Goal: Task Accomplishment & Management: Use online tool/utility

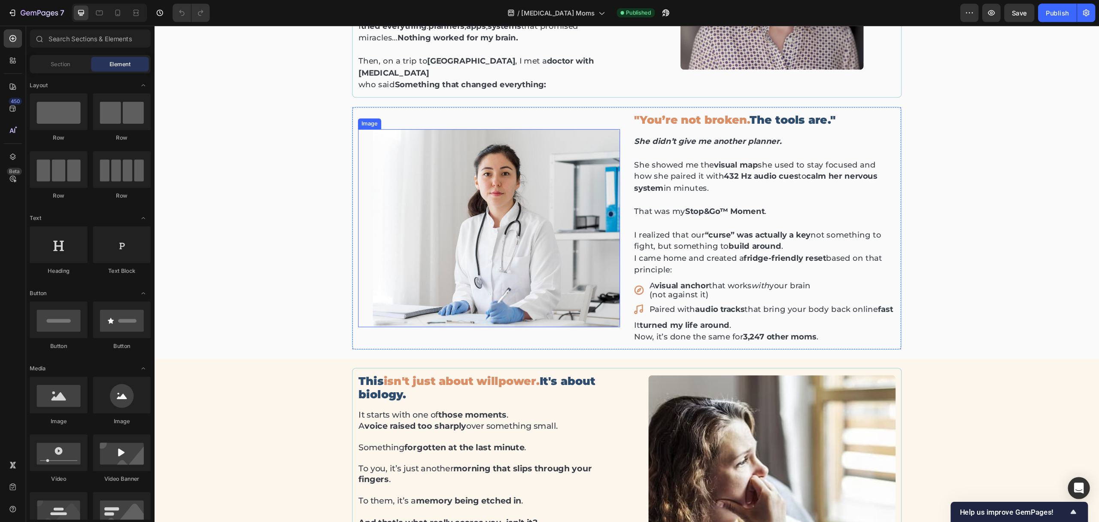
scroll to position [386, 0]
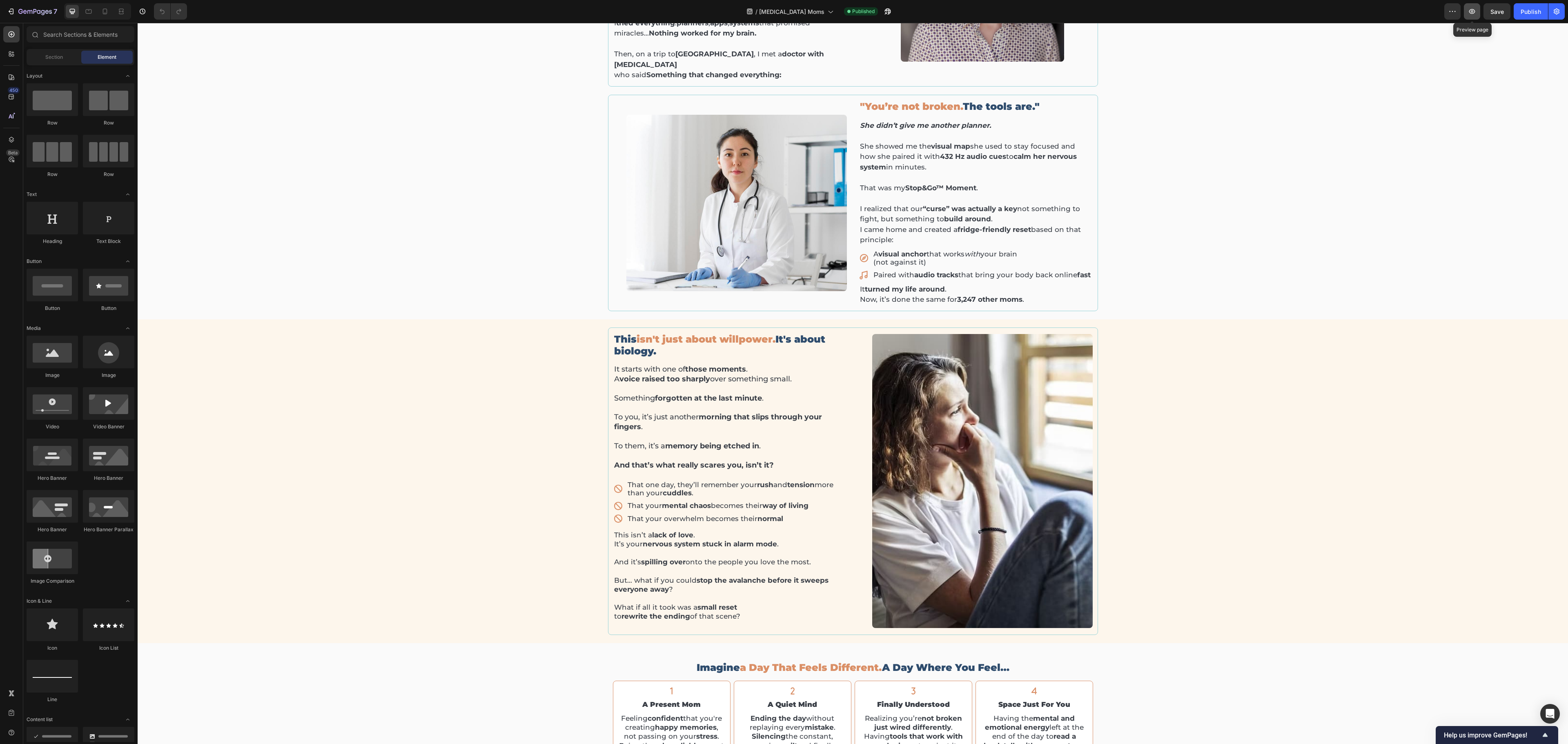
click at [784, 14] on button "button" at bounding box center [1472, 10] width 16 height 16
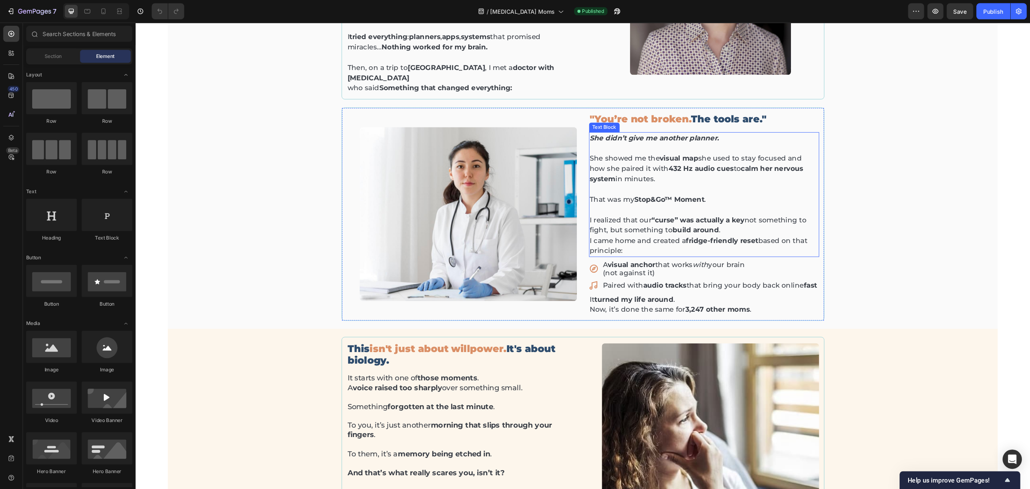
scroll to position [330, 0]
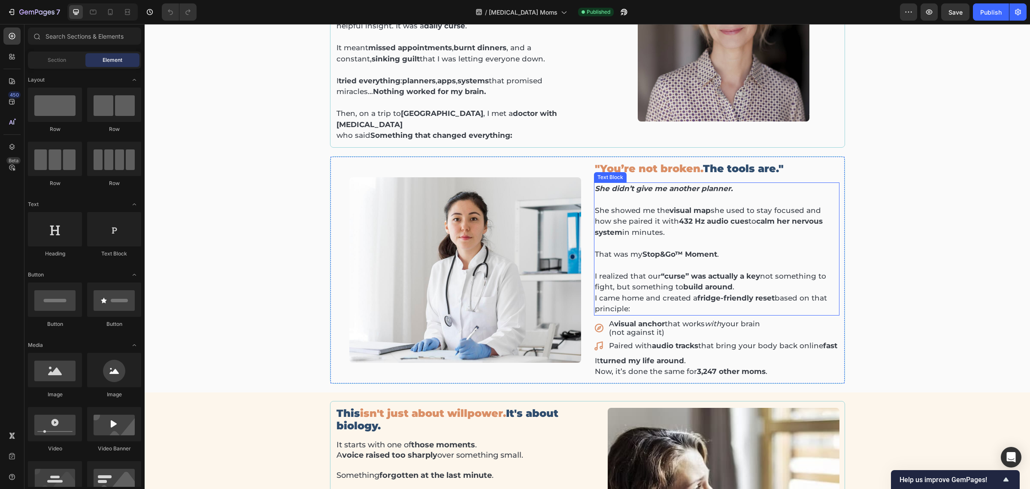
click at [670, 206] on strong "visual map" at bounding box center [690, 210] width 41 height 9
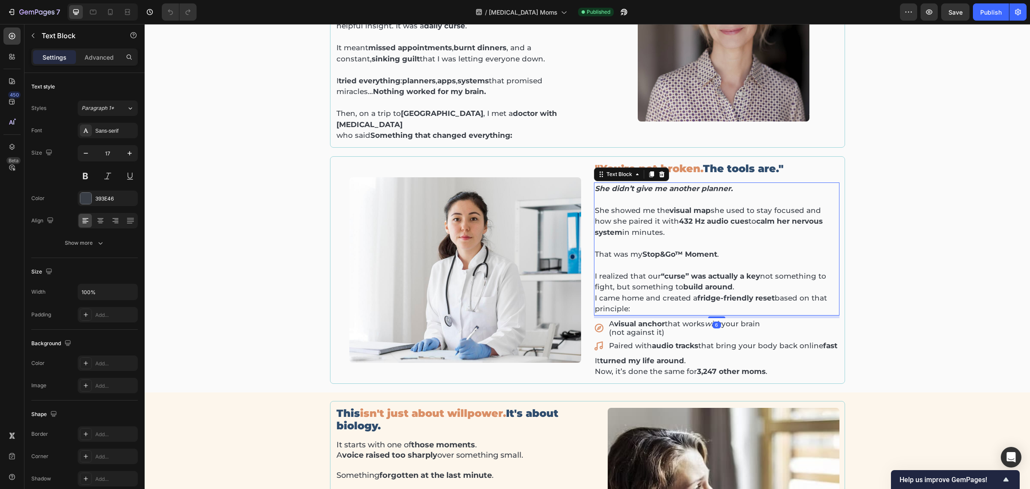
click at [670, 206] on strong "visual map" at bounding box center [690, 210] width 41 height 9
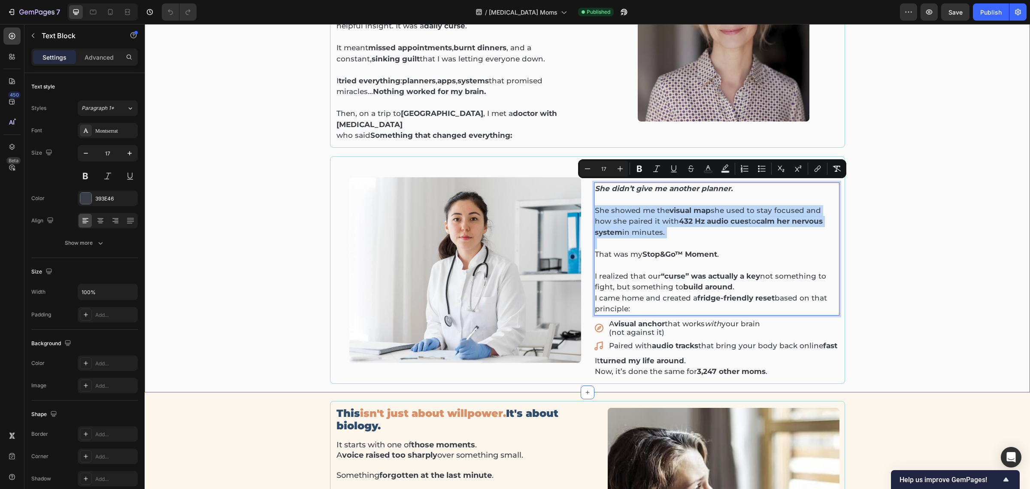
click at [824, 230] on div "I failed every planner. Until a doctor with [MEDICAL_DATA] in [GEOGRAPHIC_DATA]…" at bounding box center [587, 154] width 873 height 460
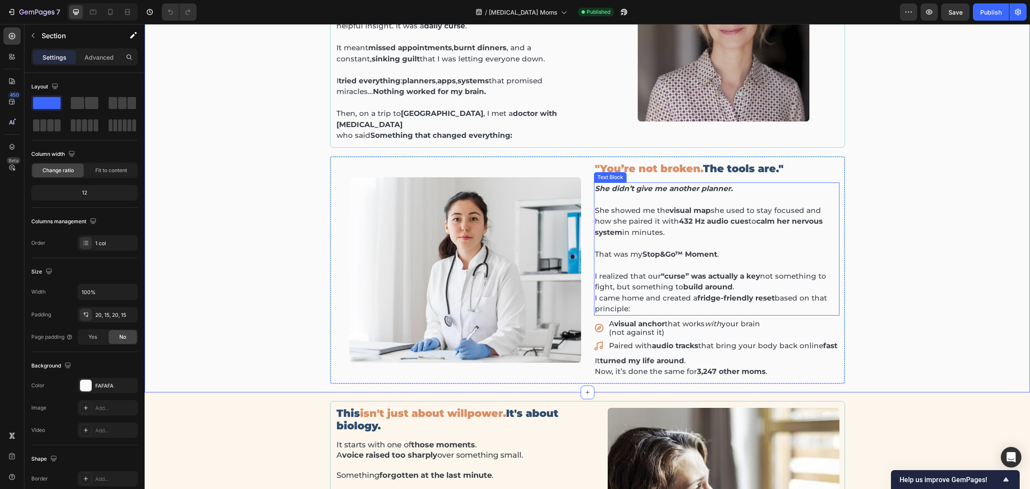
click at [639, 194] on p "Rich Text Editor. Editing area: main" at bounding box center [717, 199] width 244 height 11
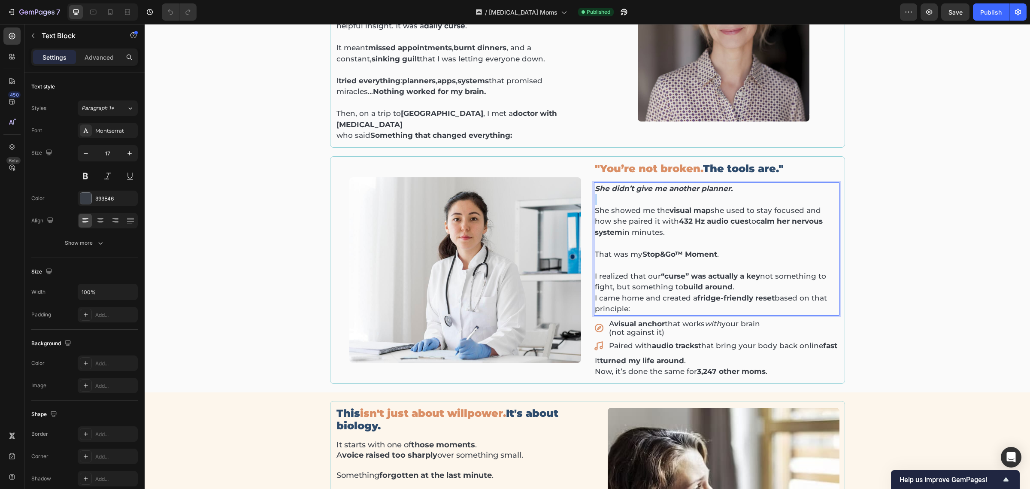
click at [639, 194] on p "Rich Text Editor. Editing area: main" at bounding box center [717, 199] width 244 height 11
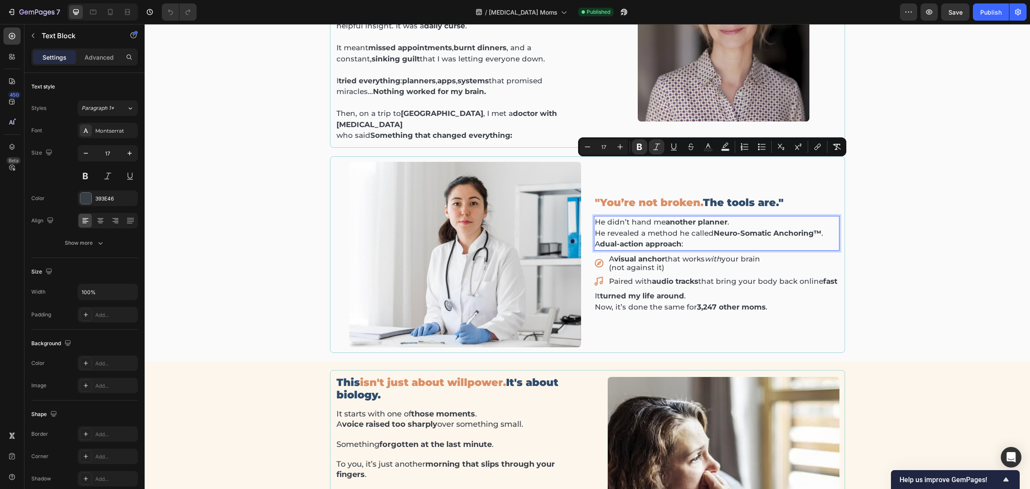
scroll to position [359, 0]
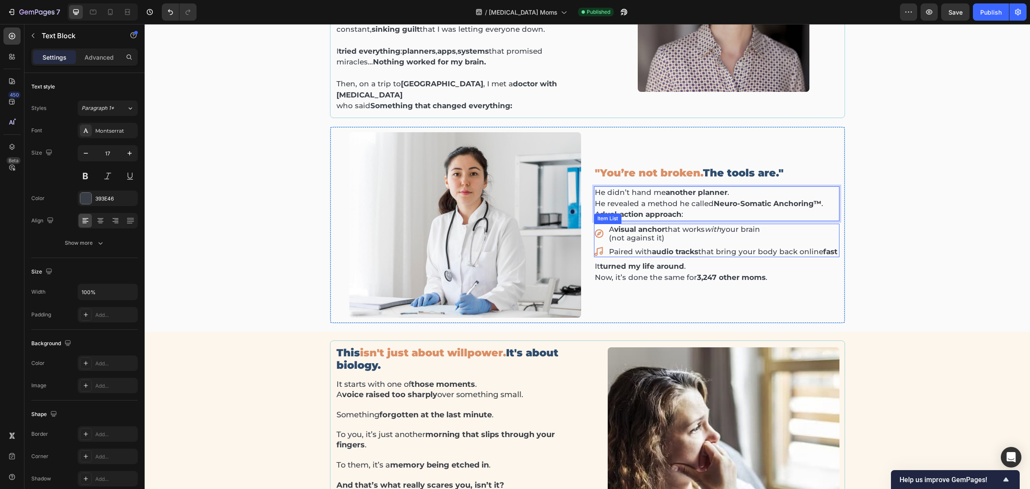
click at [636, 234] on p "(not against it)" at bounding box center [723, 238] width 228 height 9
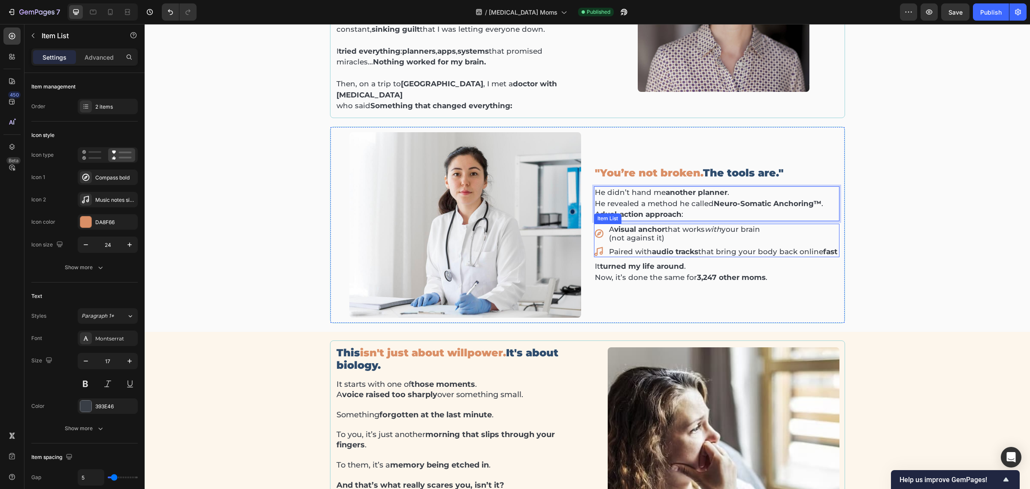
click at [636, 225] on strong "visual anchor" at bounding box center [639, 229] width 51 height 9
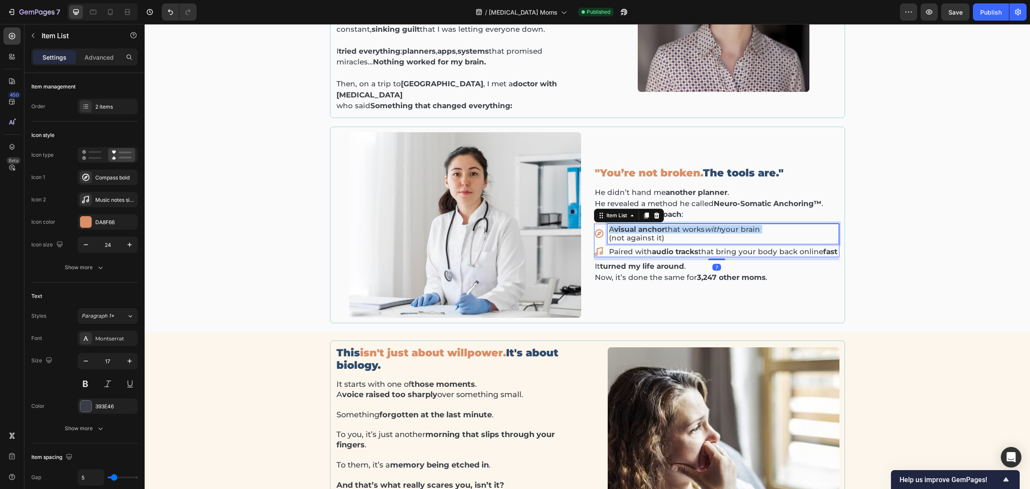
click at [635, 225] on strong "visual anchor" at bounding box center [639, 229] width 51 height 9
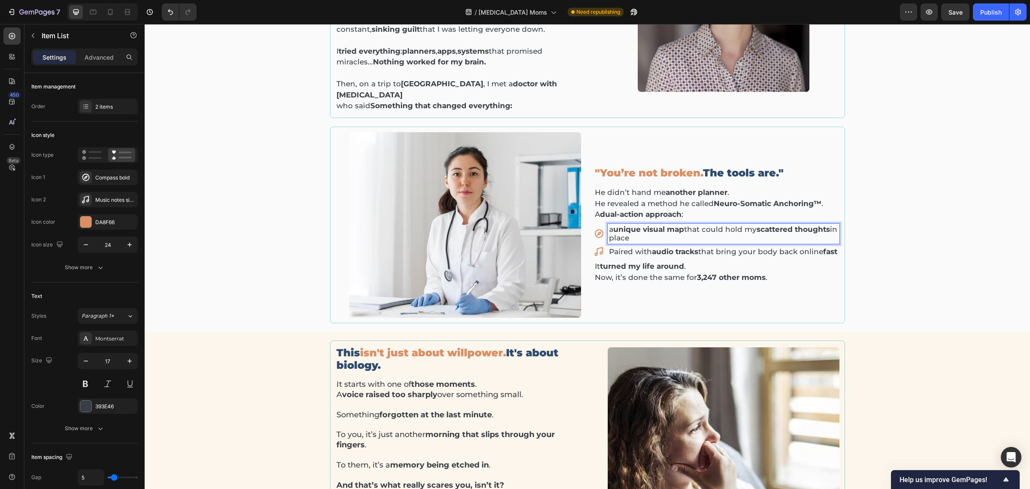
click at [613, 225] on strong "unique visual map" at bounding box center [648, 229] width 71 height 9
click at [637, 247] on p "Paired with audio tracks that bring your body back online fast" at bounding box center [723, 251] width 229 height 9
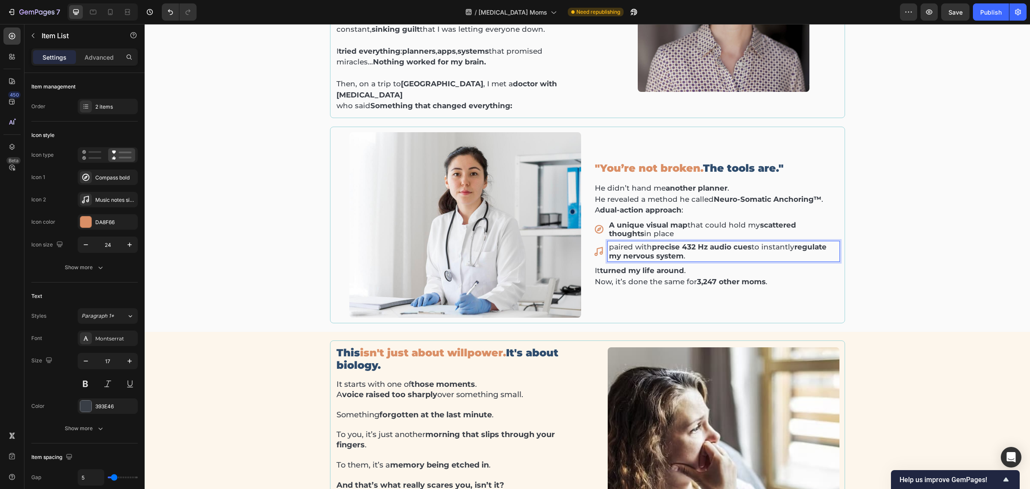
click at [609, 243] on p "paired with precise 432 Hz audio cues to instantly regulate my nervous system ." at bounding box center [723, 252] width 229 height 18
click at [684, 243] on p "Paired with precise 432 Hz audio cues to instantly regulate my nervous system ." at bounding box center [723, 252] width 229 height 18
click at [656, 266] on strong "turned my life around" at bounding box center [642, 270] width 84 height 9
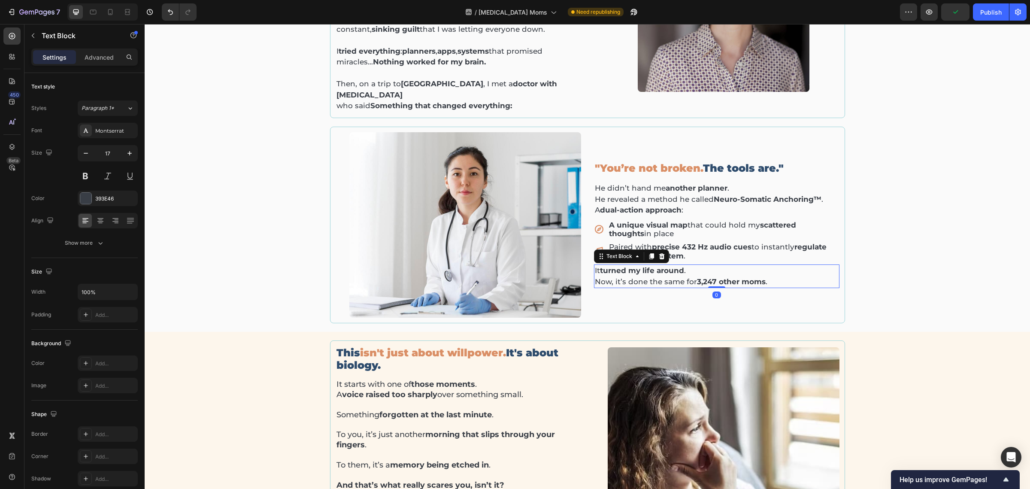
click at [655, 266] on strong "turned my life around" at bounding box center [642, 270] width 84 height 9
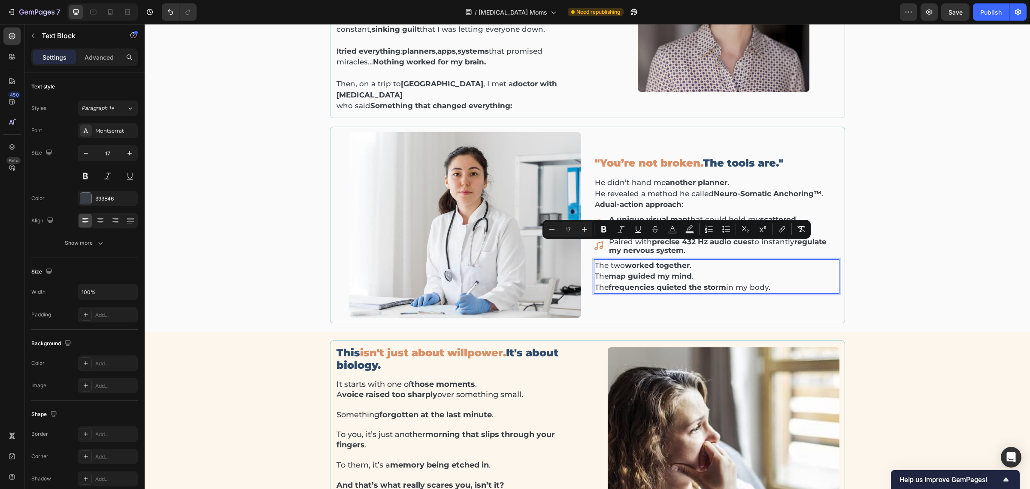
scroll to position [354, 0]
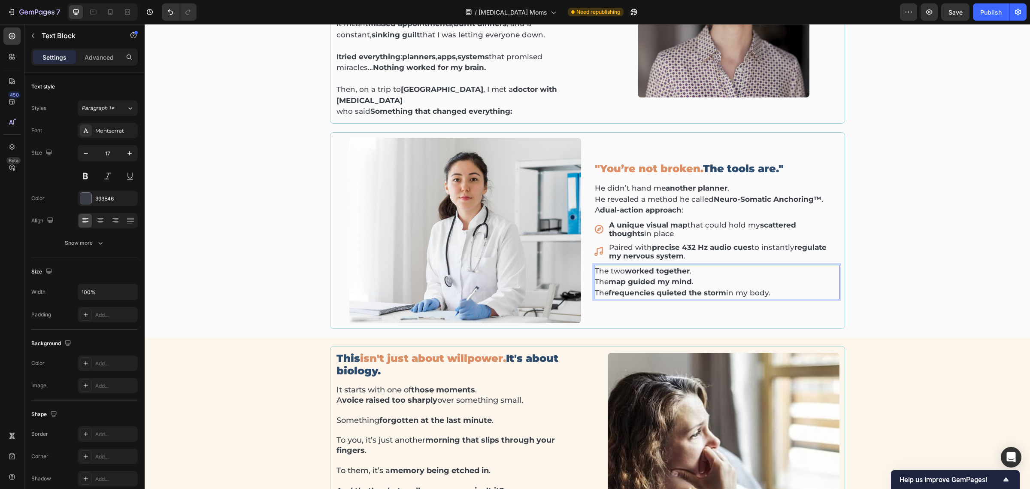
click at [824, 243] on div "I failed every planner. Until a doctor with [MEDICAL_DATA] in [GEOGRAPHIC_DATA]…" at bounding box center [587, 114] width 873 height 429
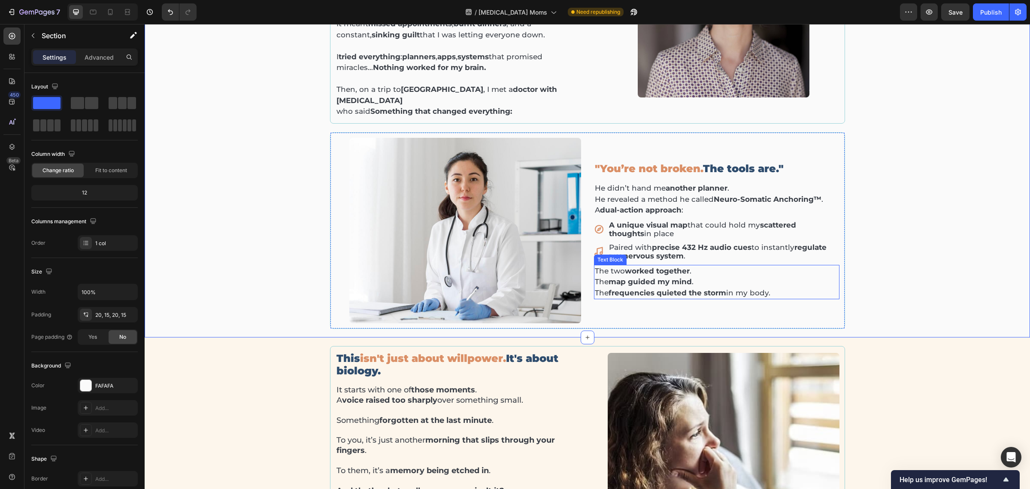
click at [676, 267] on strong "worked together" at bounding box center [657, 271] width 65 height 9
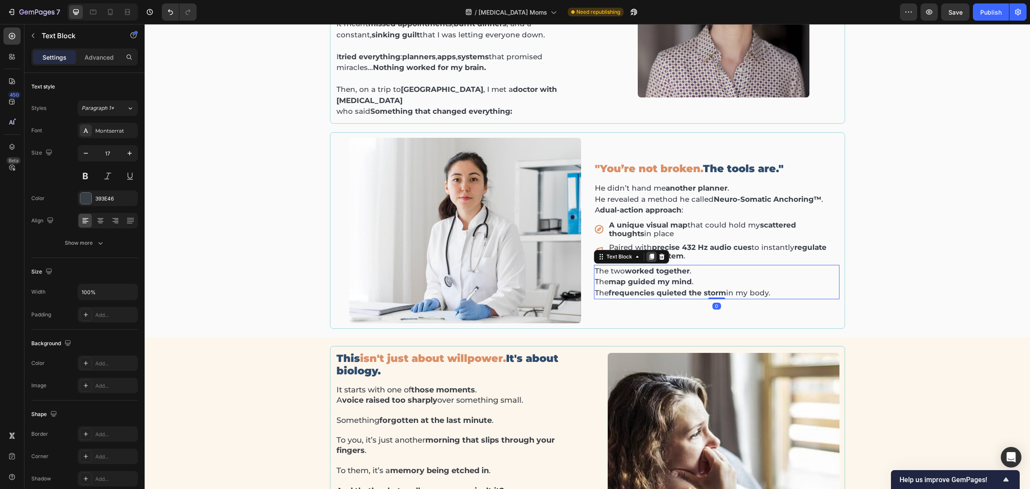
click at [646, 252] on div at bounding box center [651, 257] width 10 height 10
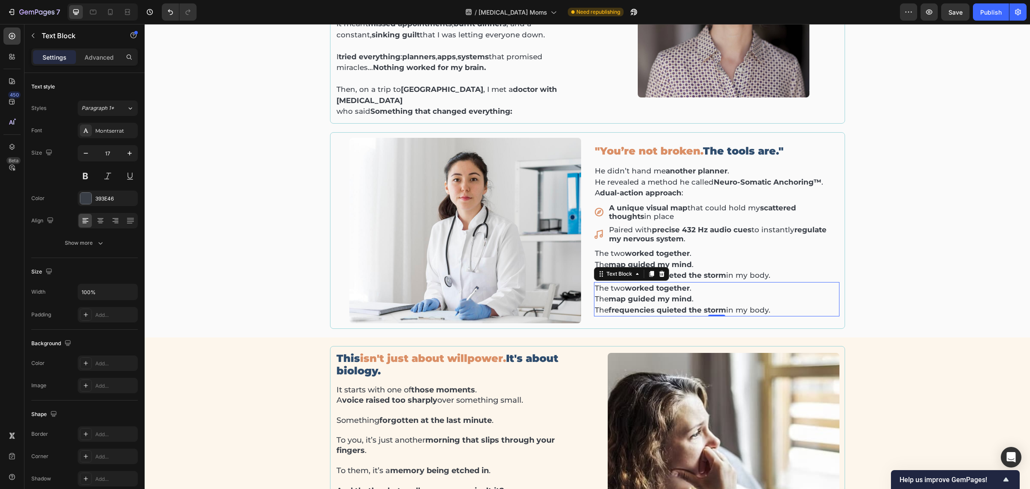
click at [695, 283] on p "The two worked together . The map guided my mind . The frequencies quieted the …" at bounding box center [717, 299] width 244 height 33
click at [824, 265] on div "I failed every planner. Until a doctor with [MEDICAL_DATA] in [GEOGRAPHIC_DATA]…" at bounding box center [587, 114] width 873 height 429
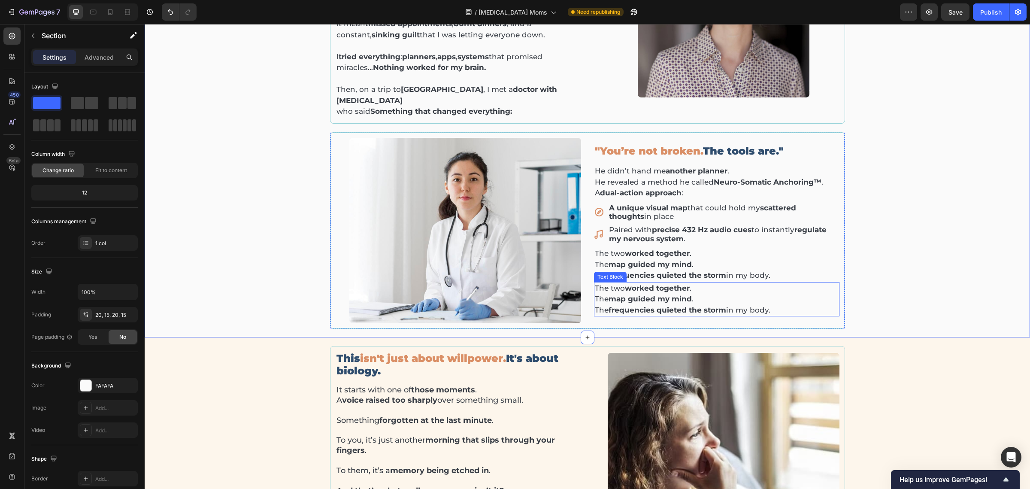
click at [822, 283] on p "The two worked together . The map guided my mind . The frequencies quieted the …" at bounding box center [717, 299] width 244 height 33
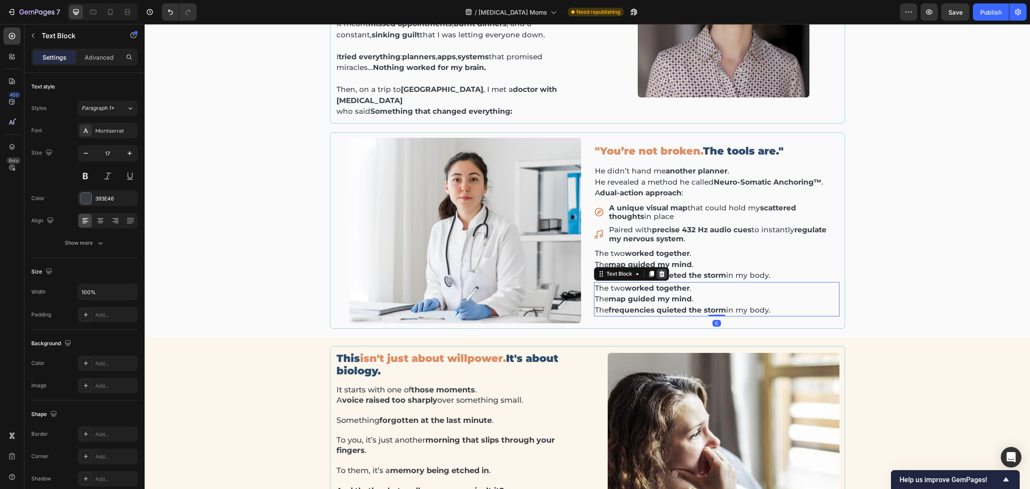
click at [661, 270] on icon at bounding box center [661, 273] width 7 height 7
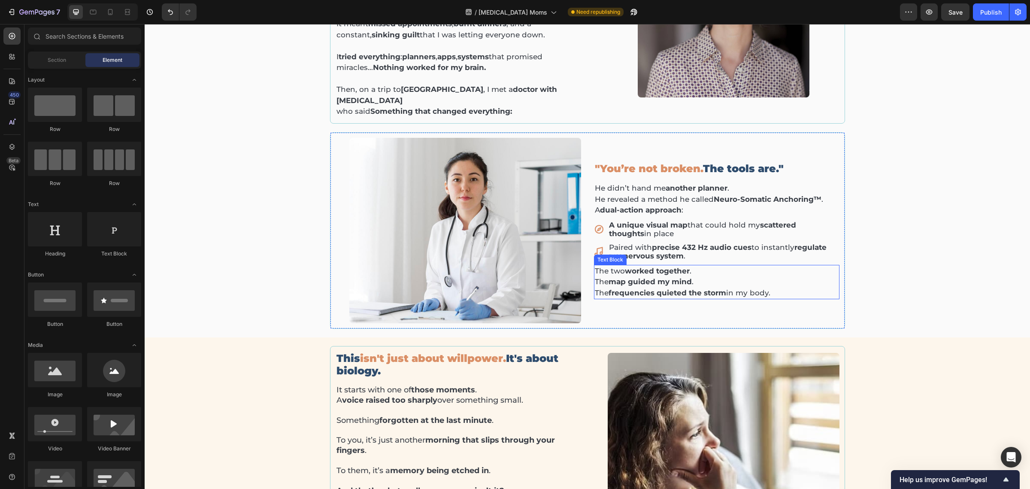
click at [661, 277] on strong "map guided my mind" at bounding box center [650, 281] width 83 height 9
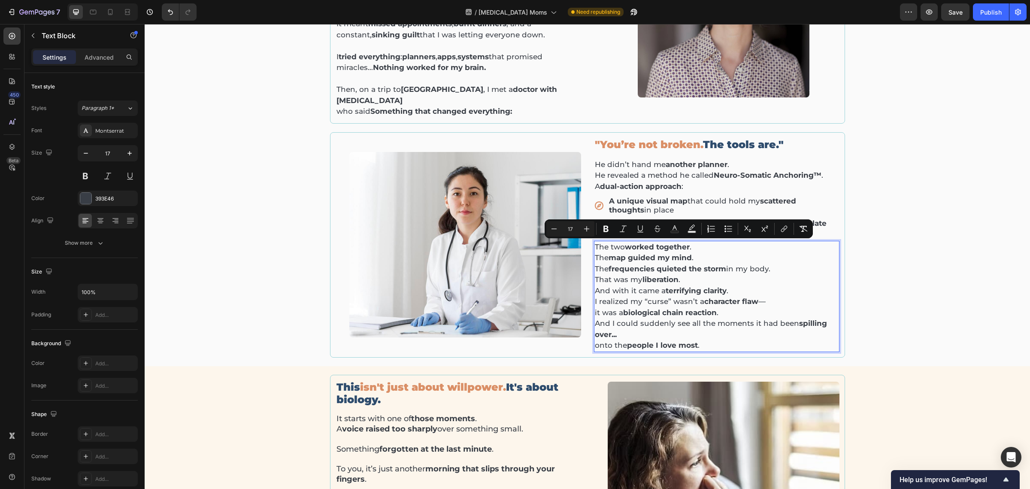
scroll to position [330, 0]
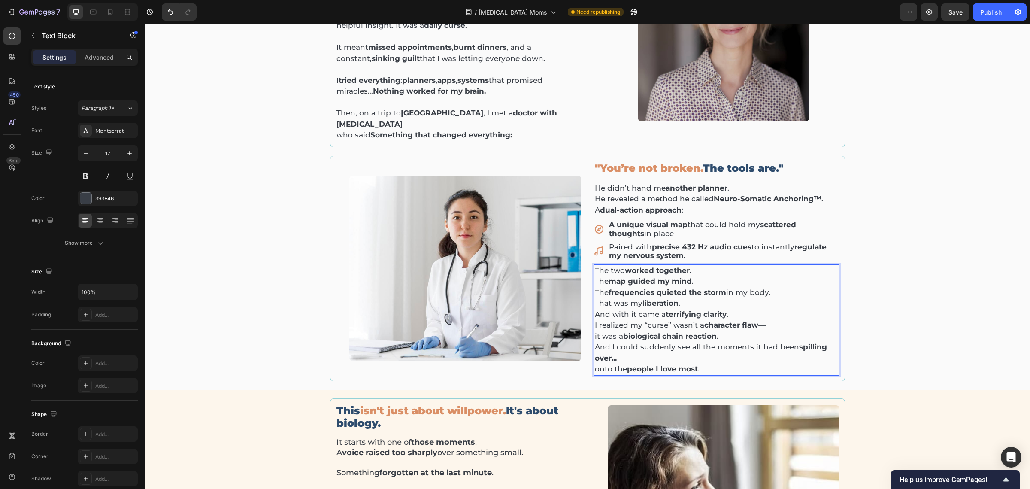
click at [698, 298] on p "That was my liberation ." at bounding box center [717, 303] width 244 height 11
click at [595, 320] on p "I realized my “curse” wasn’t a character flaw — it was a biological chain react…" at bounding box center [717, 331] width 244 height 22
click at [777, 269] on p "The two worked together . The map guided my mind . The frequencies quieted the …" at bounding box center [717, 281] width 244 height 33
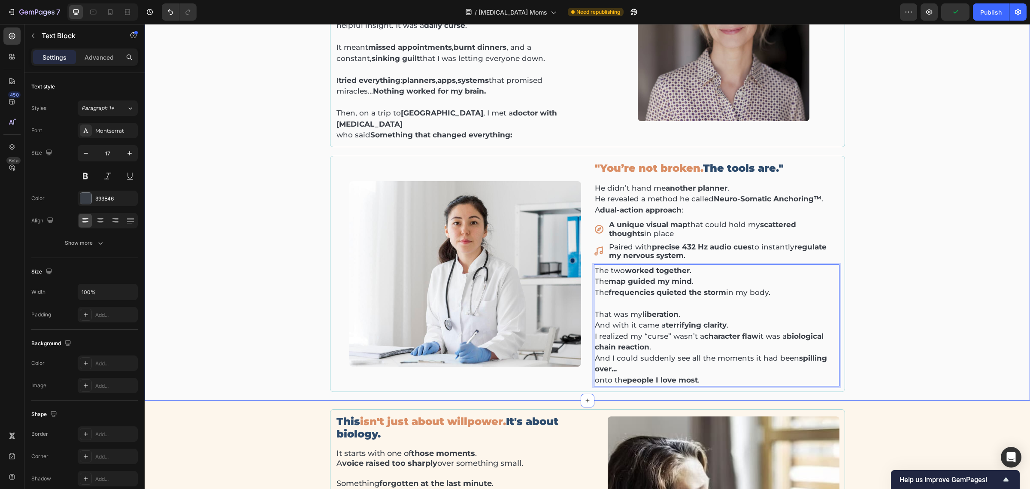
click at [824, 229] on div "I failed every planner. Until a doctor with [MEDICAL_DATA] in [GEOGRAPHIC_DATA]…" at bounding box center [587, 158] width 873 height 469
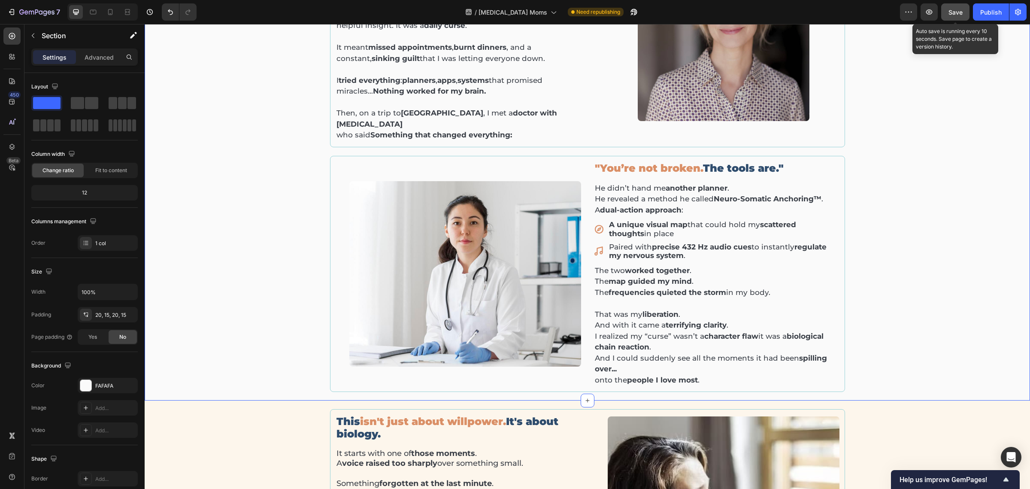
click at [824, 8] on div "Save" at bounding box center [956, 12] width 14 height 9
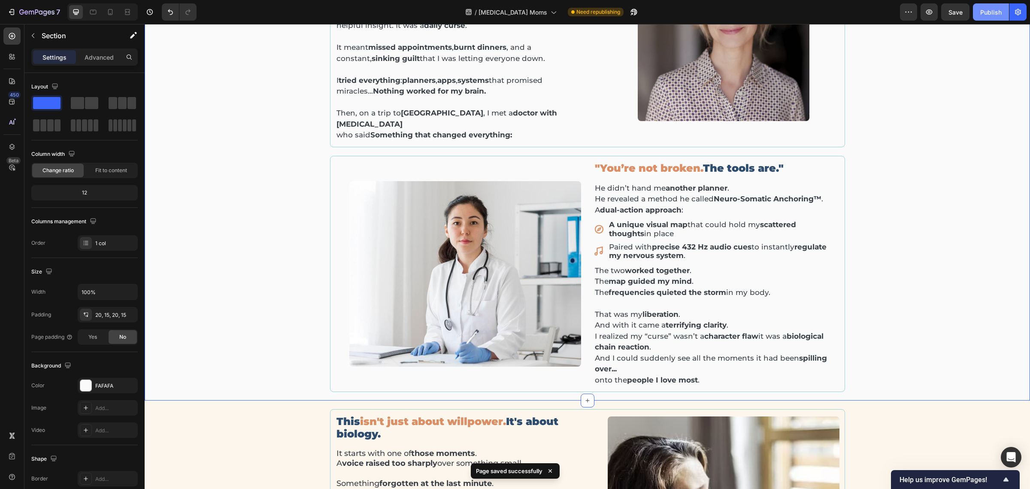
click at [824, 16] on button "Publish" at bounding box center [991, 11] width 36 height 17
click at [97, 13] on div at bounding box center [93, 12] width 14 height 14
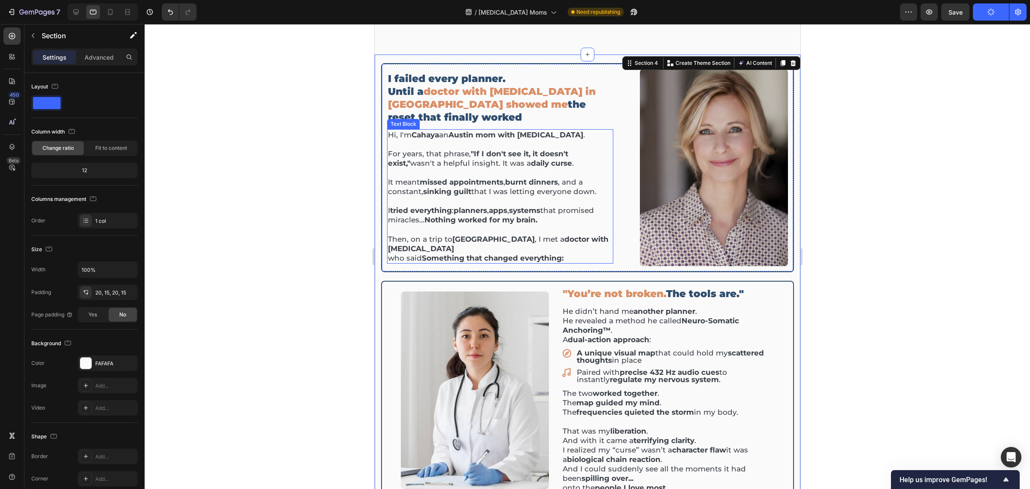
scroll to position [345, 0]
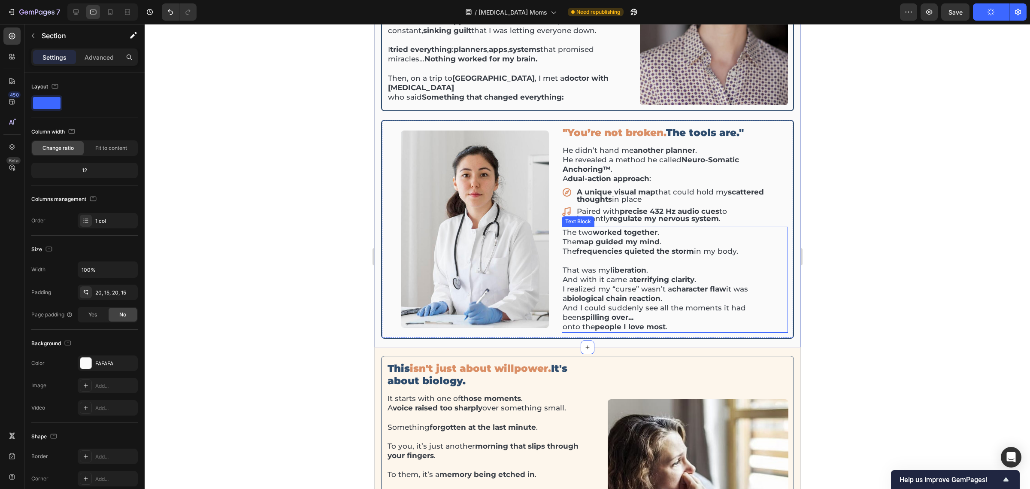
click at [640, 237] on strong "map guided my mind" at bounding box center [617, 241] width 83 height 9
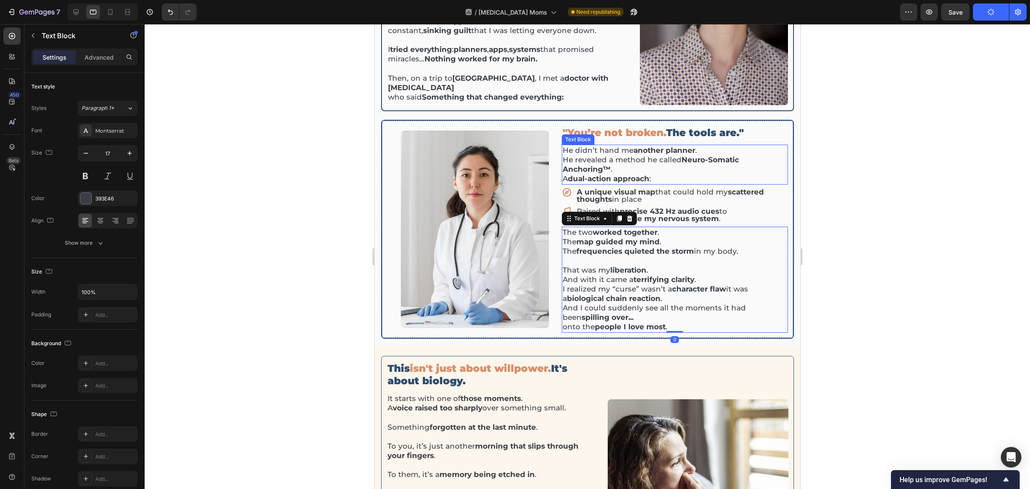
click at [614, 163] on p "He didn’t hand me another planner . He revealed a method he called Neuro-Somati…" at bounding box center [674, 165] width 224 height 38
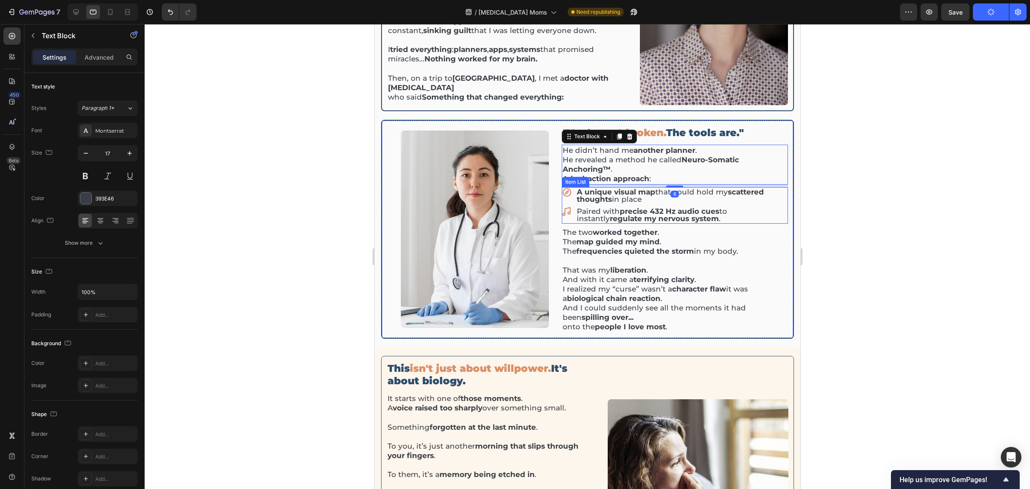
click at [642, 192] on p "A unique visual map that could hold my scattered thoughts in place" at bounding box center [681, 195] width 210 height 15
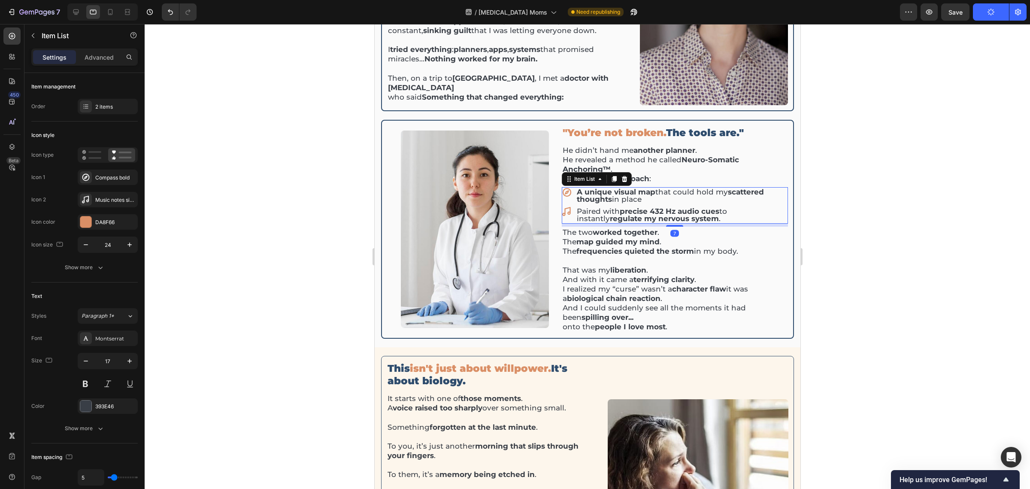
click at [824, 193] on div at bounding box center [588, 256] width 886 height 465
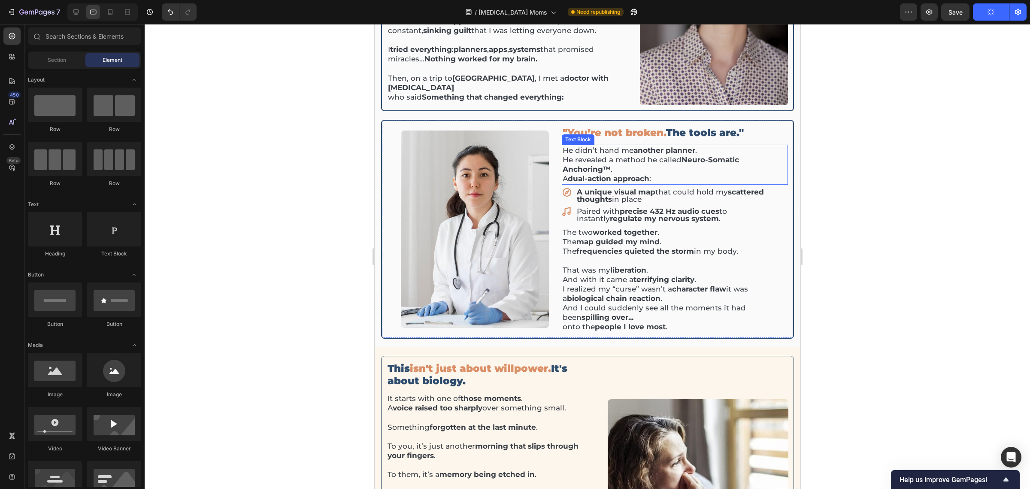
click at [673, 161] on p "He didn’t hand me another planner . He revealed a method he called Neuro-Somati…" at bounding box center [674, 165] width 224 height 38
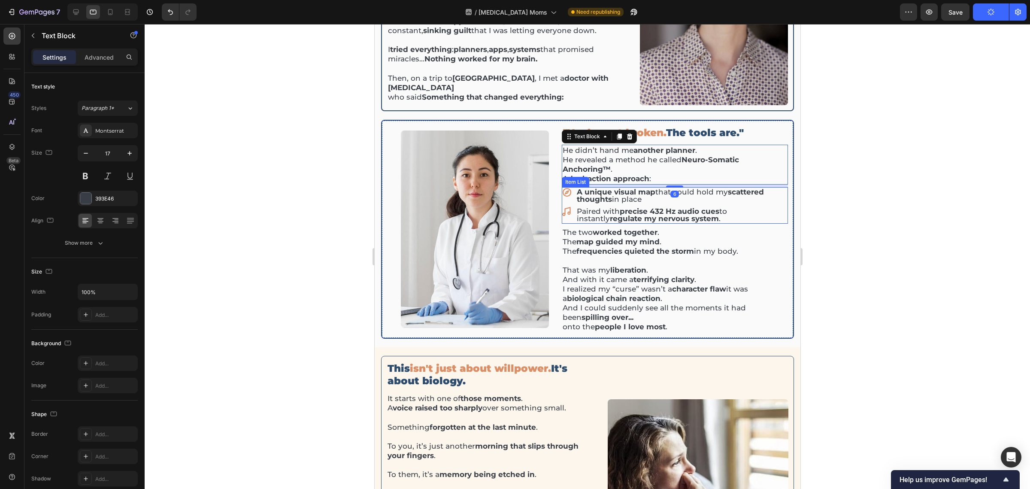
click at [672, 200] on div "A unique visual map that could hold my scattered thoughts in place Paired with …" at bounding box center [674, 205] width 226 height 36
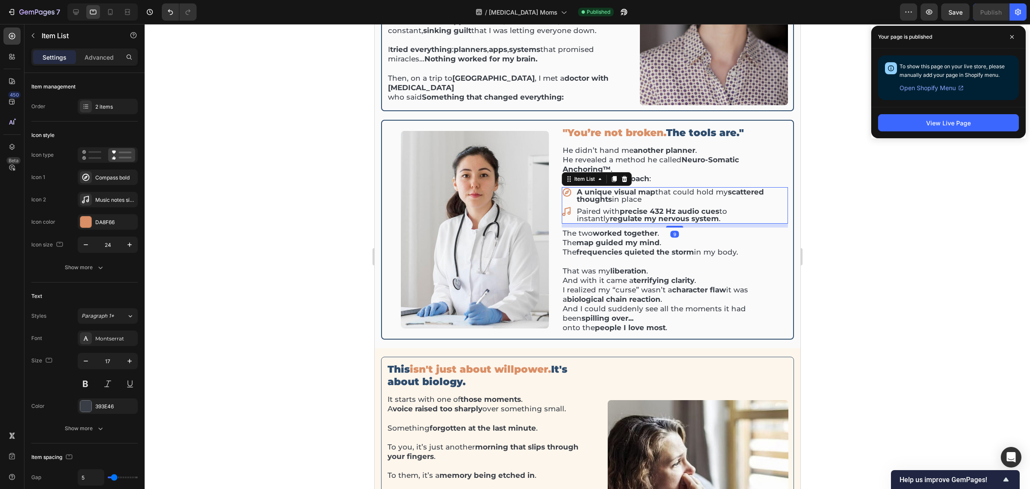
drag, startPoint x: 670, startPoint y: 220, endPoint x: 730, endPoint y: 221, distance: 59.2
click at [730, 224] on div "9" at bounding box center [674, 224] width 226 height 0
type input "100%"
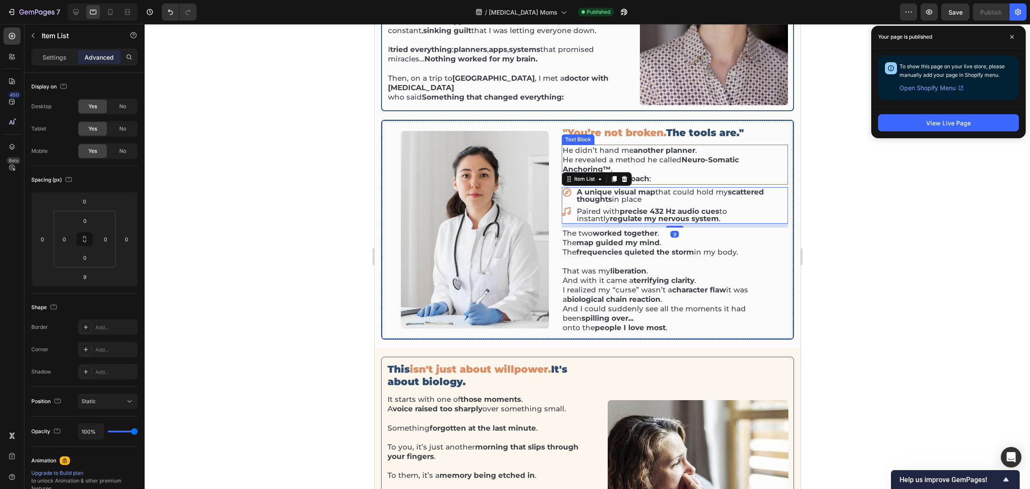
click at [698, 157] on strong "Neuro-Somatic Anchoring™" at bounding box center [650, 164] width 176 height 18
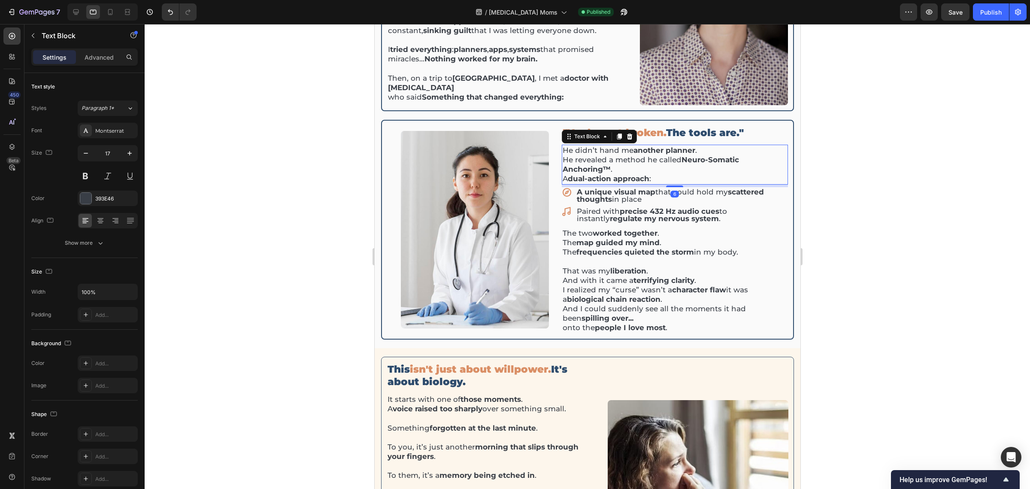
click at [824, 173] on div at bounding box center [588, 256] width 886 height 465
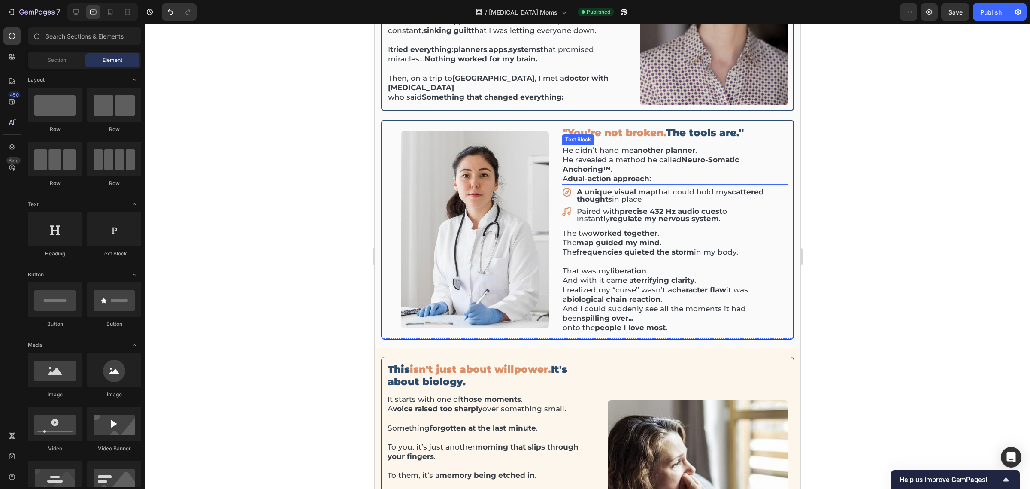
click at [643, 174] on strong "dual-action approach" at bounding box center [608, 178] width 82 height 9
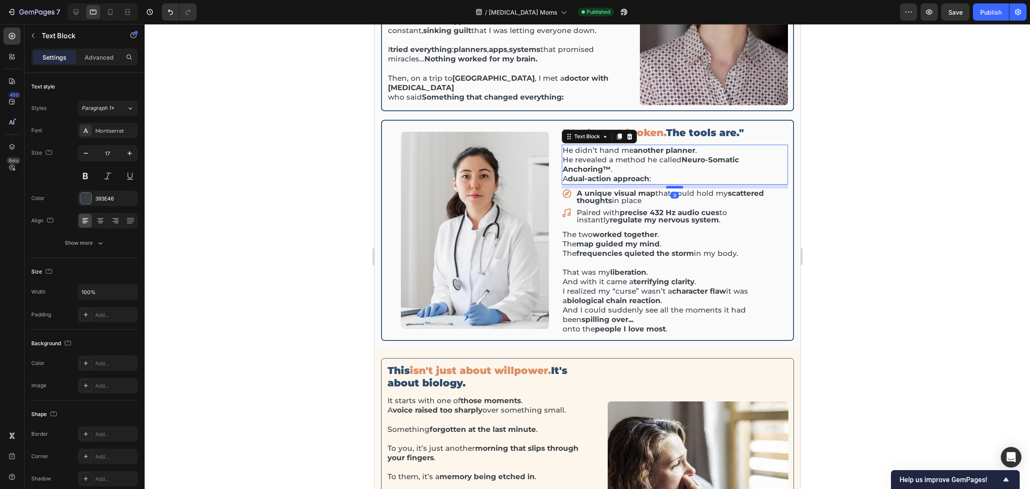
drag, startPoint x: 670, startPoint y: 180, endPoint x: 1177, endPoint y: 205, distance: 507.5
click at [670, 186] on div at bounding box center [674, 187] width 17 height 3
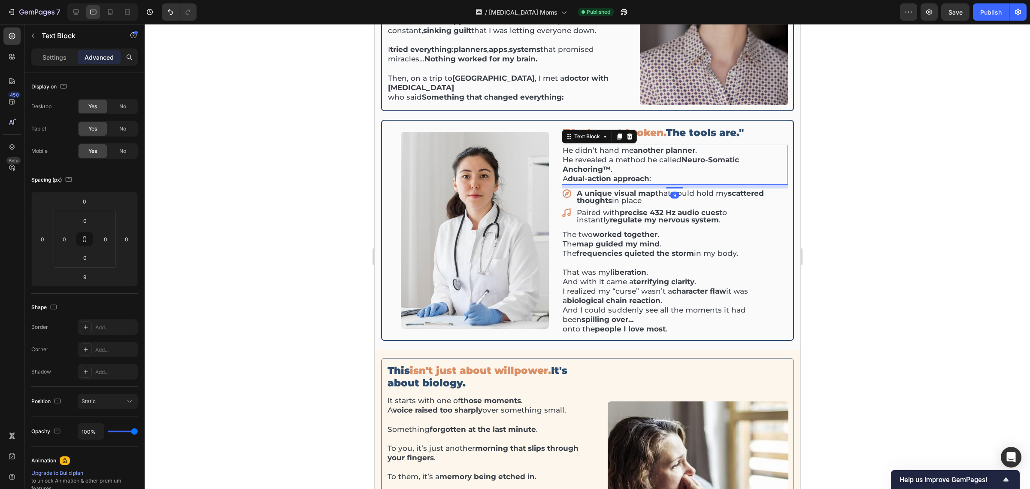
click at [824, 171] on div at bounding box center [588, 256] width 886 height 465
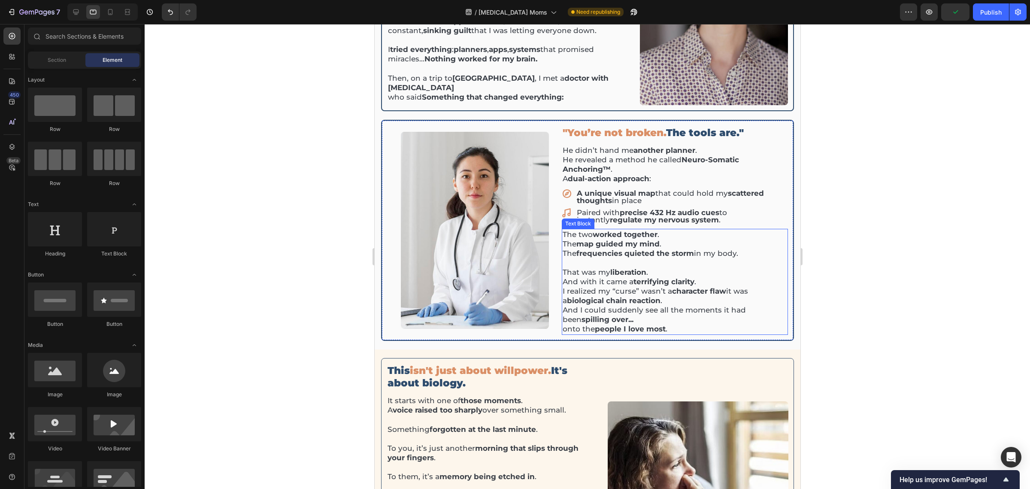
click at [664, 295] on p "I realized my “curse” wasn’t a character flaw it was a biological chain reactio…" at bounding box center [674, 295] width 224 height 19
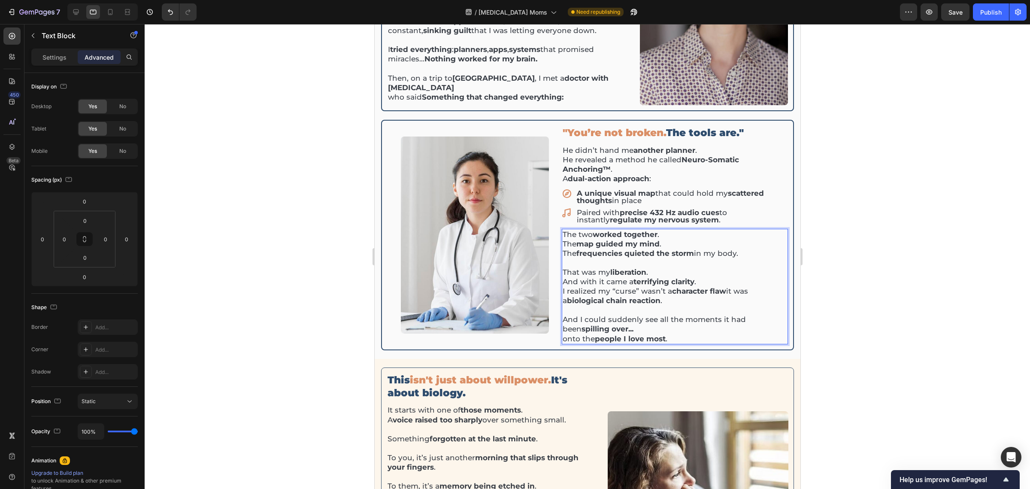
drag, startPoint x: 853, startPoint y: 244, endPoint x: 857, endPoint y: 243, distance: 4.4
click at [824, 244] on div at bounding box center [588, 256] width 886 height 465
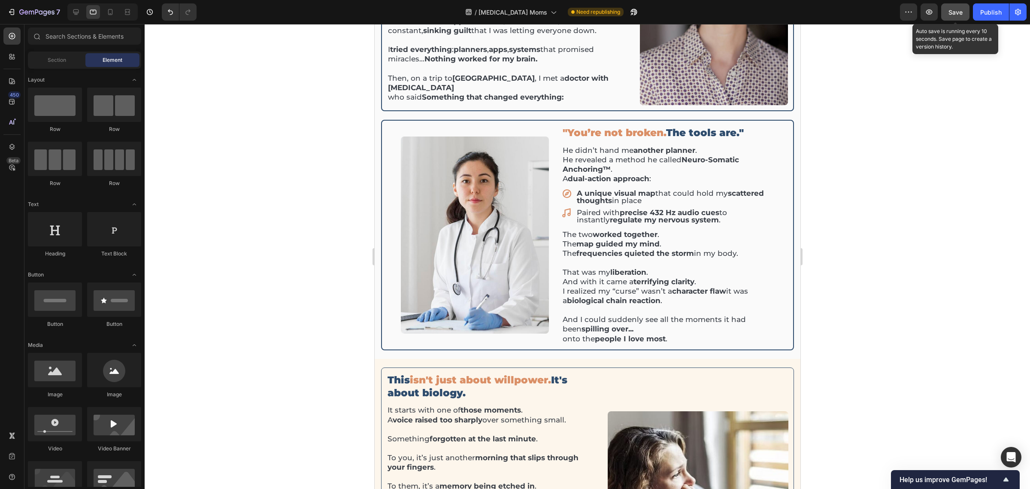
click at [824, 16] on div "Save" at bounding box center [956, 12] width 14 height 9
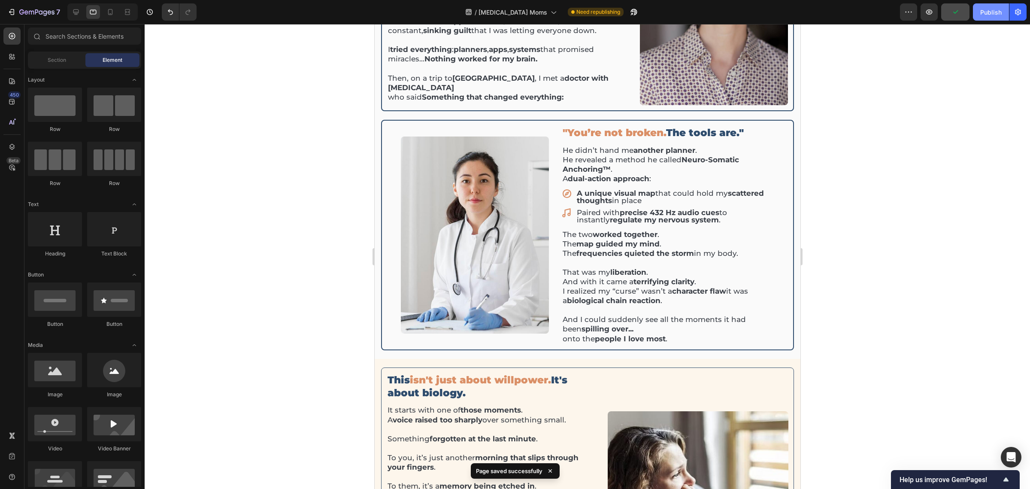
click at [824, 18] on button "Publish" at bounding box center [991, 11] width 36 height 17
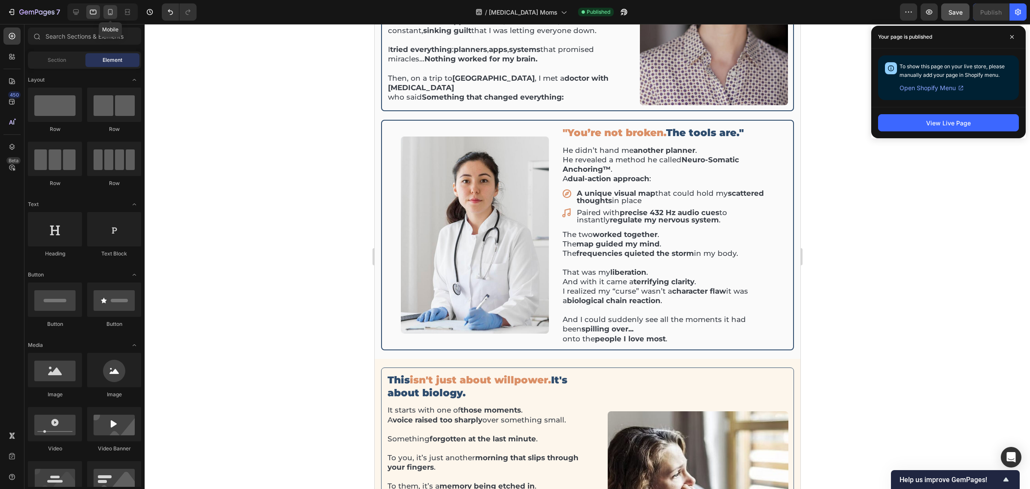
click at [106, 12] on icon at bounding box center [110, 12] width 9 height 9
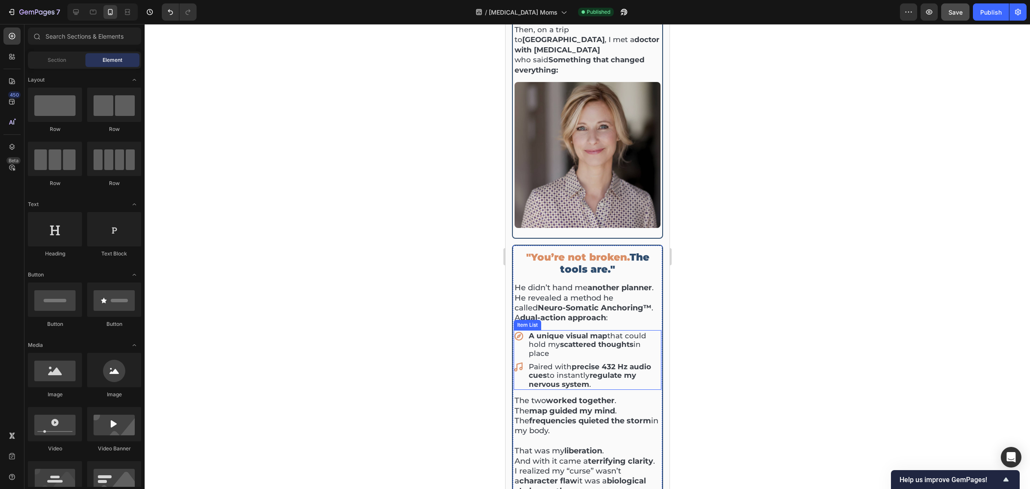
scroll to position [394, 0]
click at [548, 284] on p "He didn’t hand me another planner . He revealed a method he called Neuro-Somati…" at bounding box center [587, 304] width 146 height 40
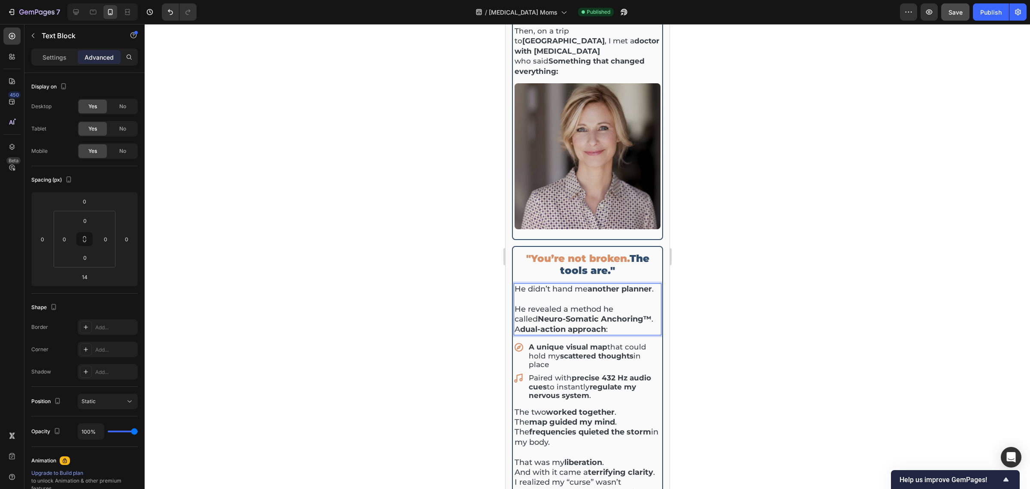
click at [824, 265] on div at bounding box center [588, 256] width 886 height 465
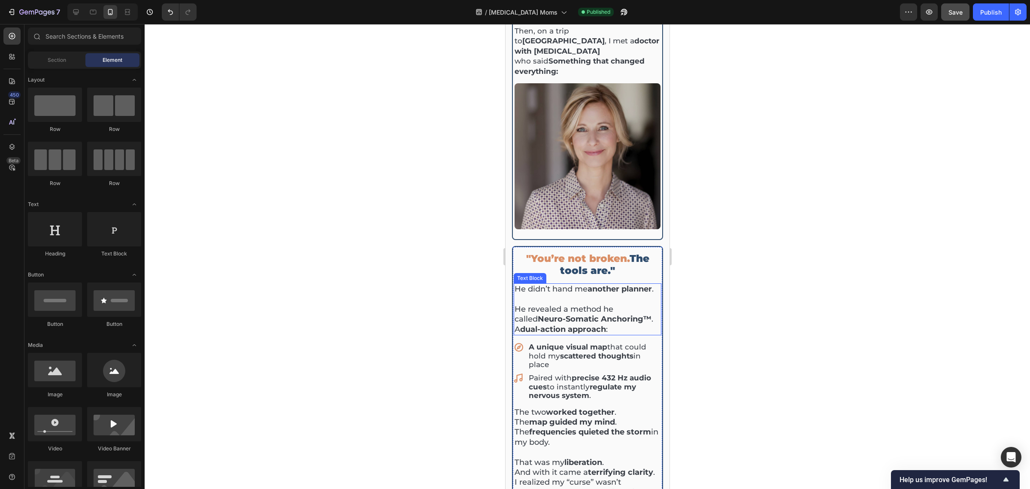
click at [587, 284] on strong "another planner" at bounding box center [619, 288] width 64 height 9
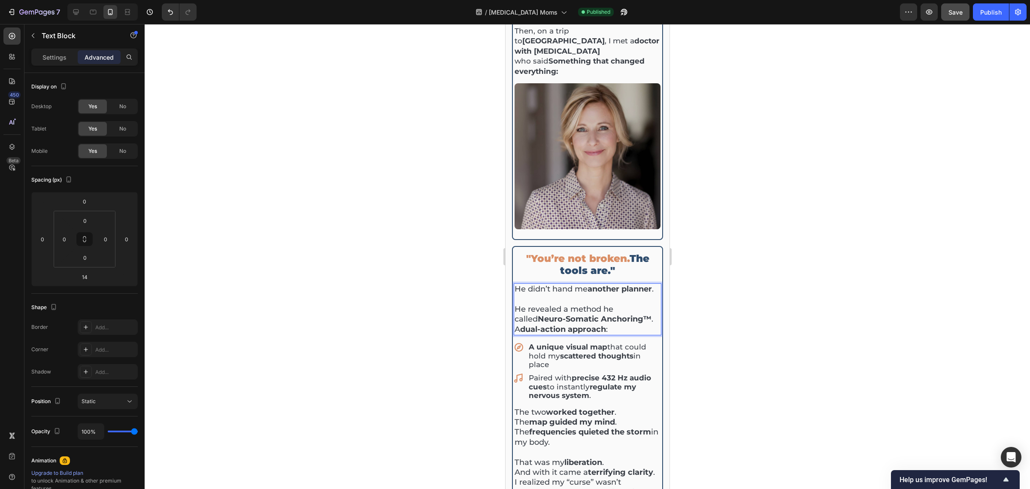
click at [587, 284] on strong "another planner" at bounding box center [619, 288] width 64 height 9
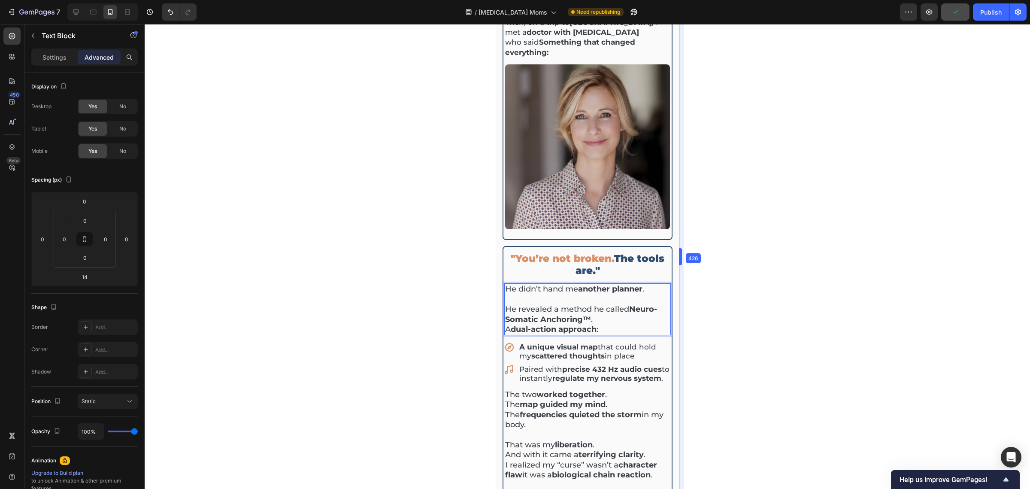
scroll to position [395, 0]
drag, startPoint x: 670, startPoint y: 261, endPoint x: 691, endPoint y: 263, distance: 20.8
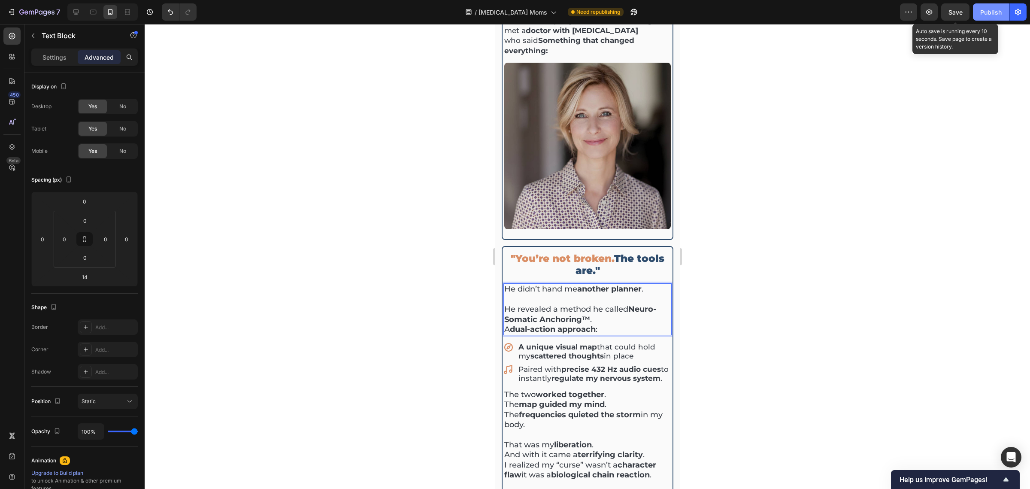
drag, startPoint x: 957, startPoint y: 11, endPoint x: 979, endPoint y: 14, distance: 22.1
click at [824, 12] on span "Save" at bounding box center [956, 12] width 14 height 7
click at [824, 14] on div "Publish" at bounding box center [990, 12] width 21 height 9
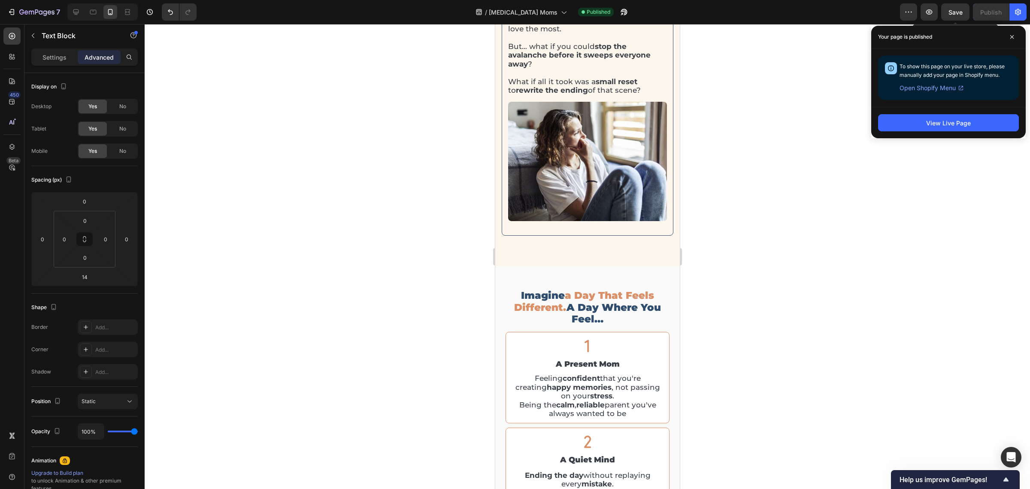
scroll to position [1361, 0]
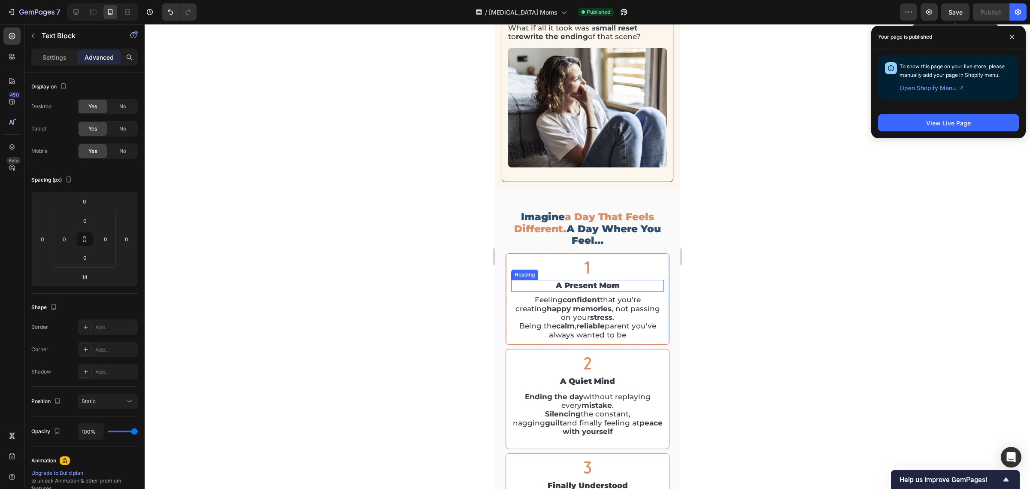
click at [544, 291] on h2 "a present mom" at bounding box center [587, 286] width 153 height 12
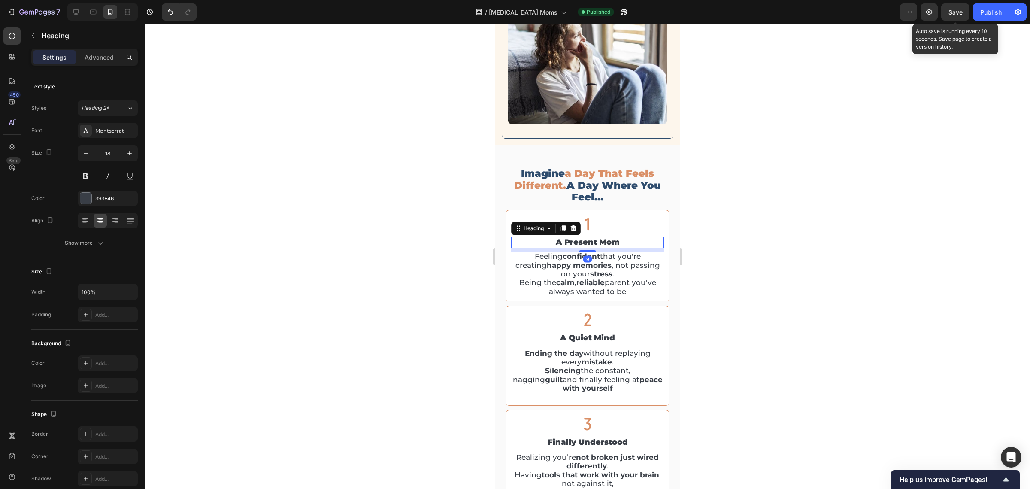
scroll to position [1414, 0]
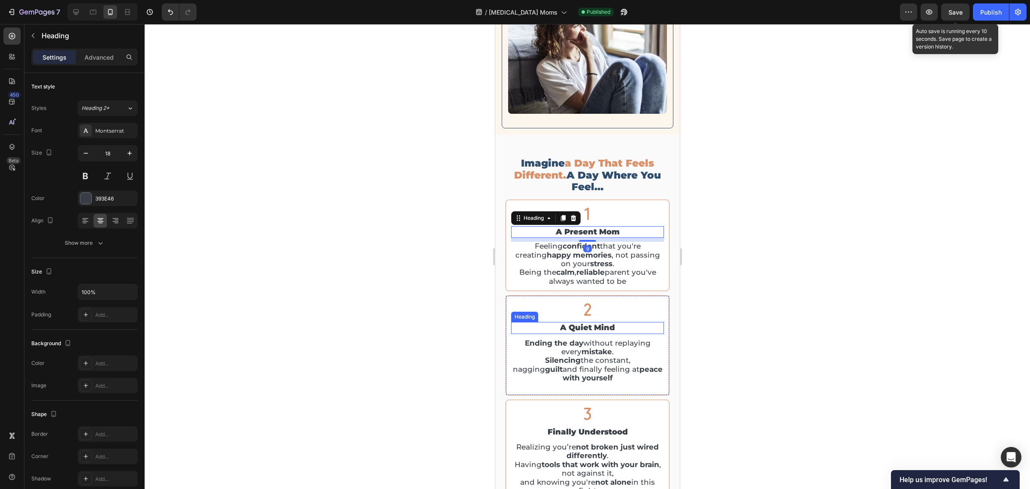
click at [581, 334] on h2 "a quiet mind" at bounding box center [587, 328] width 153 height 12
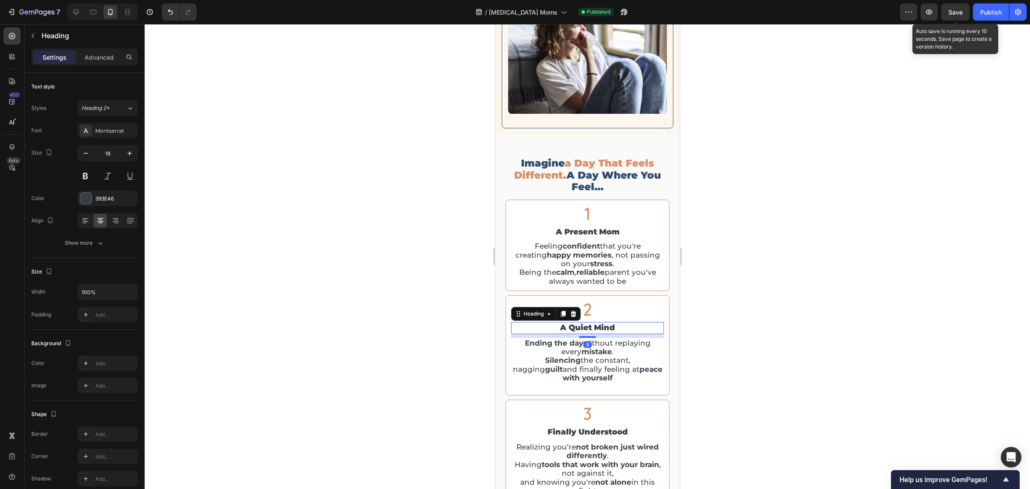
scroll to position [1468, 0]
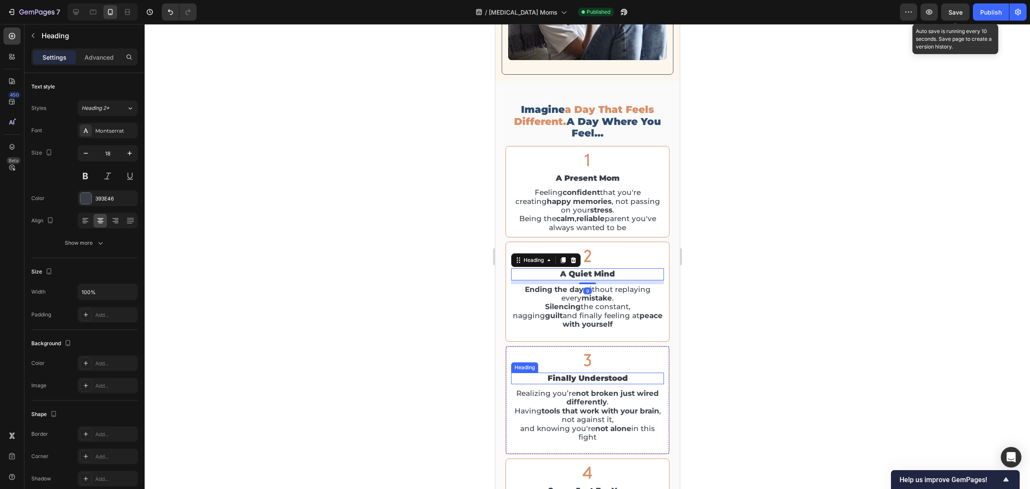
click at [579, 384] on h2 "finally understood" at bounding box center [587, 379] width 153 height 12
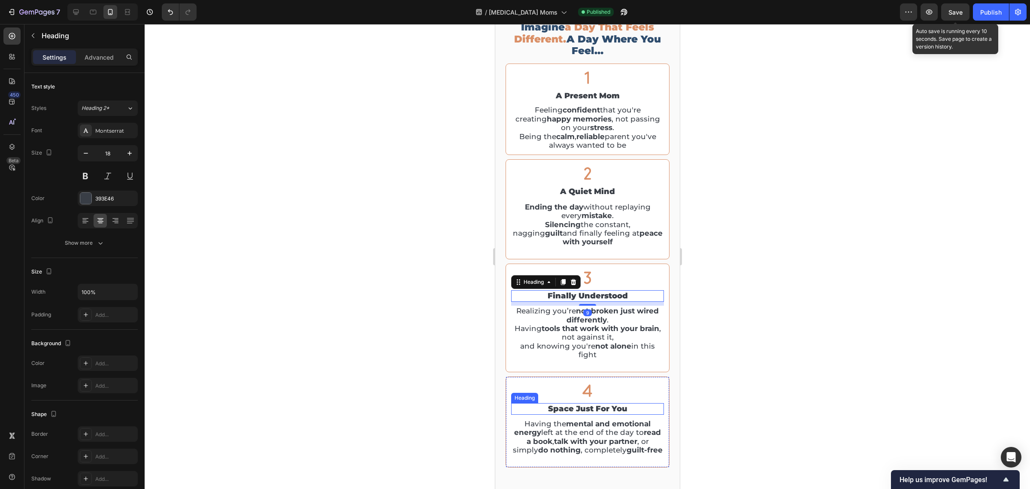
scroll to position [1629, 0]
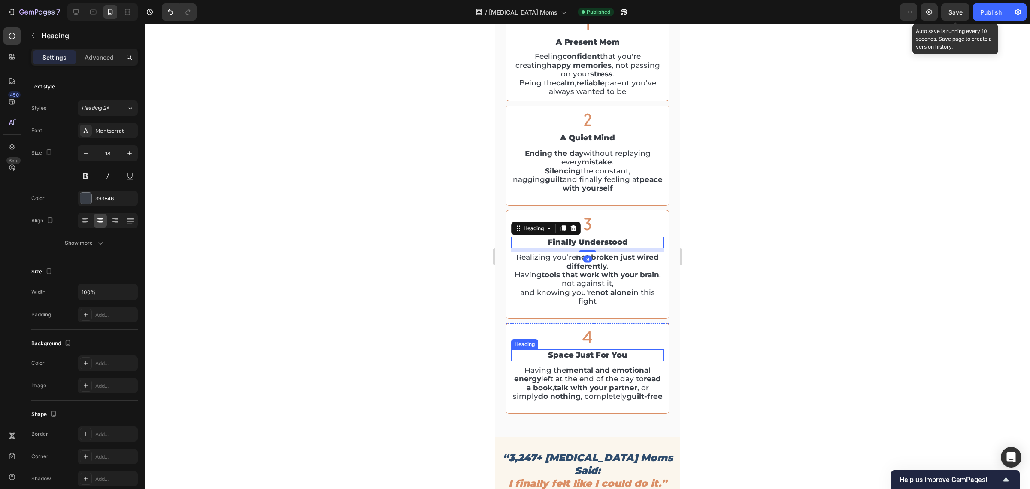
click at [573, 355] on h2 "space just for you" at bounding box center [587, 355] width 153 height 12
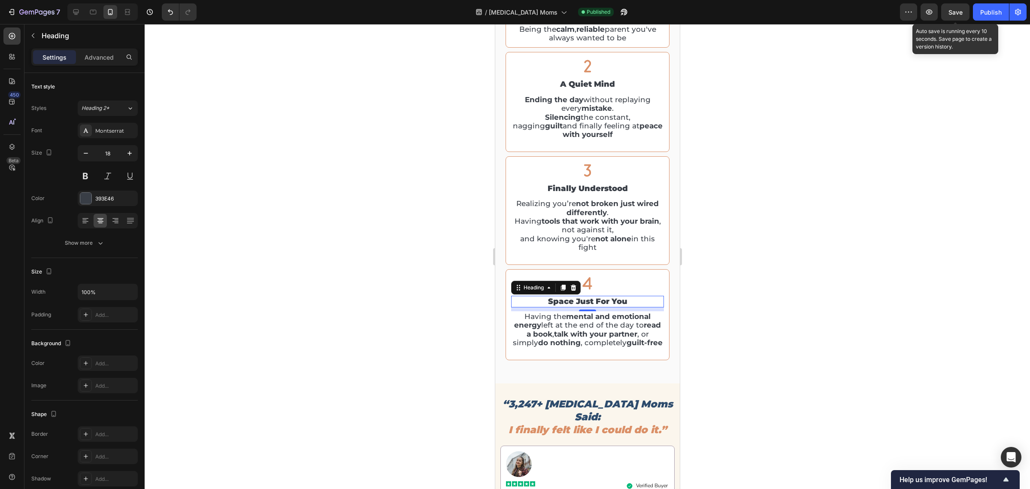
scroll to position [1736, 0]
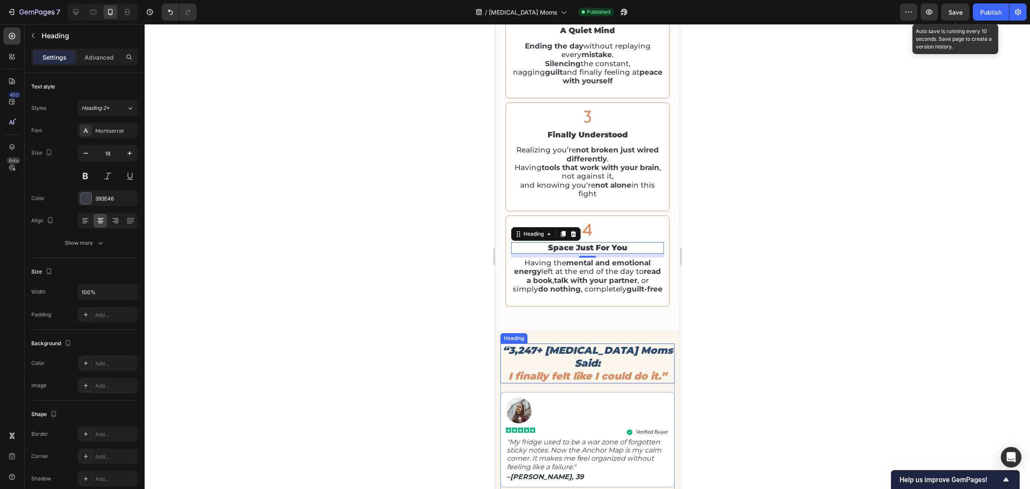
click at [589, 372] on span "I finally felt like I could do it.”" at bounding box center [587, 376] width 158 height 12
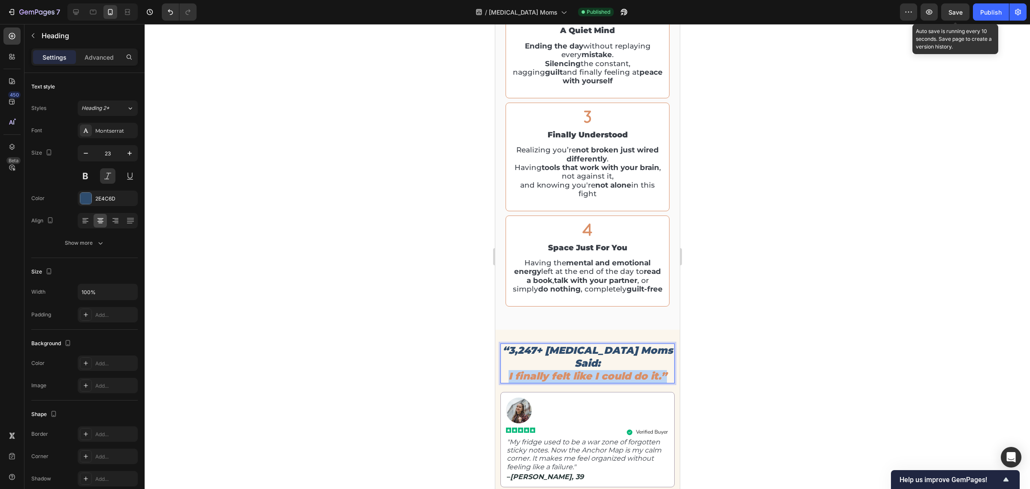
click at [589, 372] on span "I finally felt like I could do it.”" at bounding box center [587, 376] width 158 height 12
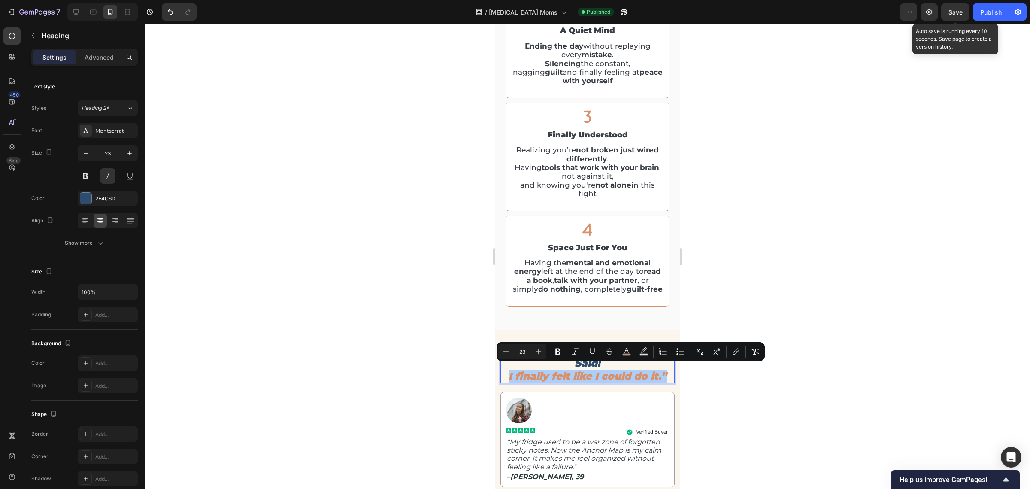
click at [767, 391] on div at bounding box center [588, 256] width 886 height 465
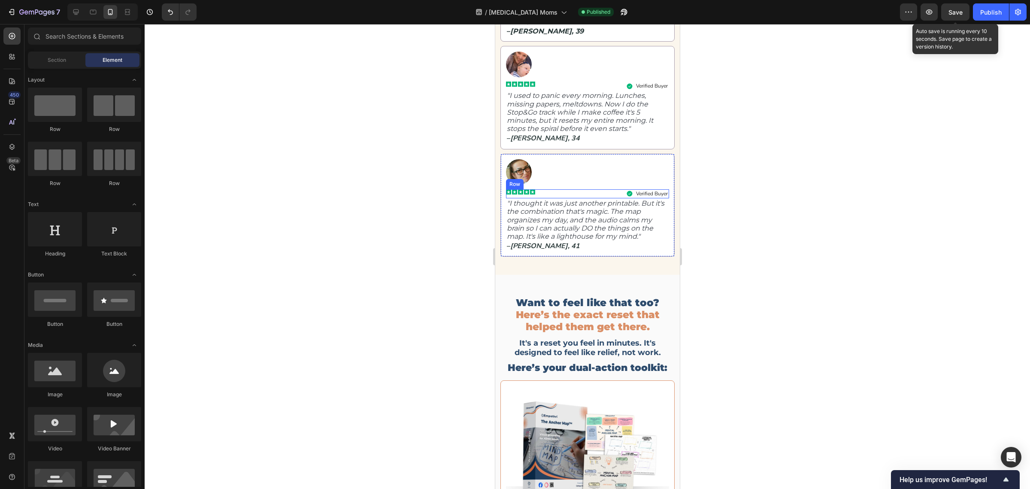
scroll to position [2219, 0]
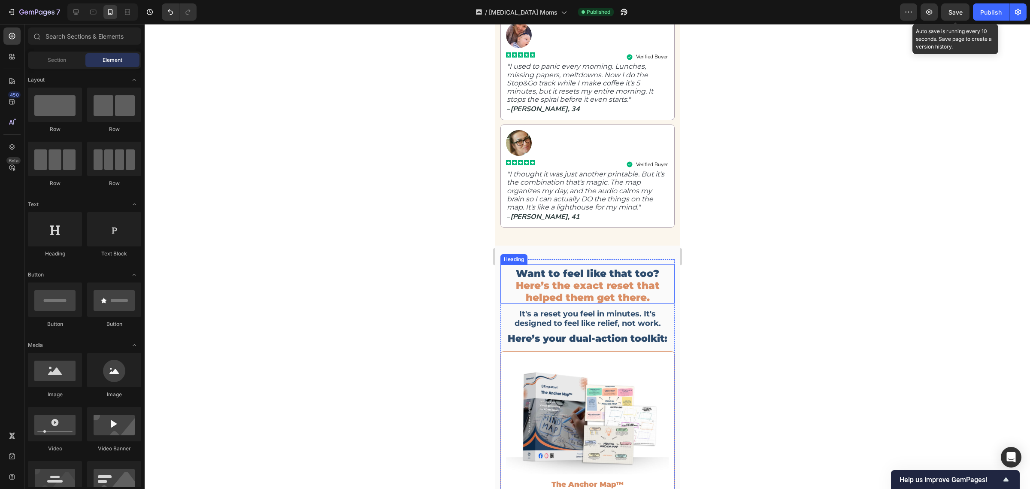
click at [587, 268] on h2 "Want to feel like that too? Here’s the exact reset that helped them get there." at bounding box center [587, 286] width 174 height 36
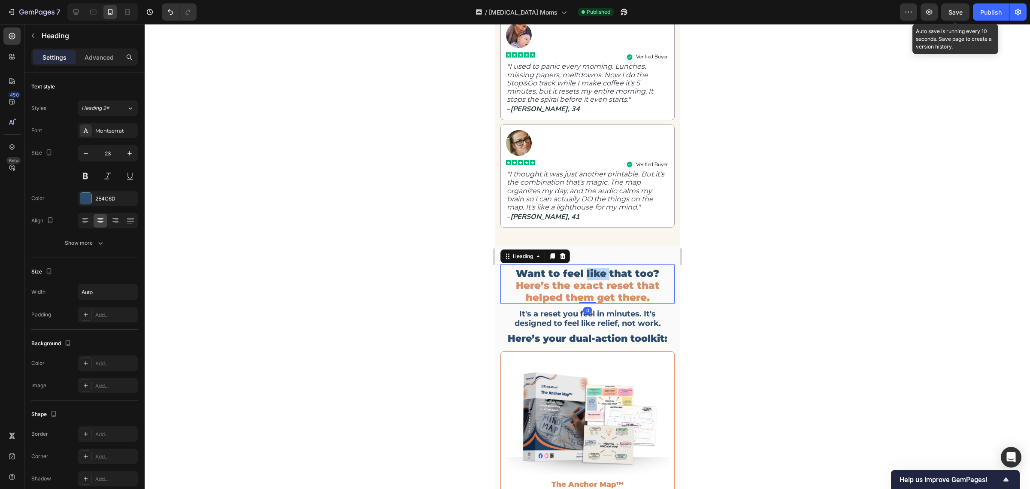
click at [587, 268] on h2 "Want to feel like that too? Here’s the exact reset that helped them get there." at bounding box center [587, 286] width 174 height 36
click at [587, 268] on p "Want to feel like that too? Here’s the exact reset that helped them get there." at bounding box center [587, 286] width 174 height 36
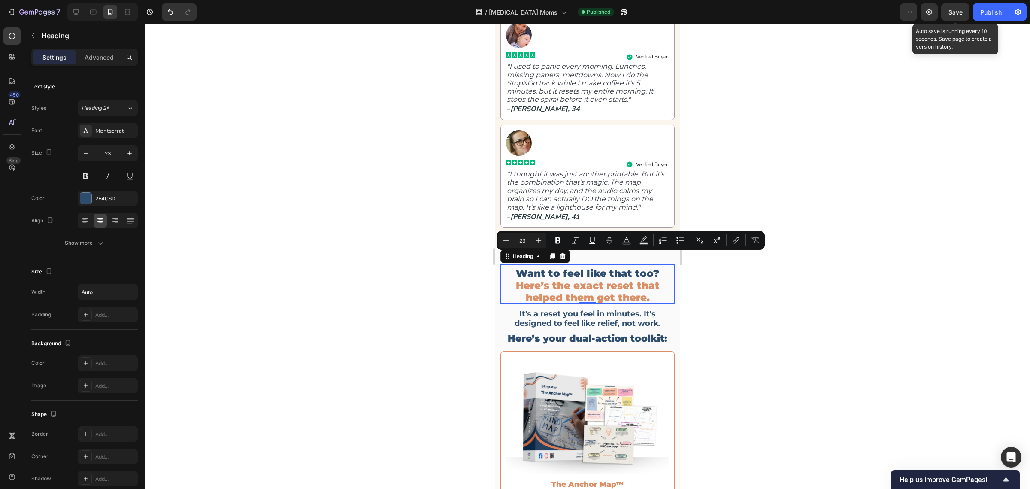
click at [542, 279] on span "Here’s the exact reset that helped them get there." at bounding box center [588, 291] width 144 height 24
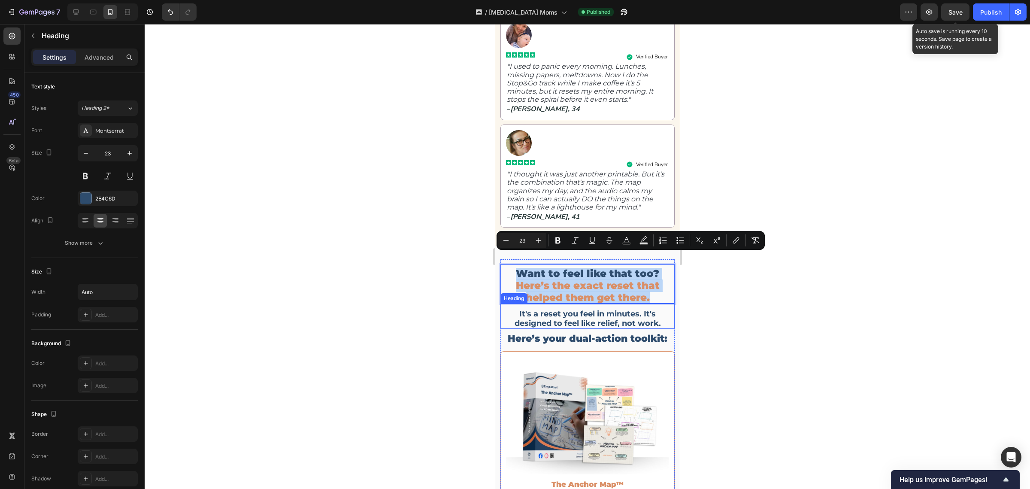
drag, startPoint x: 516, startPoint y: 258, endPoint x: 649, endPoint y: 291, distance: 137.0
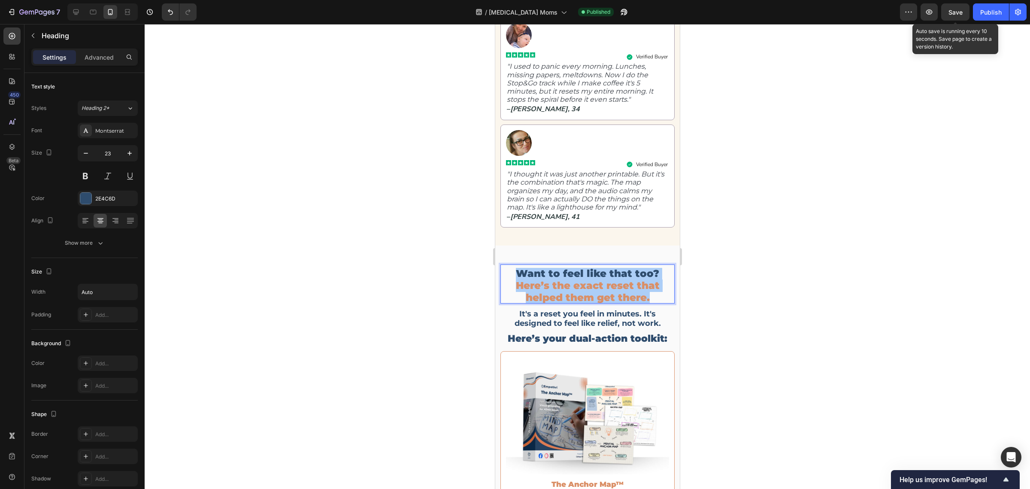
click at [814, 337] on div at bounding box center [588, 256] width 886 height 465
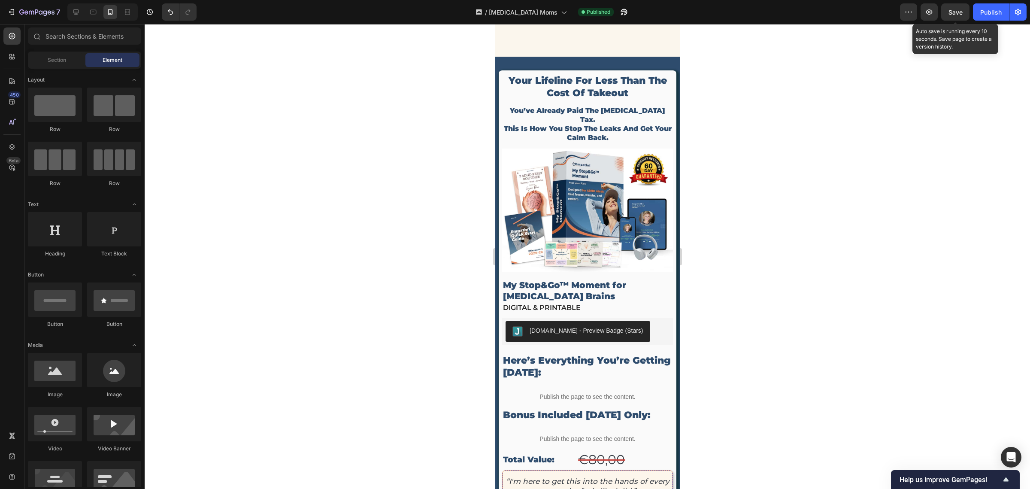
scroll to position [4741, 0]
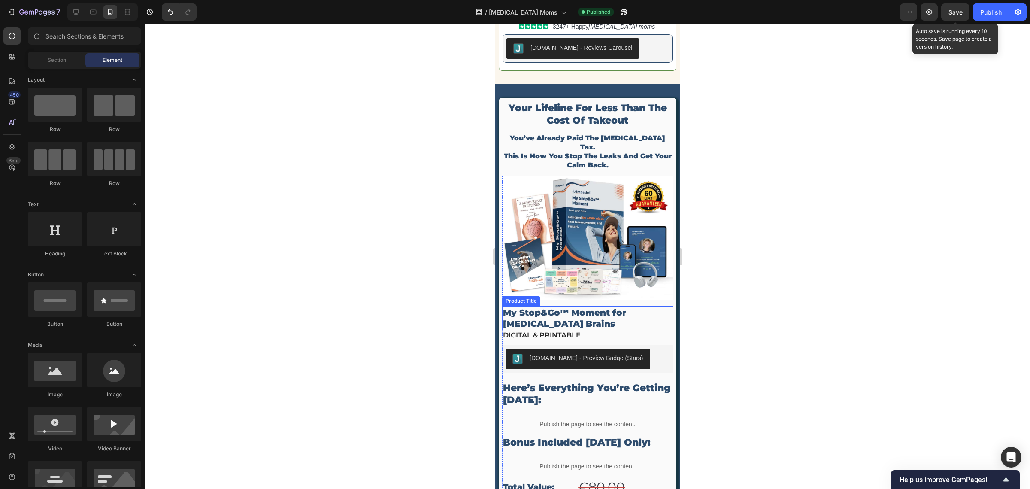
click at [559, 306] on h1 "My Stop&Go™ Moment for [MEDICAL_DATA] Brains" at bounding box center [587, 318] width 171 height 24
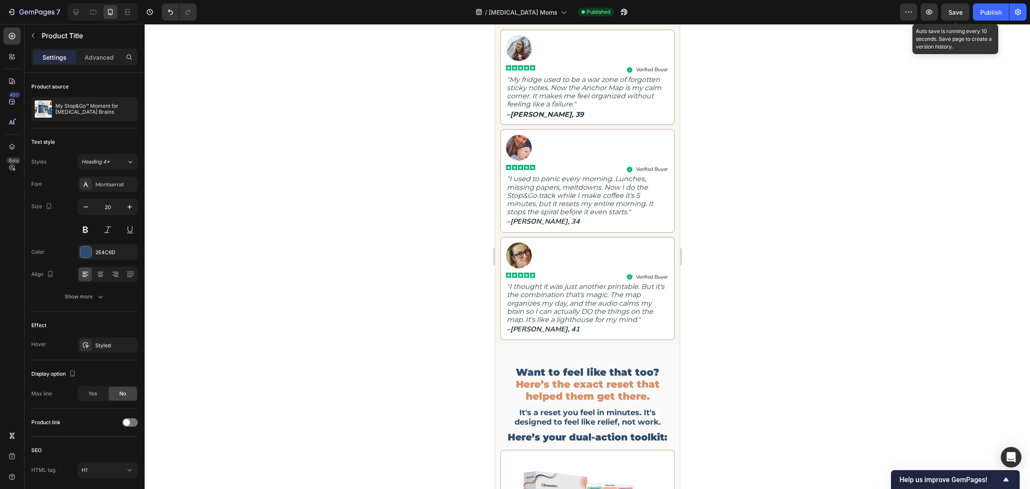
scroll to position [1973, 0]
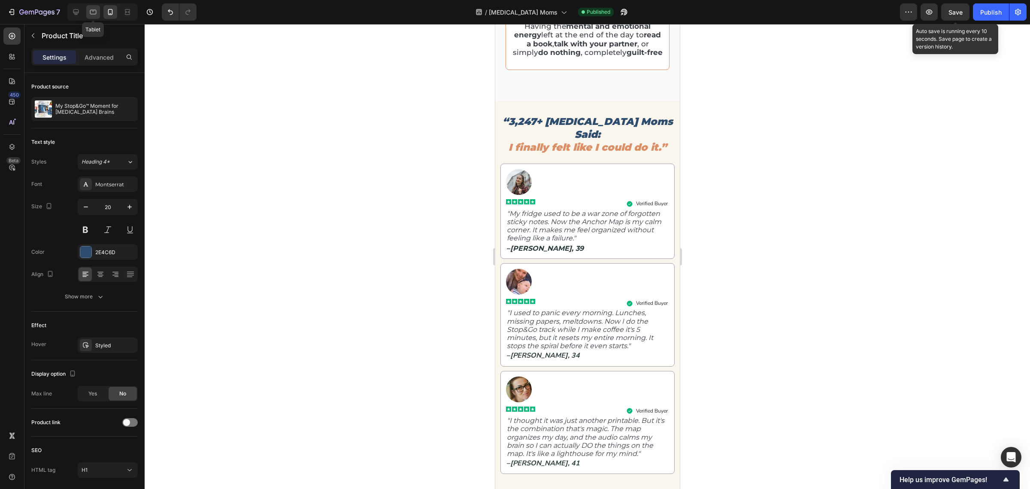
click at [100, 10] on div at bounding box center [93, 12] width 14 height 14
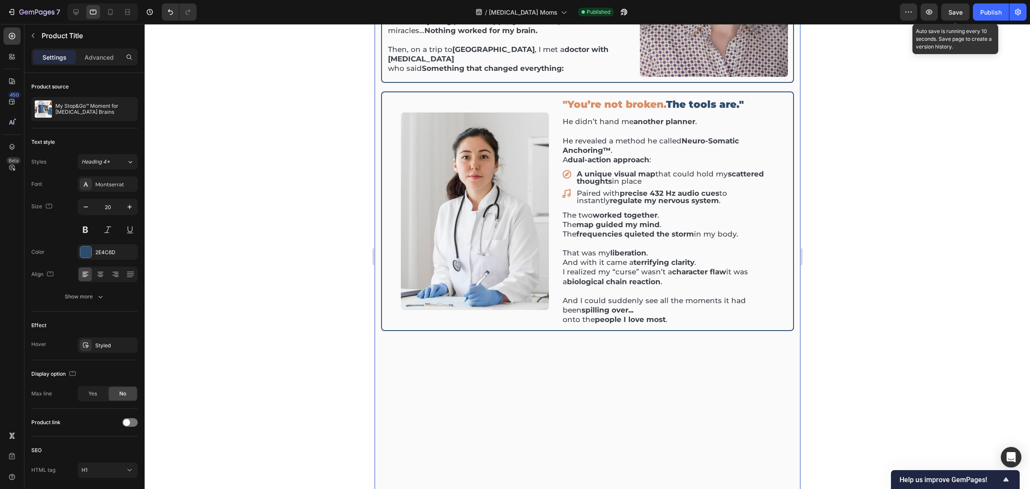
scroll to position [290, 0]
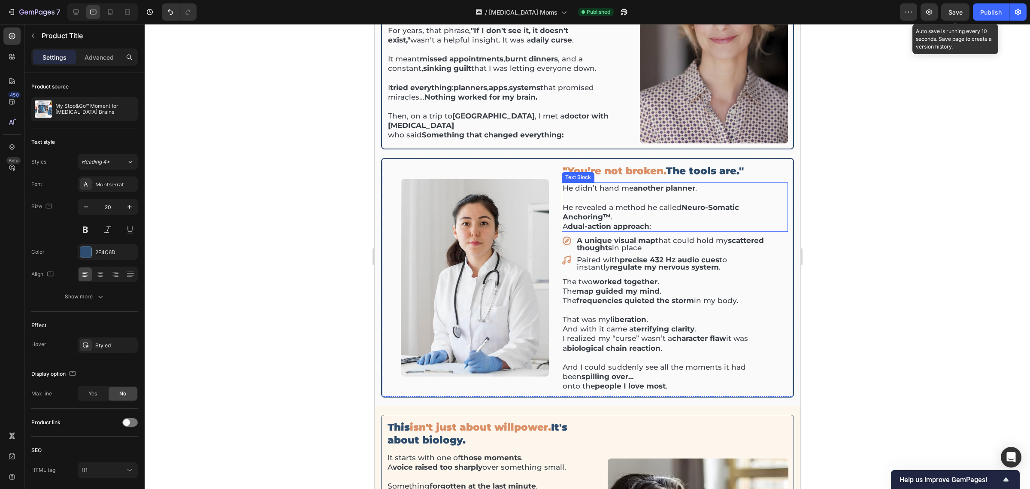
click at [604, 209] on strong "Neuro-Somatic Anchoring™" at bounding box center [650, 212] width 176 height 18
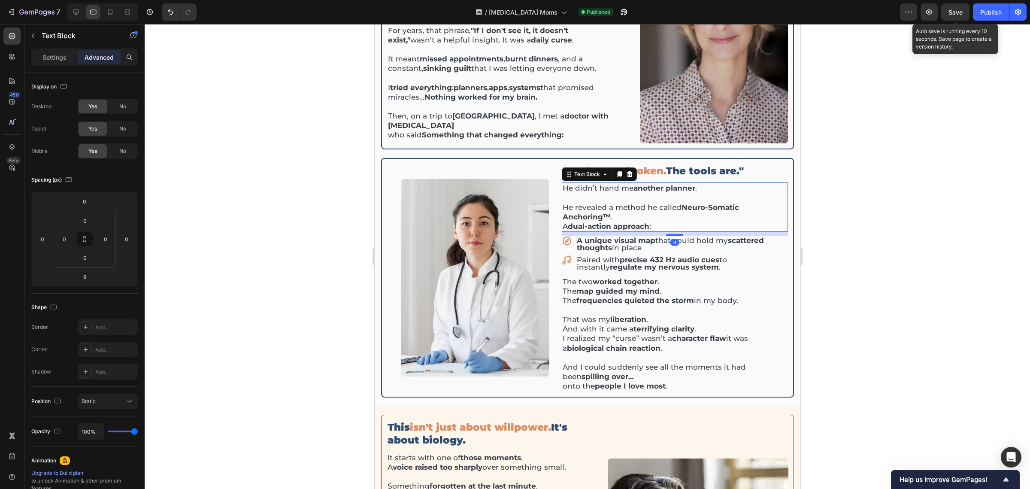
click at [604, 209] on strong "Neuro-Somatic Anchoring™" at bounding box center [650, 212] width 176 height 18
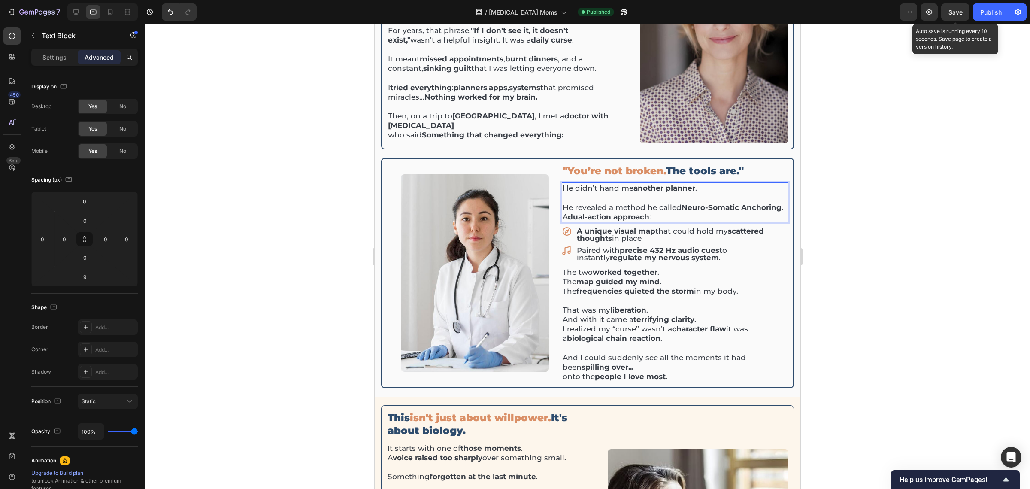
click at [824, 195] on div at bounding box center [588, 256] width 886 height 465
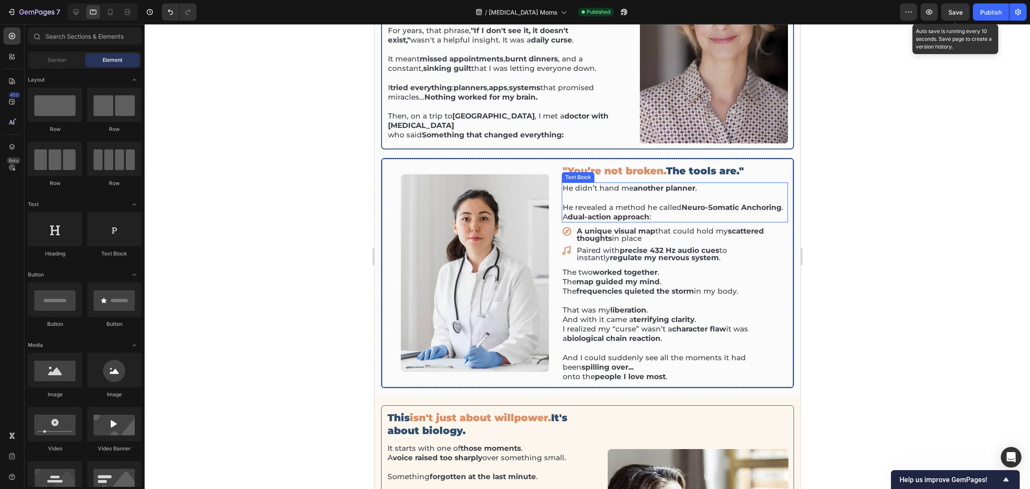
click at [681, 203] on strong "Neuro-Somatic Anchoring" at bounding box center [731, 207] width 100 height 9
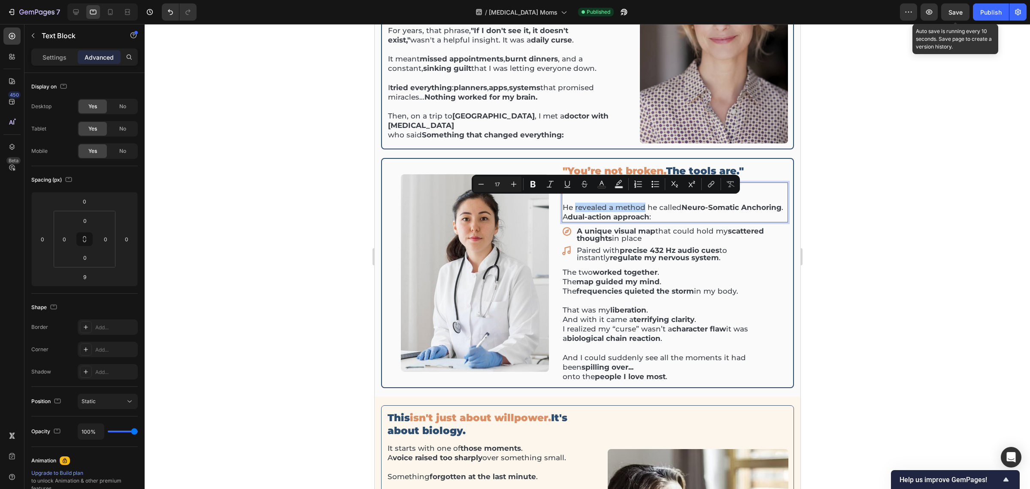
drag, startPoint x: 570, startPoint y: 202, endPoint x: 639, endPoint y: 201, distance: 68.3
click at [639, 201] on p "He revealed a method he called Neuro-Somatic Anchoring . A dual-action approach…" at bounding box center [674, 207] width 224 height 28
click at [539, 183] on button "Bold" at bounding box center [532, 183] width 15 height 15
click at [824, 239] on div at bounding box center [588, 256] width 886 height 465
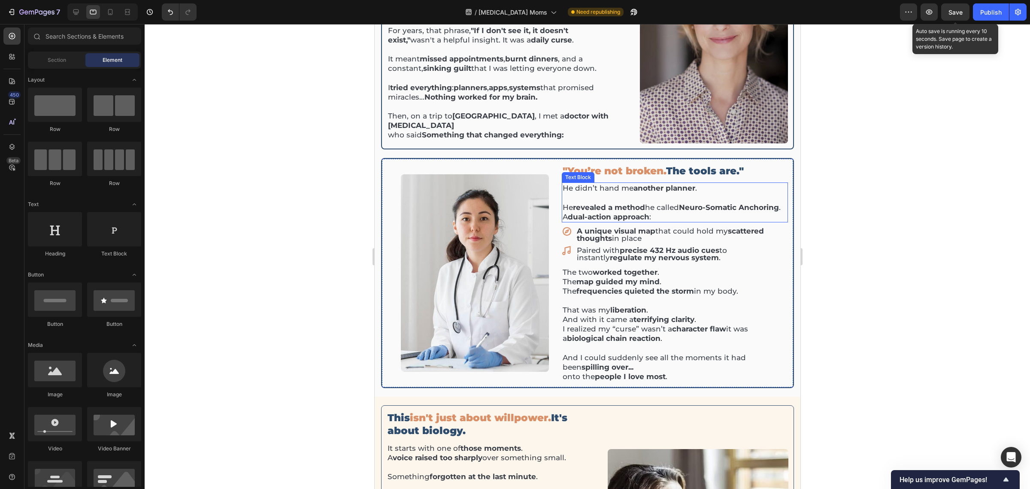
click at [679, 212] on strong "Neuro-Somatic Anchoring" at bounding box center [729, 207] width 100 height 9
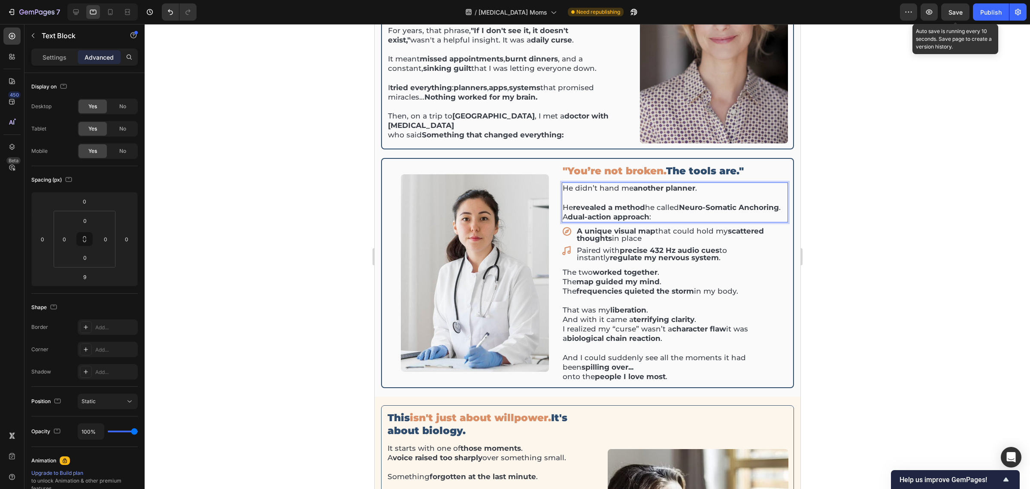
click at [679, 212] on strong "Neuro-Somatic Anchoring" at bounding box center [729, 207] width 100 height 9
drag, startPoint x: 893, startPoint y: 187, endPoint x: 873, endPoint y: 189, distance: 20.2
click at [824, 187] on div at bounding box center [588, 256] width 886 height 465
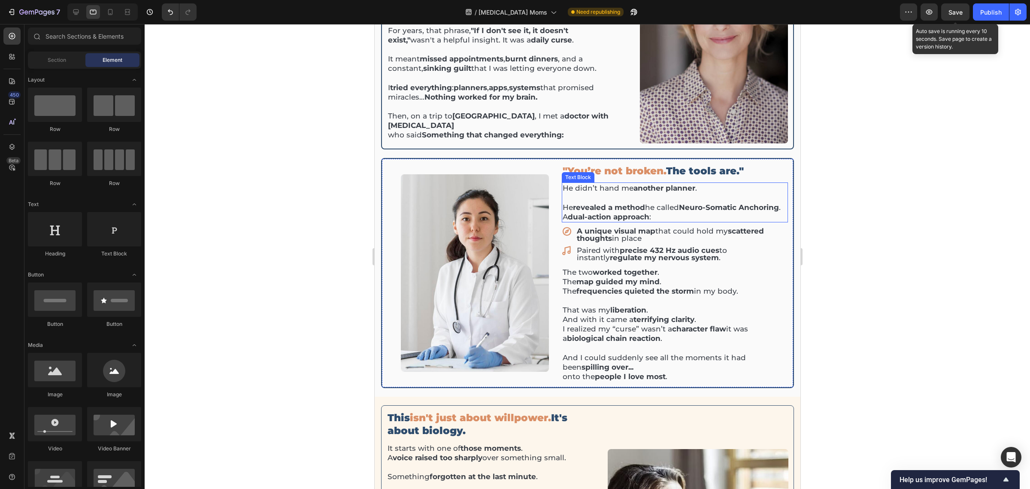
click at [604, 213] on p "He revealed a method he called Neuro-Somatic Anchoring . A dual-action approach…" at bounding box center [674, 207] width 224 height 28
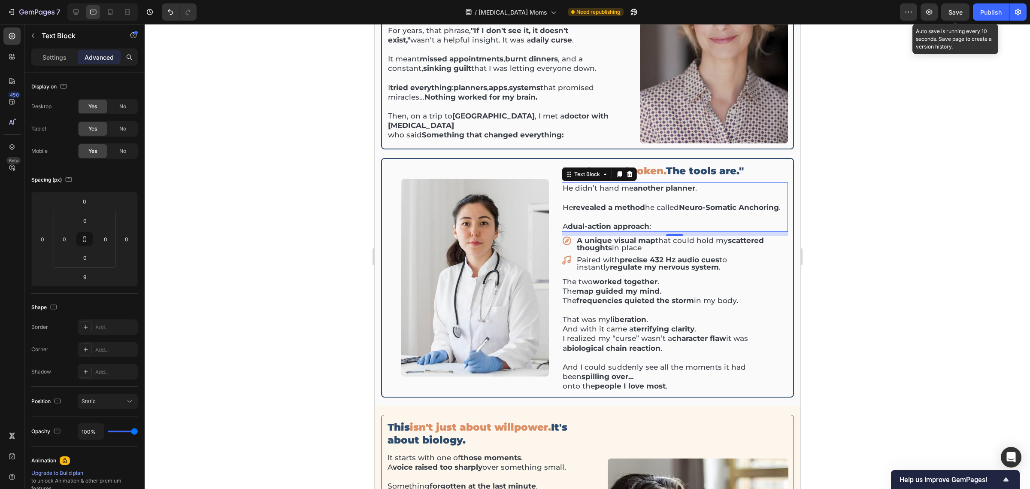
click at [824, 274] on div at bounding box center [588, 256] width 886 height 465
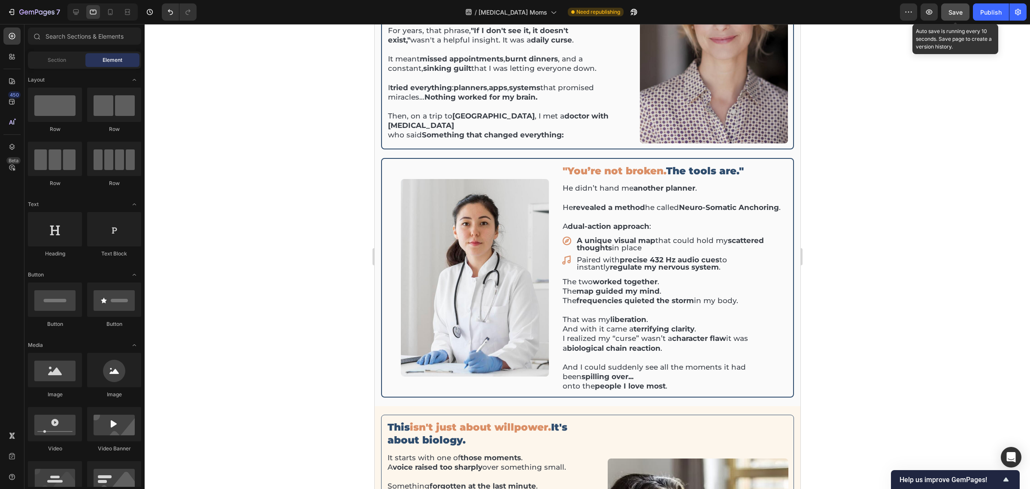
click at [824, 8] on div "Save" at bounding box center [956, 12] width 14 height 9
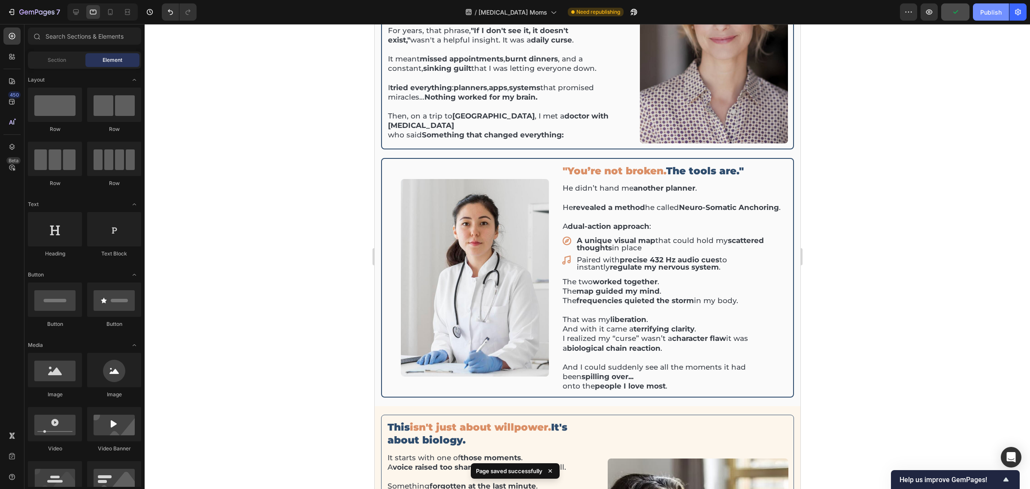
click at [824, 17] on button "Publish" at bounding box center [991, 11] width 36 height 17
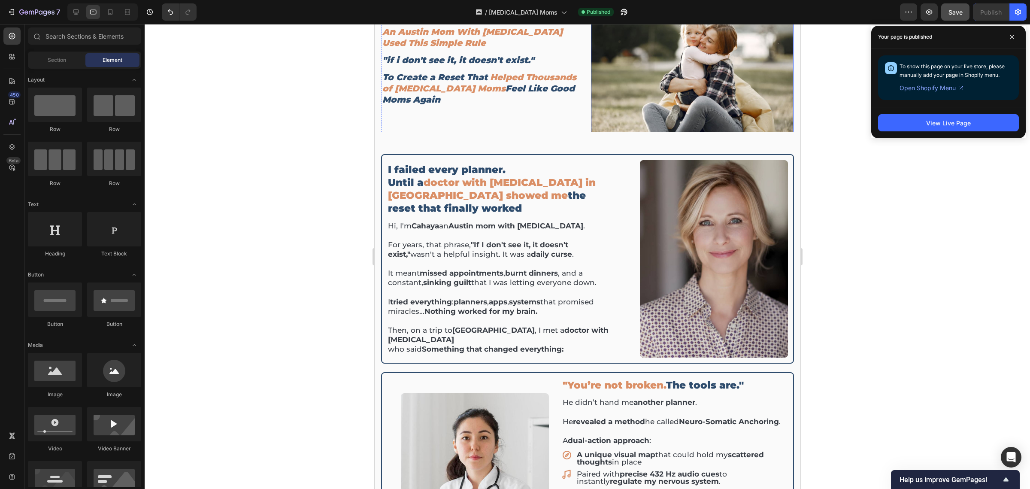
scroll to position [0, 0]
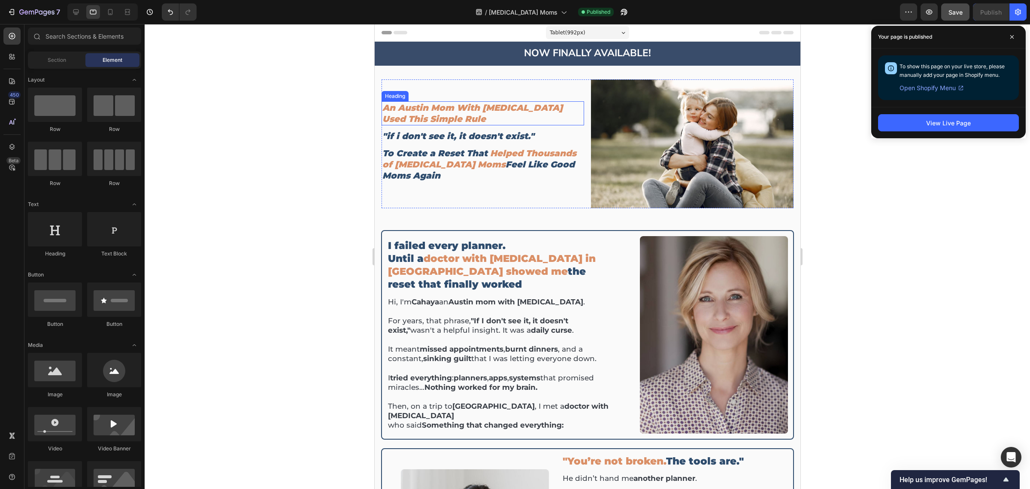
click at [460, 123] on h2 "An Austin Mom With [MEDICAL_DATA] Used This Simple Rule" at bounding box center [482, 113] width 203 height 24
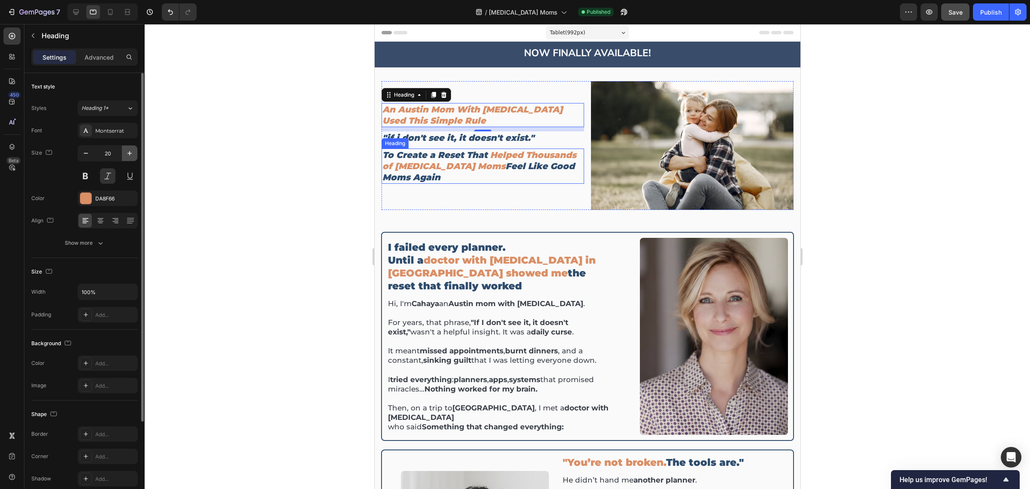
click at [133, 153] on icon "button" at bounding box center [129, 153] width 9 height 9
click at [133, 154] on icon "button" at bounding box center [129, 153] width 9 height 9
click at [133, 155] on icon "button" at bounding box center [129, 153] width 9 height 9
type input "23"
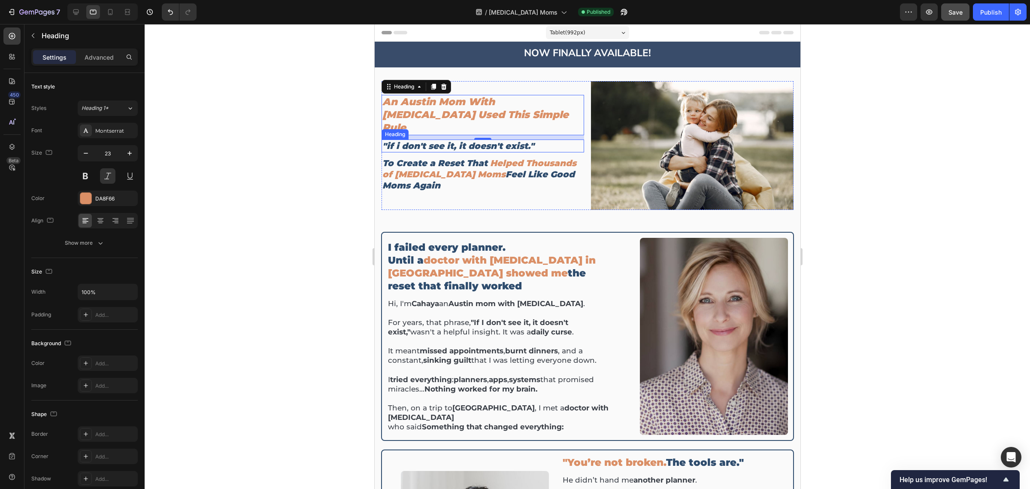
click at [473, 141] on icon ""if i don't see it, it doesn't exist."" at bounding box center [458, 146] width 152 height 10
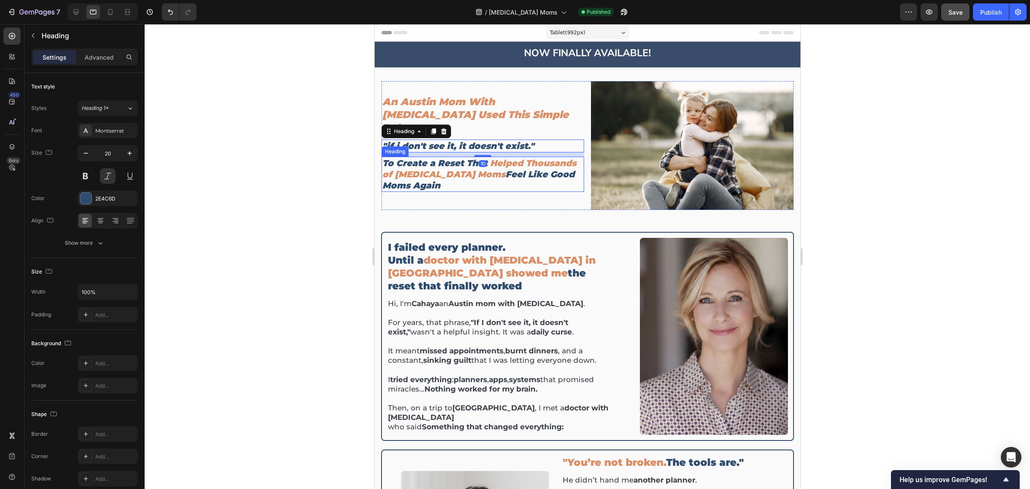
click at [460, 170] on span "Feel Like Good Moms Again" at bounding box center [478, 179] width 192 height 21
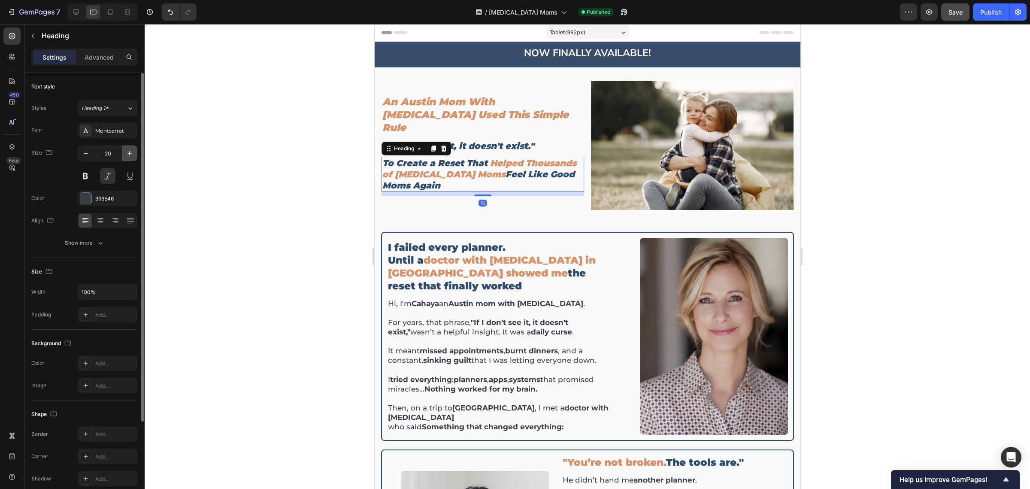
click at [133, 159] on button "button" at bounding box center [129, 153] width 15 height 15
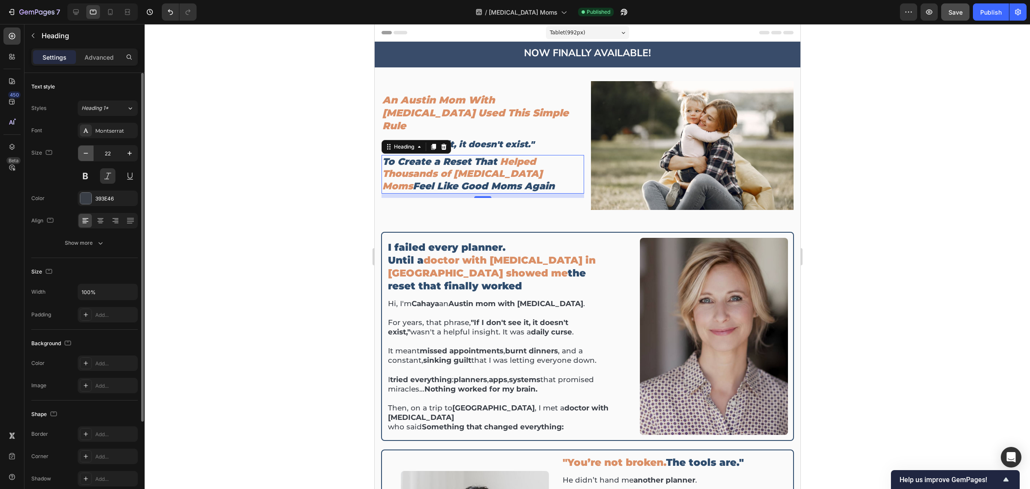
click at [88, 155] on icon "button" at bounding box center [86, 153] width 9 height 9
type input "20"
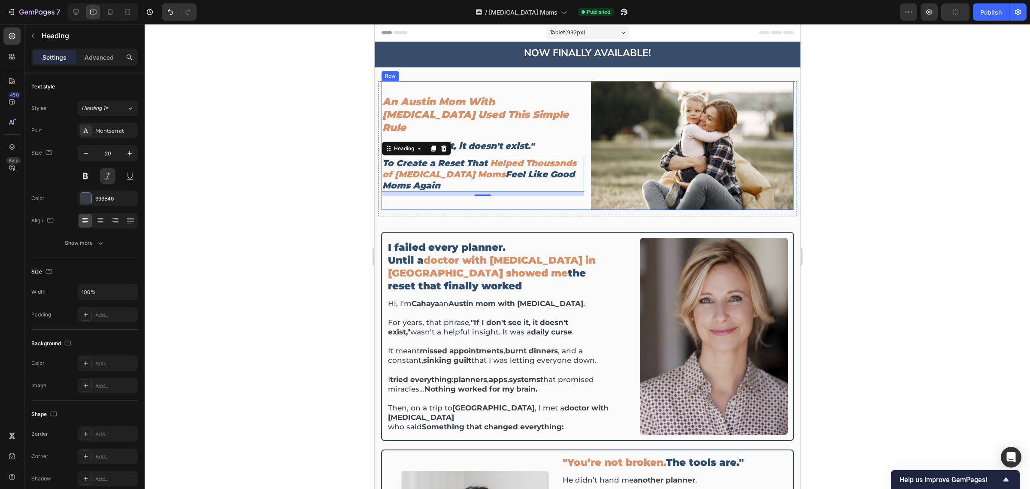
click at [500, 146] on div "An Austin Mom With [MEDICAL_DATA] Used This Simple Rule Heading "if i don't see…" at bounding box center [482, 145] width 203 height 129
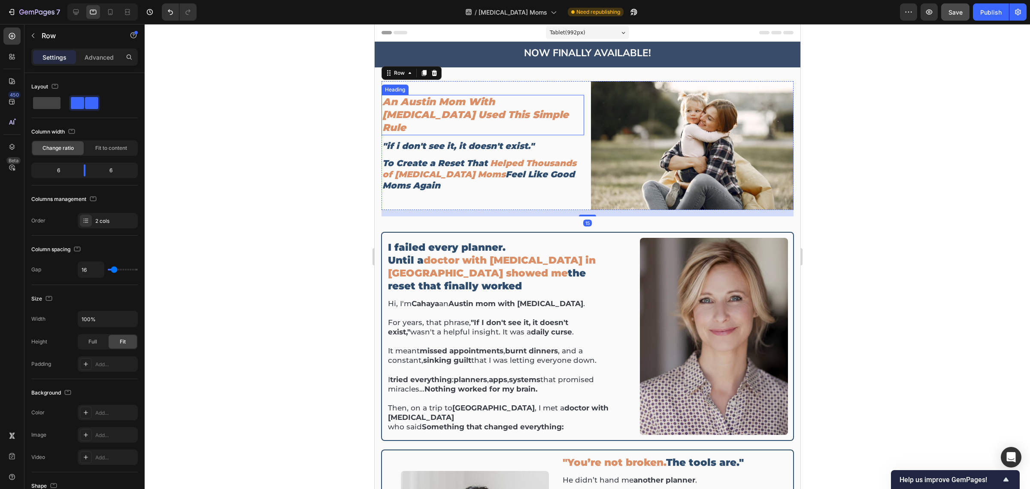
click at [480, 119] on h2 "An Austin Mom With [MEDICAL_DATA] Used This Simple Rule" at bounding box center [482, 115] width 203 height 40
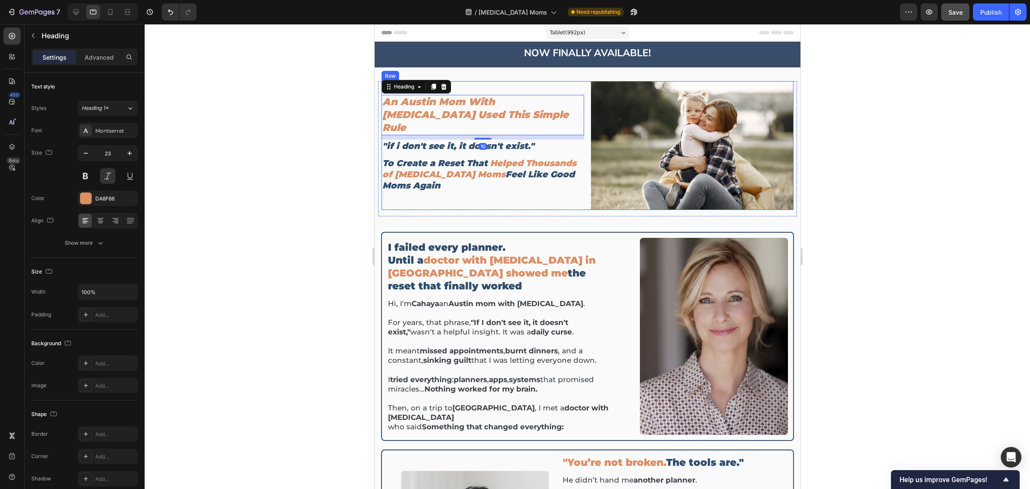
scroll to position [53, 0]
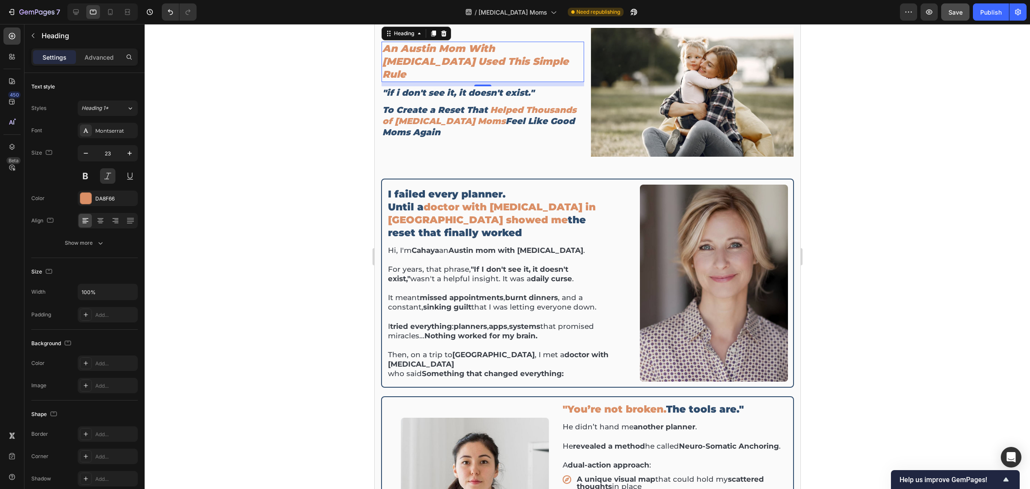
click at [453, 57] on h2 "An Austin Mom With [MEDICAL_DATA] Used This Simple Rule" at bounding box center [482, 62] width 203 height 40
click at [482, 206] on h2 "I failed every planner. Until a doctor with [MEDICAL_DATA] in [GEOGRAPHIC_DATA]…" at bounding box center [500, 213] width 226 height 53
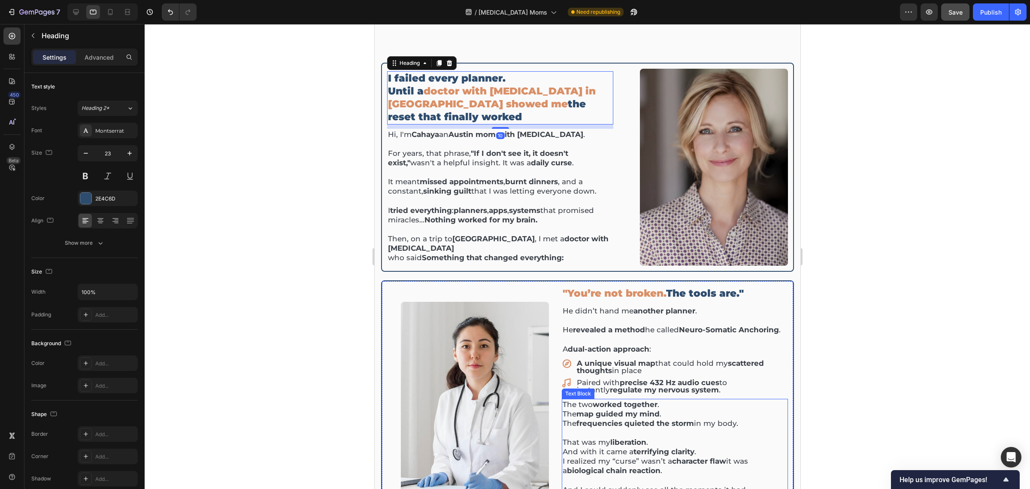
scroll to position [268, 0]
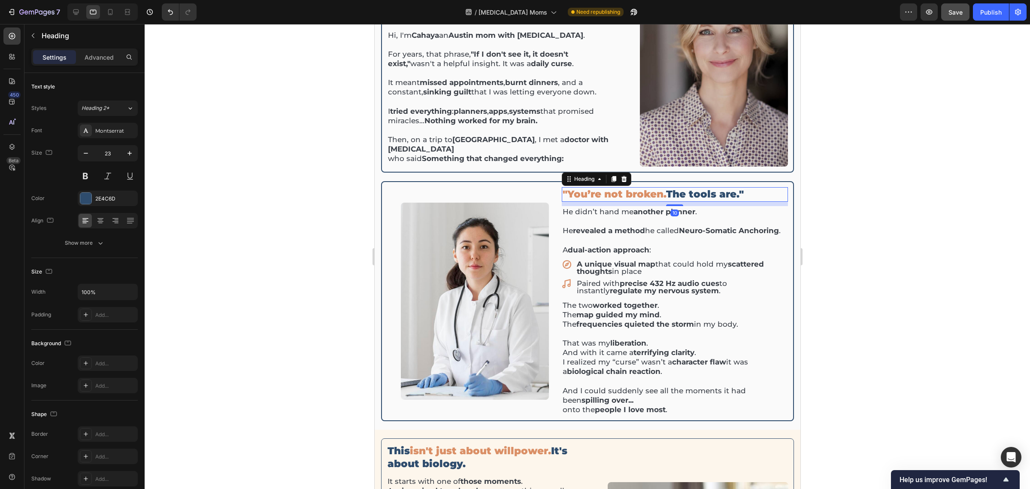
click at [640, 188] on span ""You’re not broken." at bounding box center [613, 194] width 103 height 12
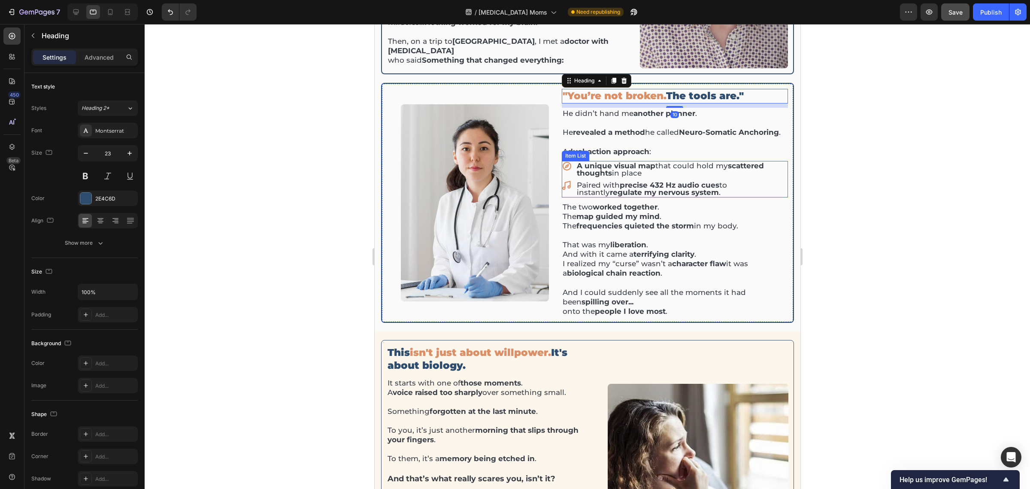
scroll to position [429, 0]
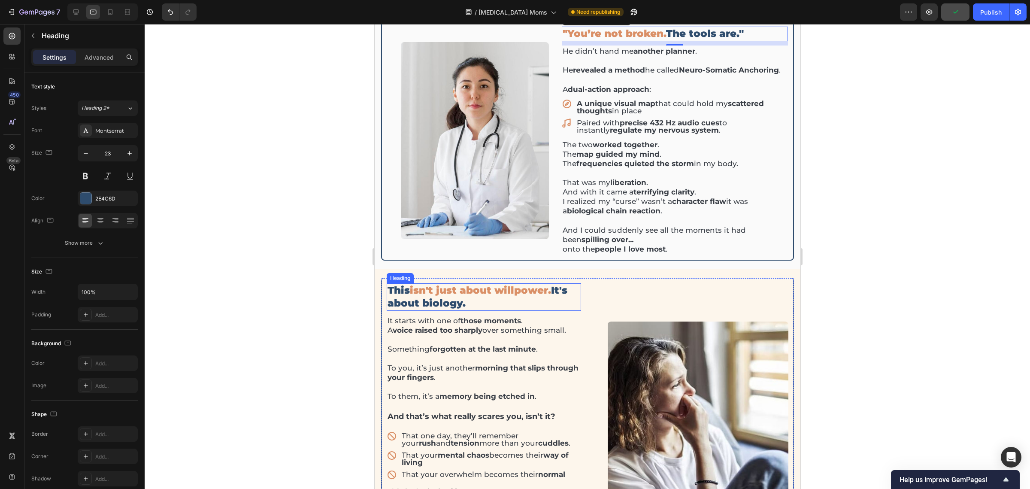
click at [510, 289] on span "isn't just about willpower." at bounding box center [479, 290] width 141 height 12
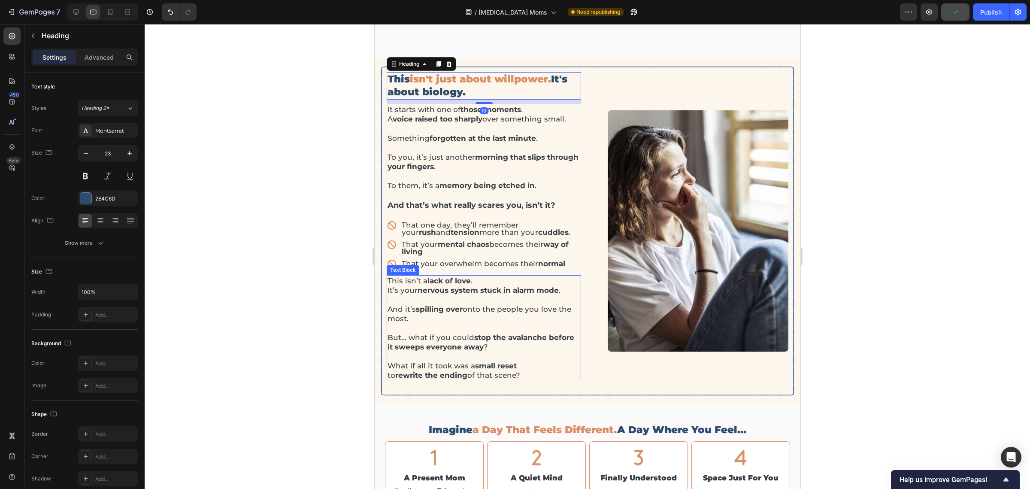
scroll to position [858, 0]
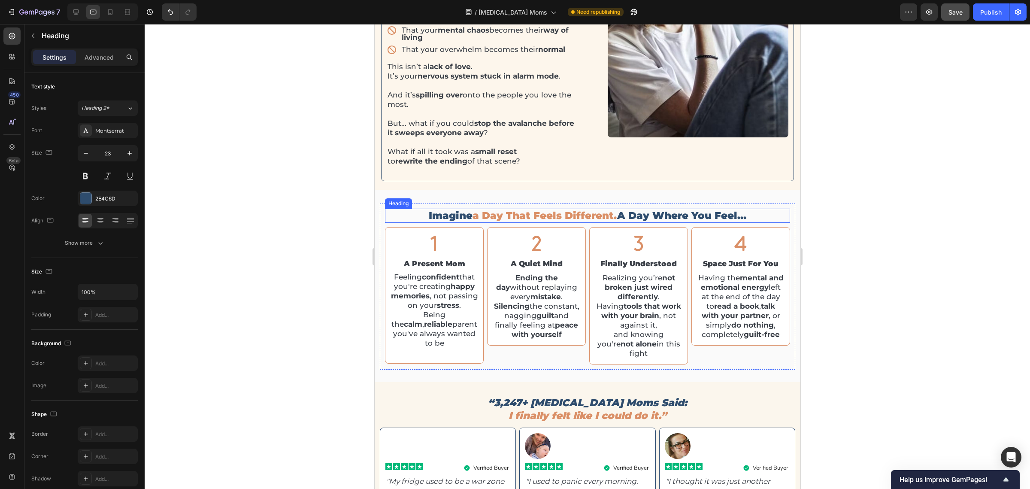
click at [550, 213] on span "a day that feels different." at bounding box center [544, 215] width 145 height 12
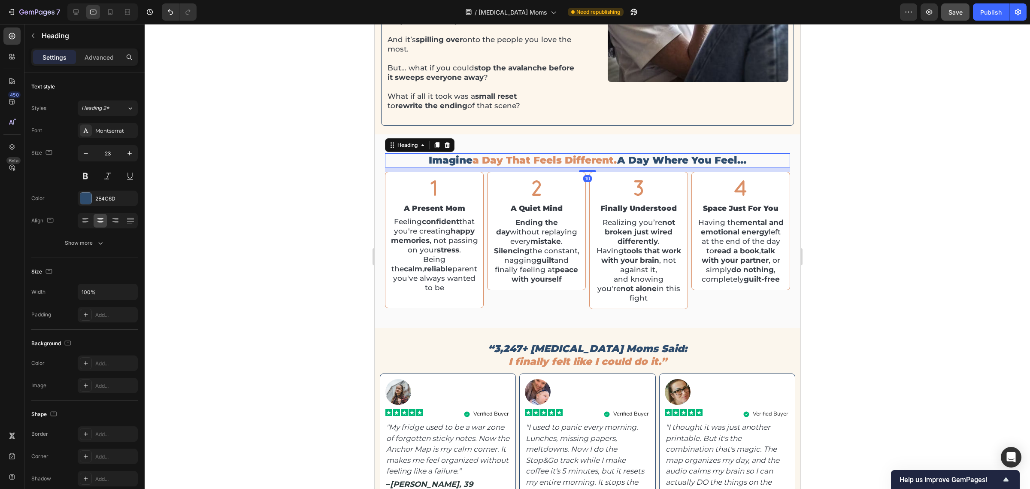
scroll to position [1019, 0]
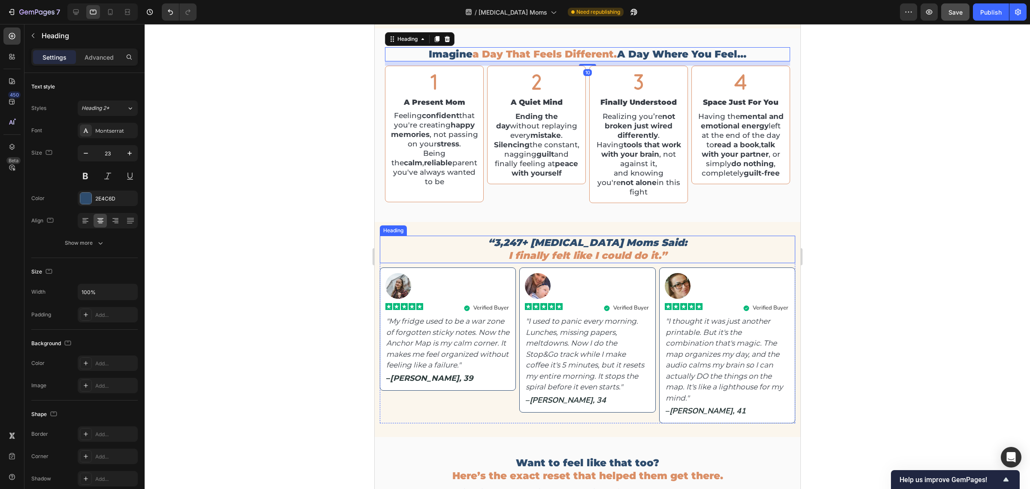
click at [567, 255] on span "I finally felt like I could do it.”" at bounding box center [587, 255] width 158 height 12
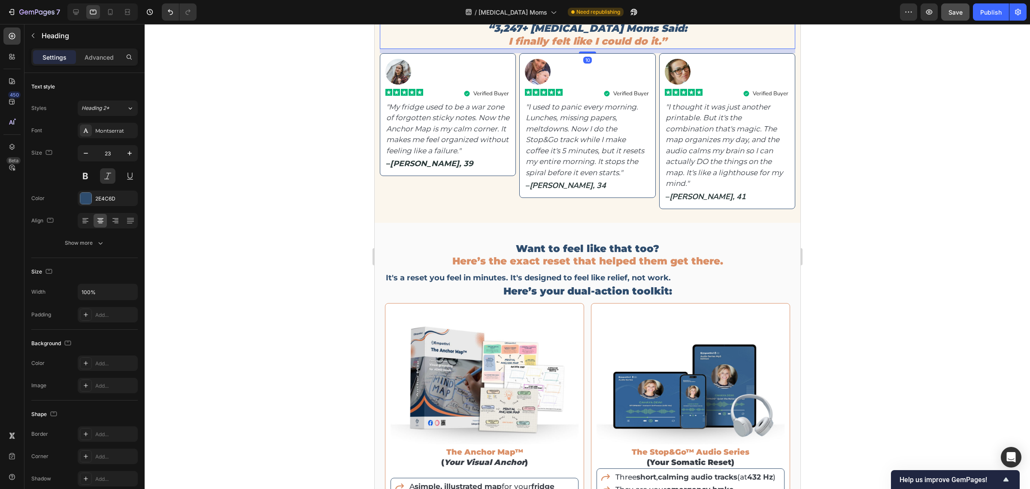
scroll to position [1234, 0]
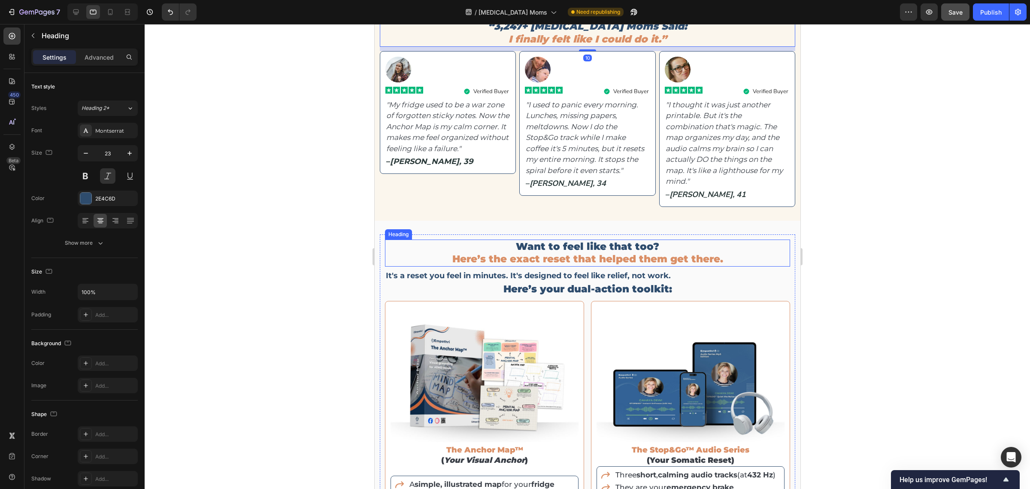
click at [562, 262] on span "Here’s the exact reset that helped them get there." at bounding box center [587, 259] width 271 height 12
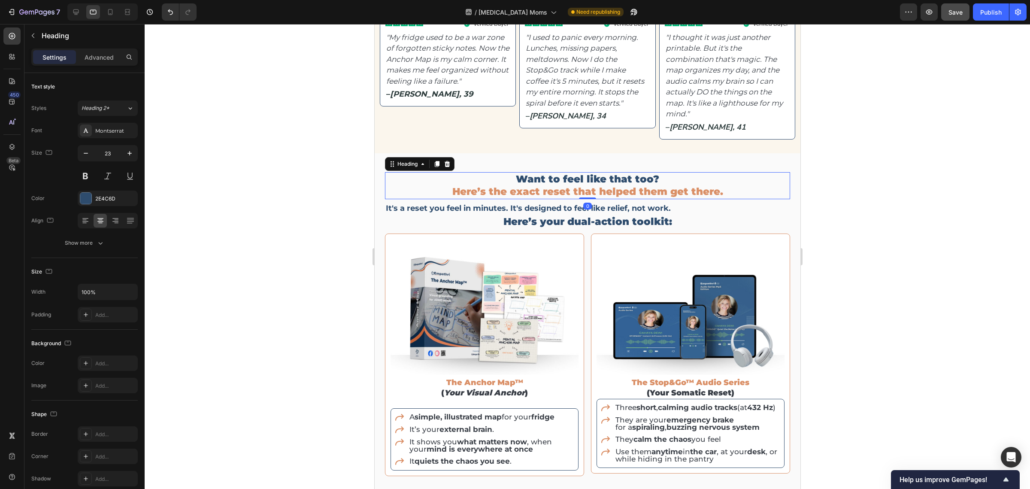
scroll to position [1395, 0]
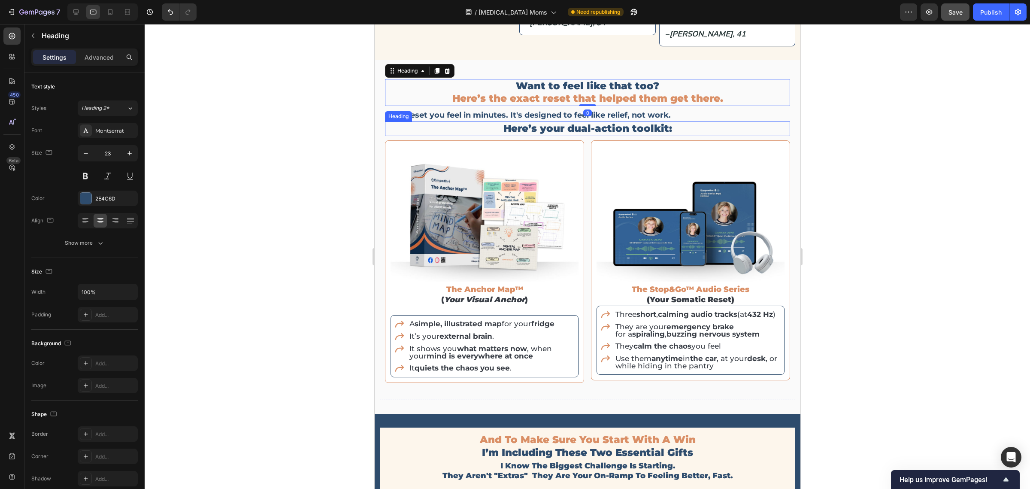
click at [560, 121] on h2 "Here’s your dual-action toolkit:" at bounding box center [587, 128] width 405 height 15
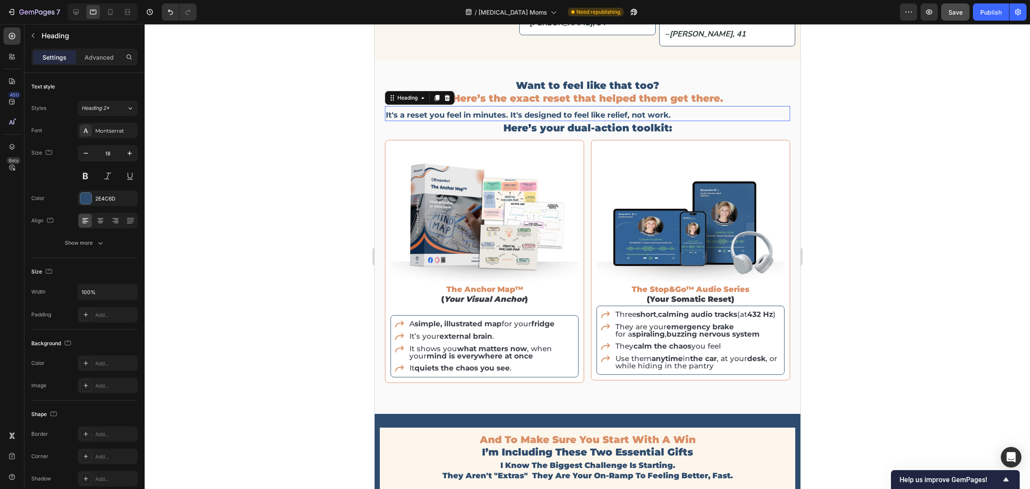
click at [553, 115] on span "It's a reset you feel in minutes. It's designed to feel like relief, not work." at bounding box center [527, 114] width 285 height 9
click at [101, 218] on icon at bounding box center [100, 218] width 6 height 1
click at [129, 149] on icon "button" at bounding box center [129, 153] width 9 height 9
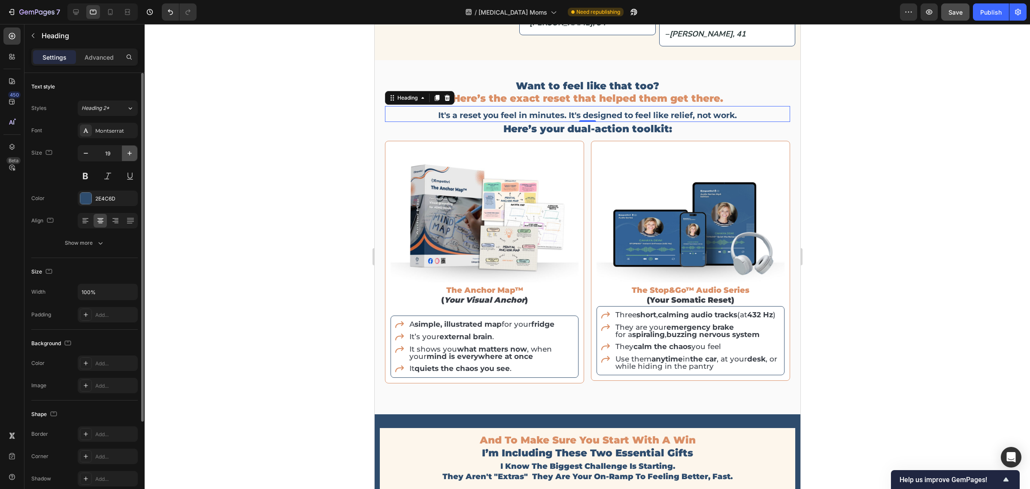
click at [129, 149] on icon "button" at bounding box center [129, 153] width 9 height 9
type input "20"
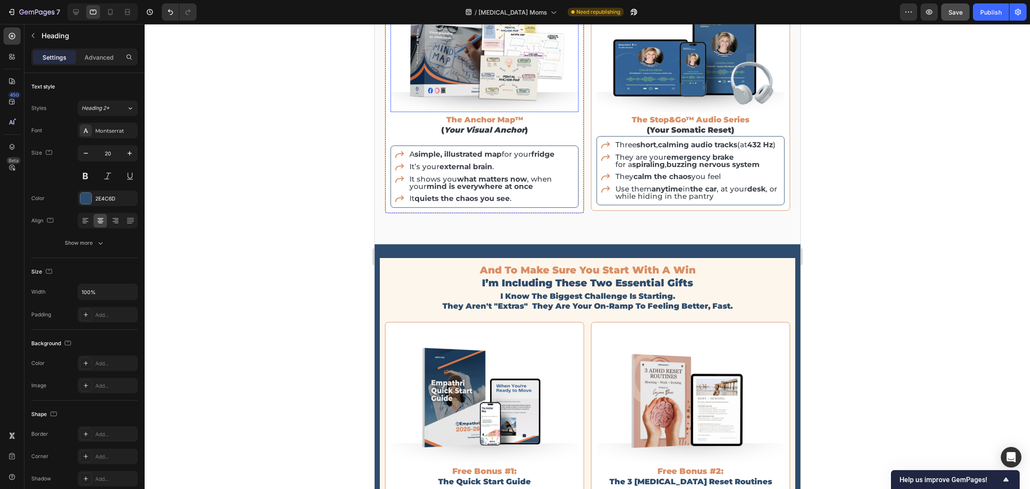
scroll to position [1609, 0]
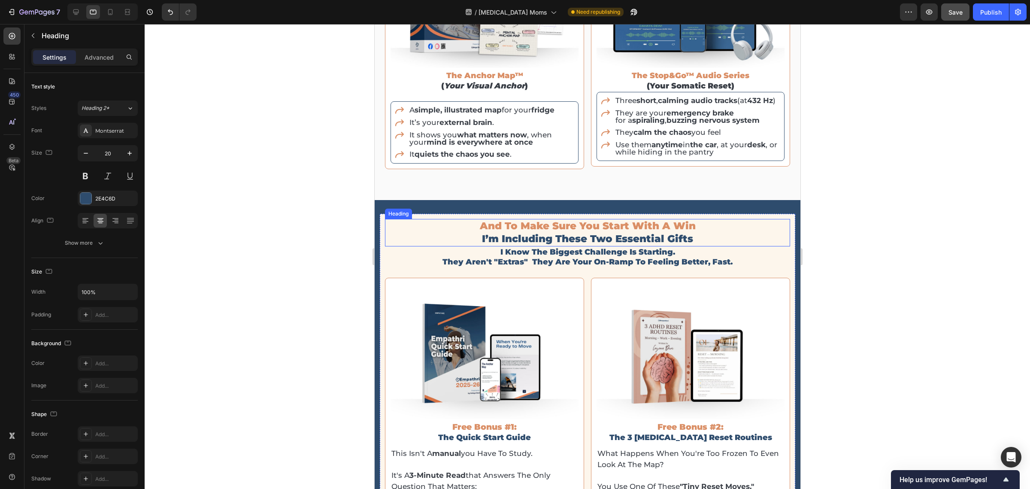
click at [564, 235] on span "i’m including these two essential gifts" at bounding box center [587, 239] width 211 height 12
click at [564, 267] on h2 "i know the biggest challenge is starting. they aren't "extras" they are your on…" at bounding box center [587, 257] width 405 height 22
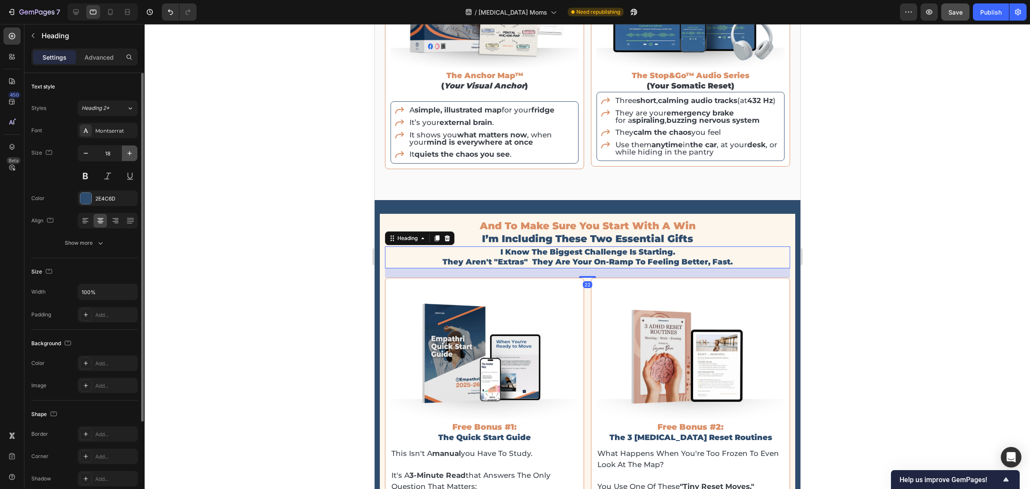
click at [133, 157] on icon "button" at bounding box center [129, 153] width 9 height 9
type input "20"
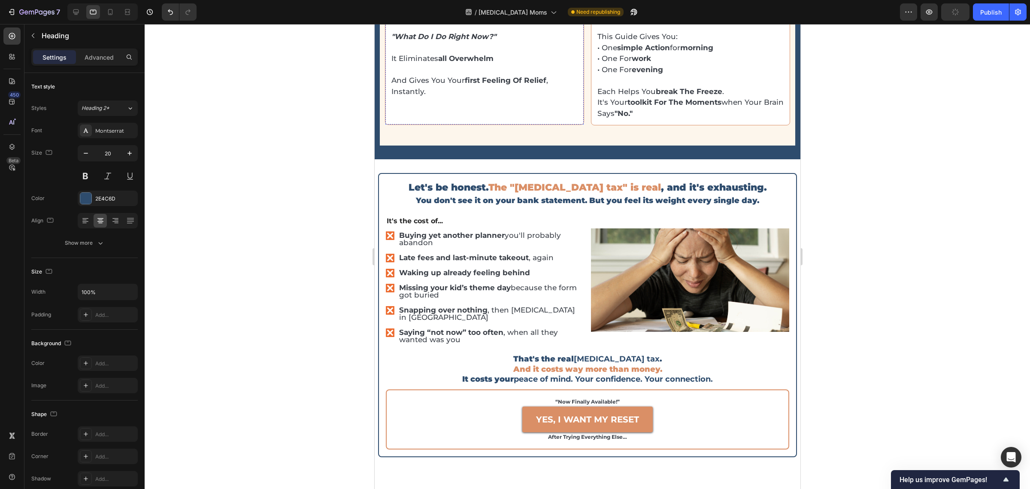
scroll to position [2093, 0]
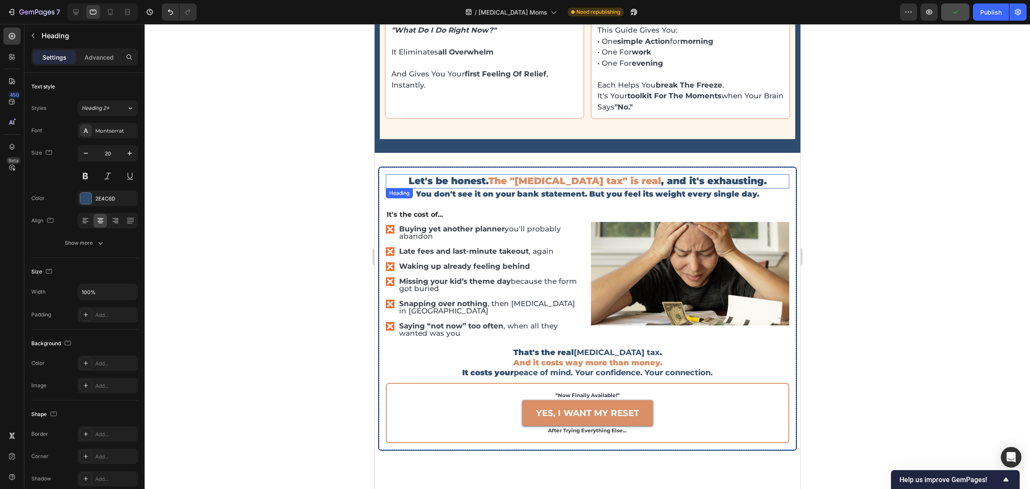
click at [546, 178] on span "The "[MEDICAL_DATA] tax" is real" at bounding box center [574, 181] width 173 height 12
click at [124, 155] on button "button" at bounding box center [129, 153] width 15 height 15
type input "23"
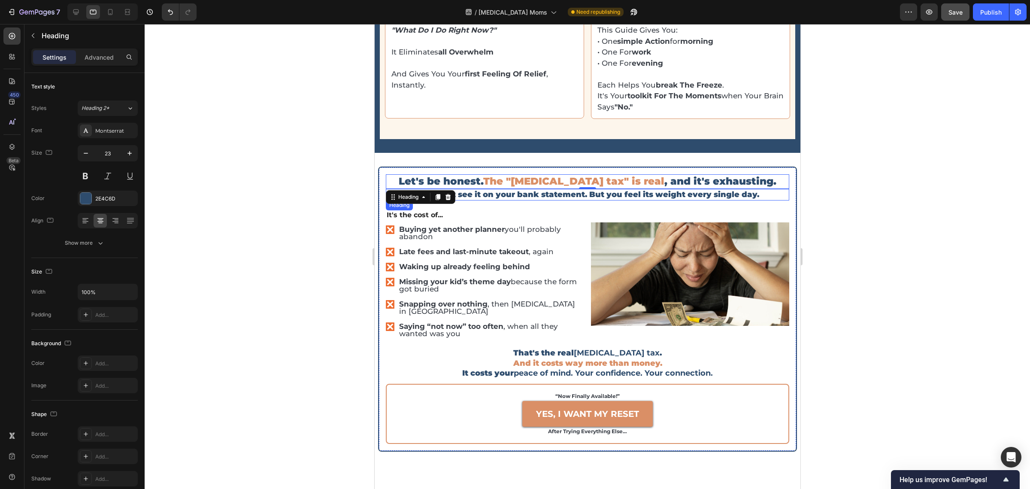
click at [535, 190] on h2 "You don't see it on your bank statement. But you feel its weight every single d…" at bounding box center [586, 195] width 403 height 12
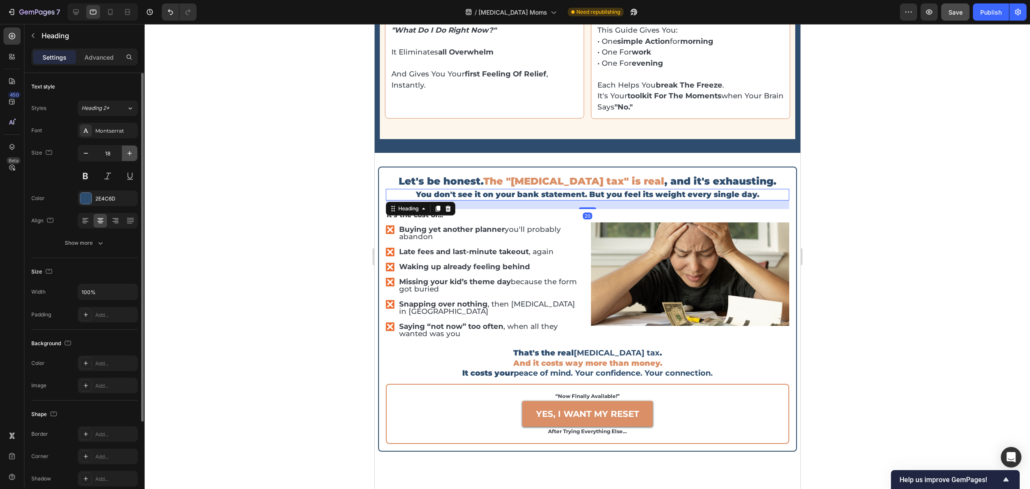
click at [131, 154] on icon "button" at bounding box center [129, 153] width 9 height 9
type input "20"
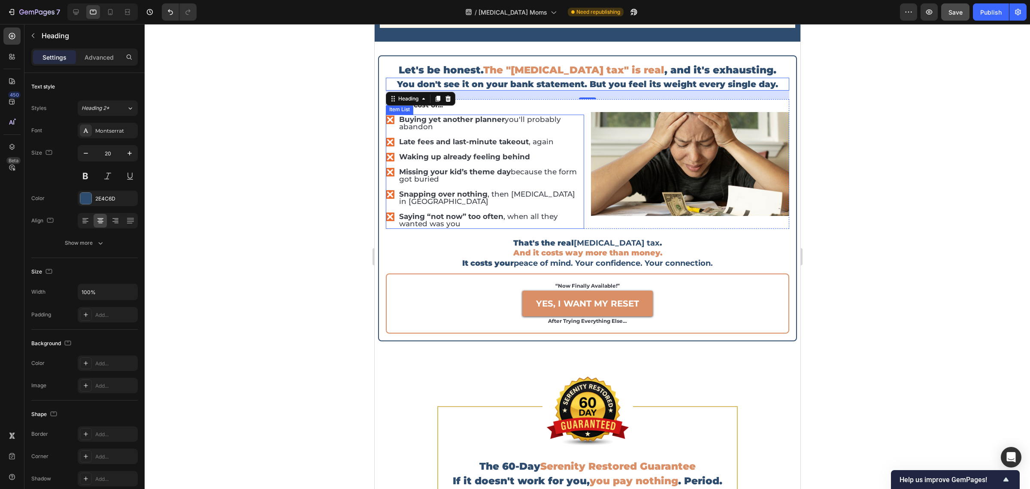
scroll to position [2254, 0]
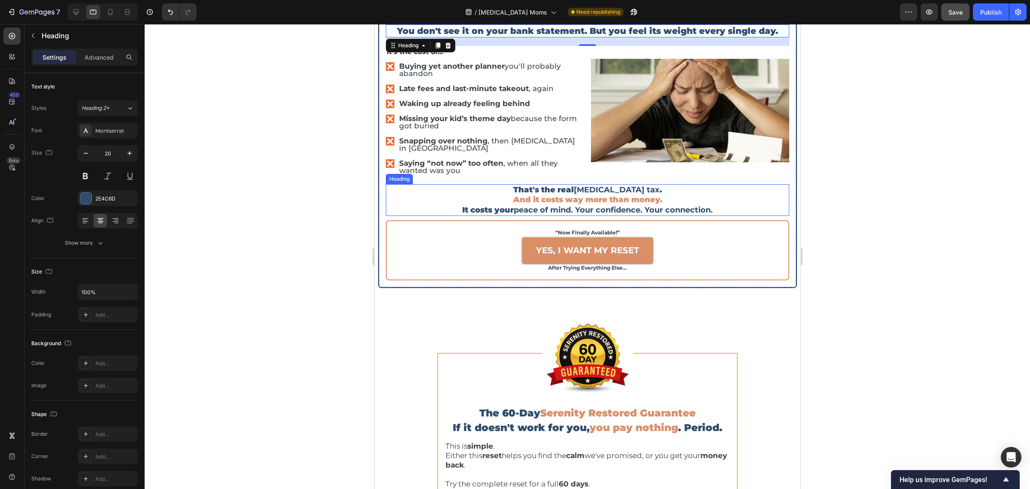
click at [565, 184] on h2 "That's the real [MEDICAL_DATA] tax . And it costs way more than money. It costs…" at bounding box center [586, 200] width 403 height 32
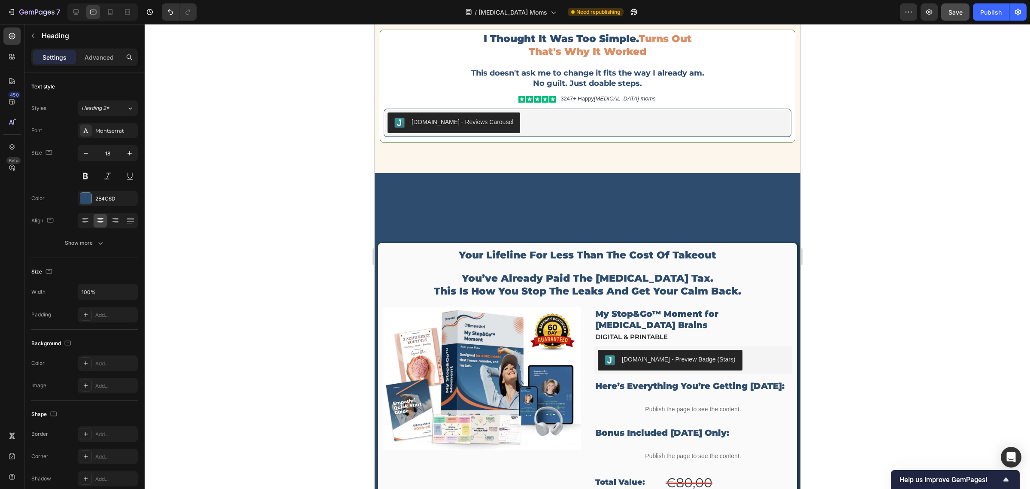
scroll to position [2897, 0]
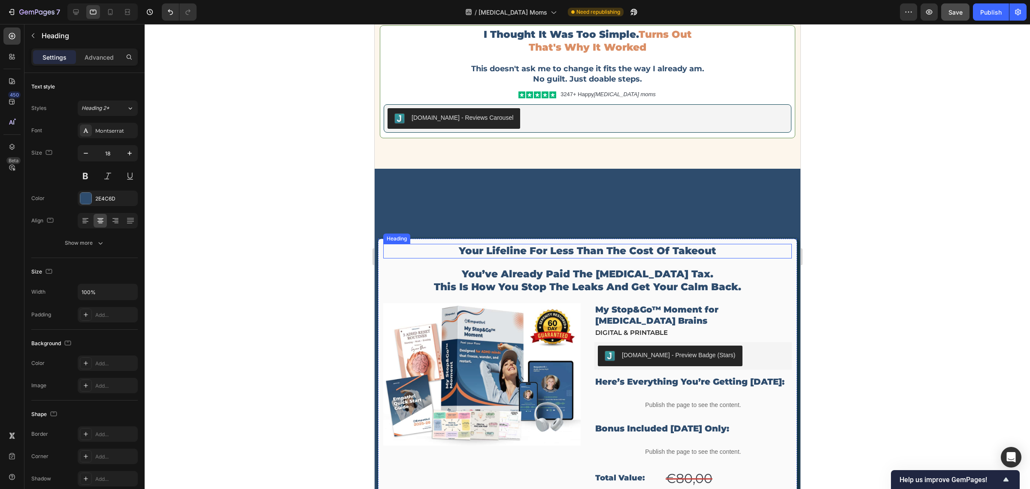
click at [567, 267] on h2 "you’ve already paid the [MEDICAL_DATA] tax. this is how you stop the leaks and …" at bounding box center [587, 280] width 409 height 27
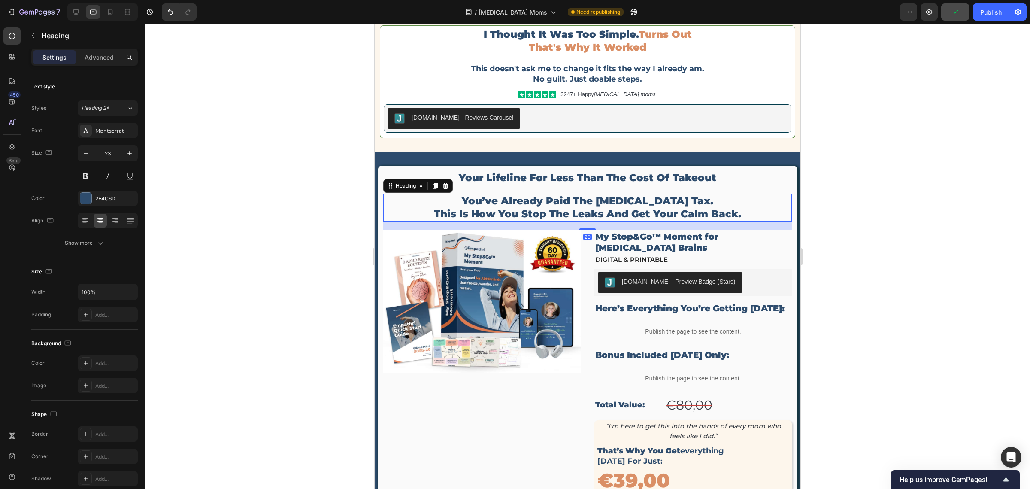
click at [579, 207] on h2 "you’ve already paid the [MEDICAL_DATA] tax. this is how you stop the leaks and …" at bounding box center [587, 207] width 409 height 27
click at [824, 194] on div at bounding box center [588, 256] width 886 height 465
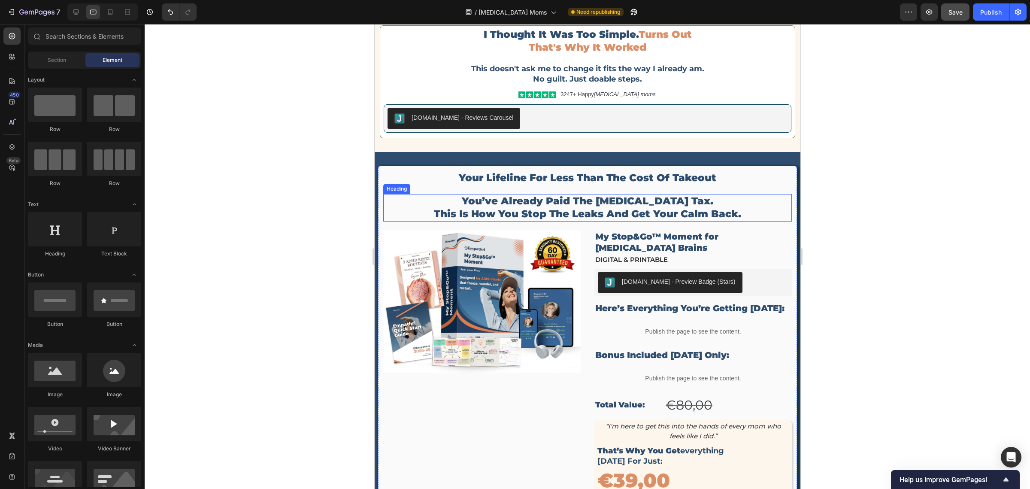
click at [508, 201] on p "you’ve already paid the [MEDICAL_DATA] tax. this is how you stop the leaks and …" at bounding box center [587, 208] width 407 height 26
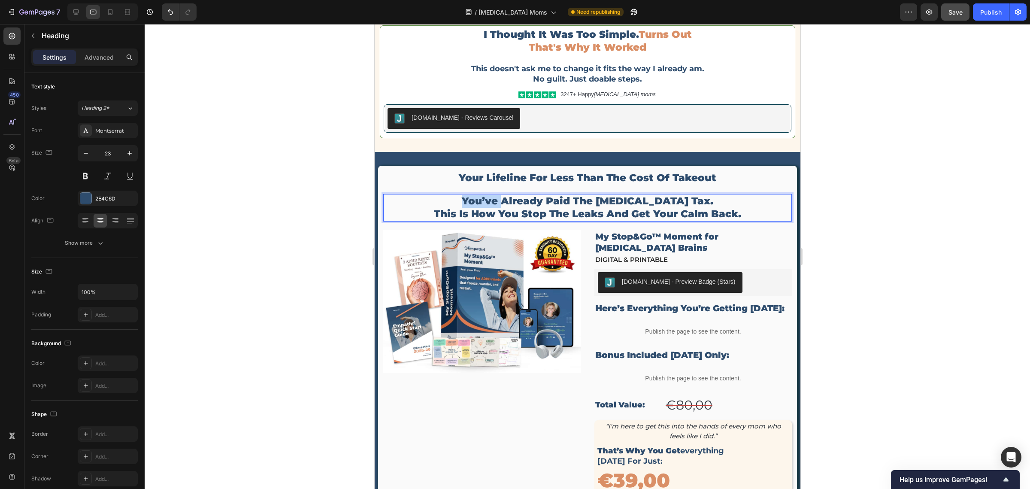
click at [507, 201] on p "you’ve already paid the [MEDICAL_DATA] tax. this is how you stop the leaks and …" at bounding box center [587, 208] width 407 height 26
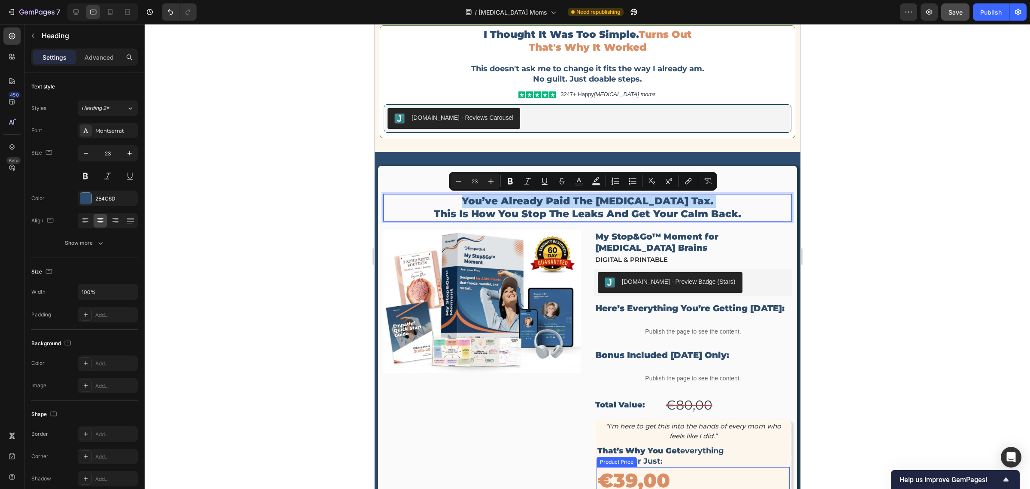
click at [628, 391] on div "€39,00" at bounding box center [692, 480] width 193 height 27
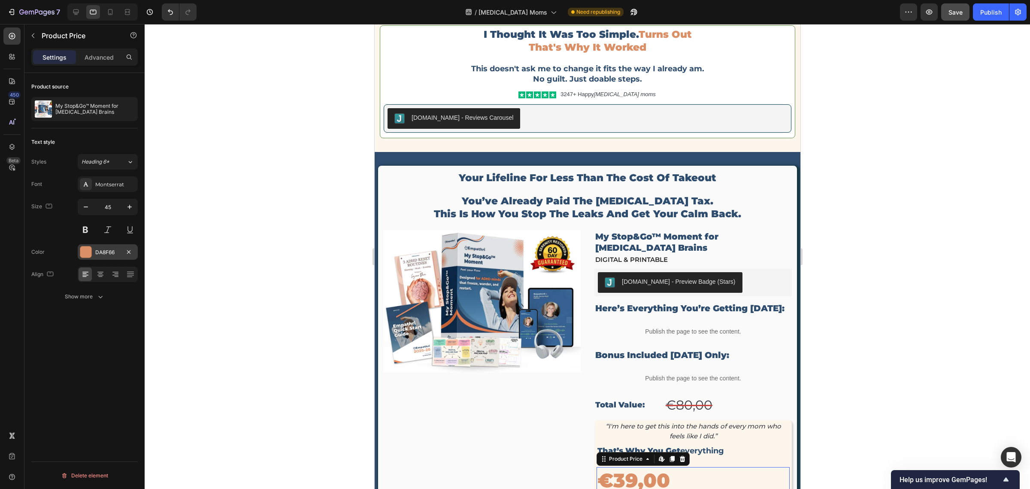
click at [111, 252] on div "DA8F66" at bounding box center [107, 253] width 25 height 8
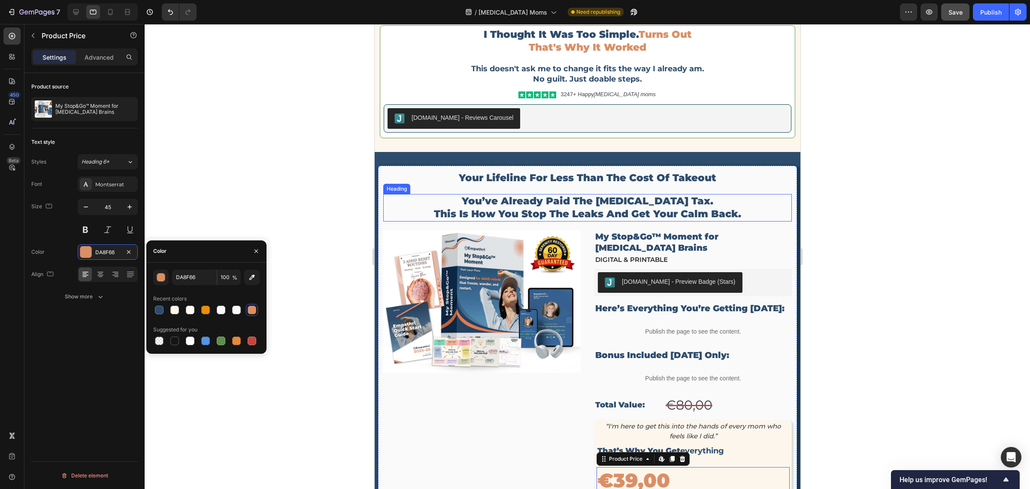
click at [613, 202] on p "you’ve already paid the [MEDICAL_DATA] tax. this is how you stop the leaks and …" at bounding box center [587, 208] width 407 height 26
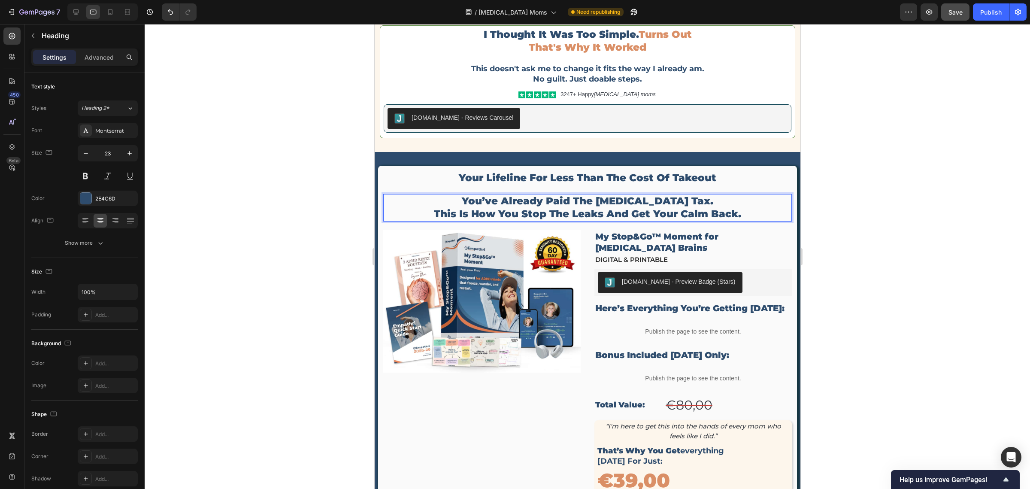
click at [613, 202] on p "you’ve already paid the [MEDICAL_DATA] tax. this is how you stop the leaks and …" at bounding box center [587, 208] width 407 height 26
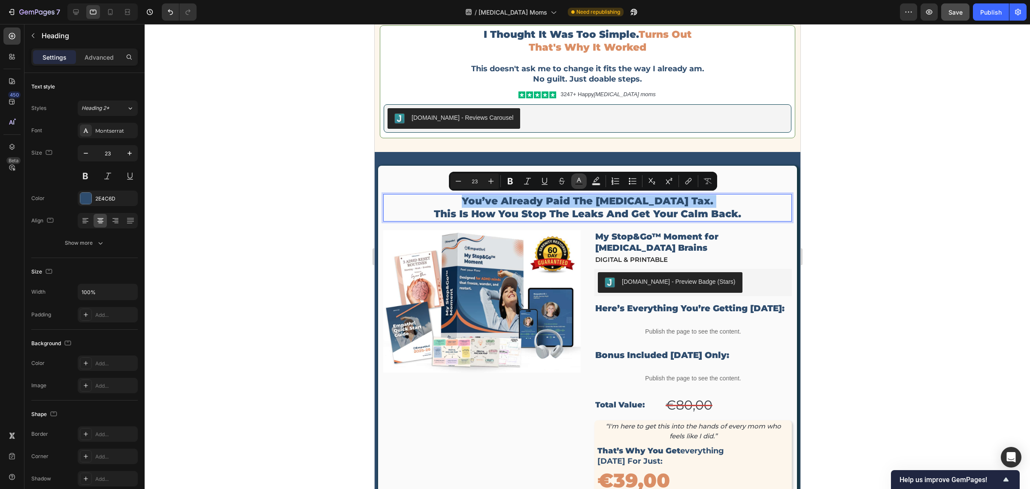
drag, startPoint x: 238, startPoint y: 178, endPoint x: 579, endPoint y: 185, distance: 340.5
click at [579, 185] on rect "Editor contextual toolbar" at bounding box center [579, 184] width 8 height 2
type input "2E4C6D"
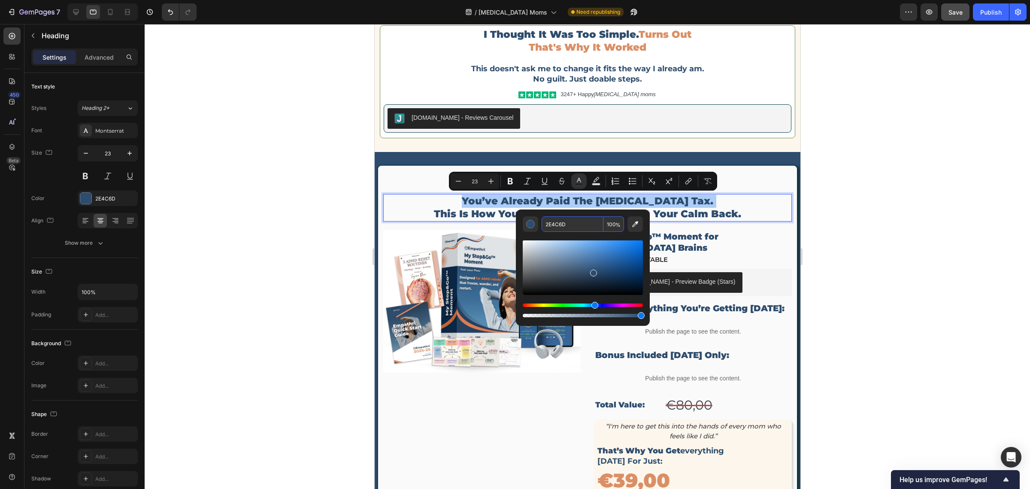
paste input "DA8F66"
type input "DA8F66"
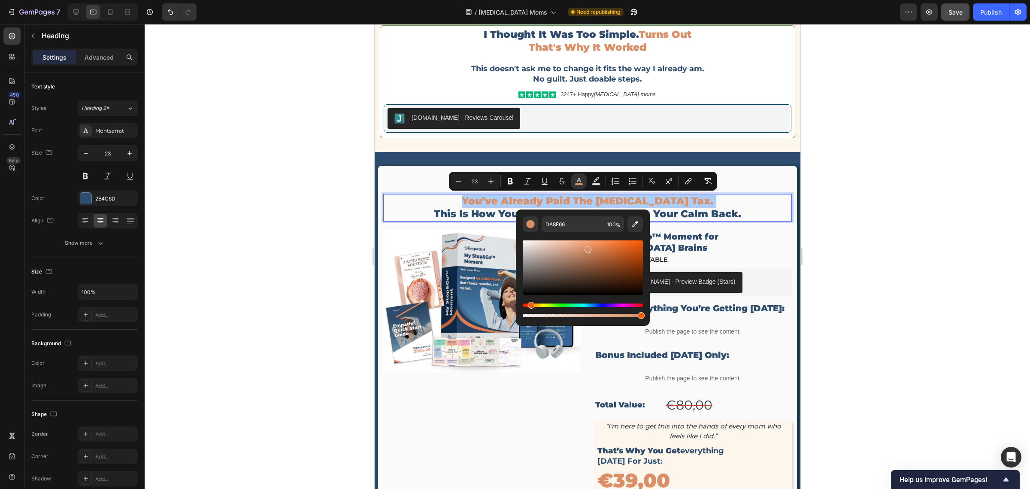
click at [824, 188] on div at bounding box center [588, 256] width 886 height 465
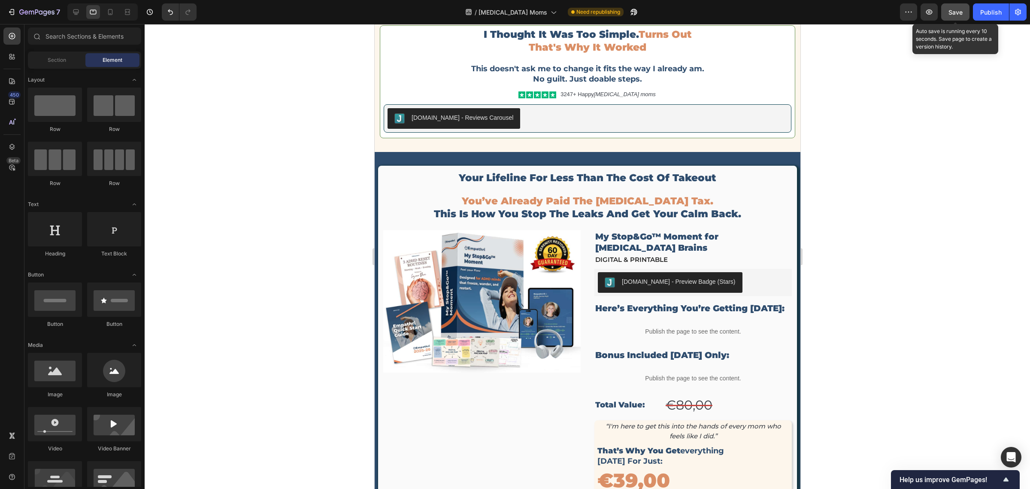
click at [824, 17] on button "Save" at bounding box center [955, 11] width 28 height 17
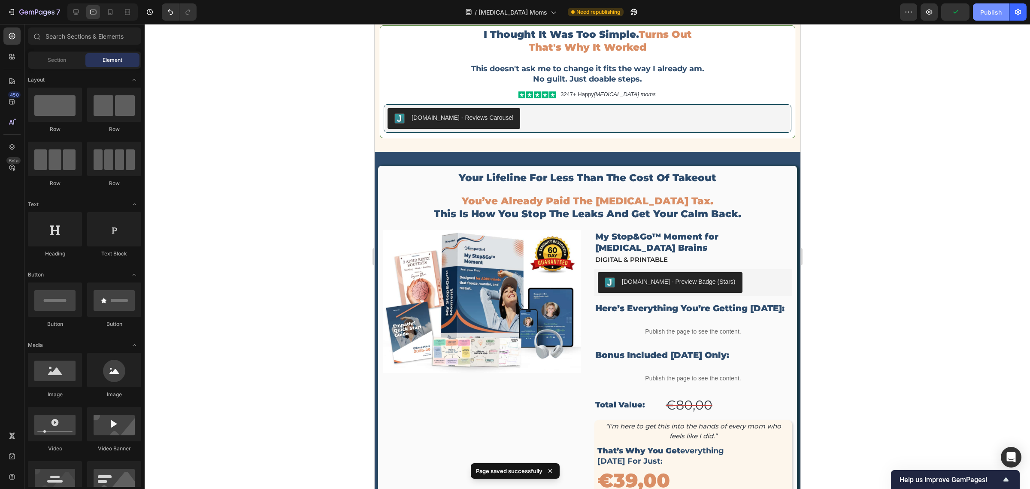
click at [824, 18] on button "Publish" at bounding box center [991, 11] width 36 height 17
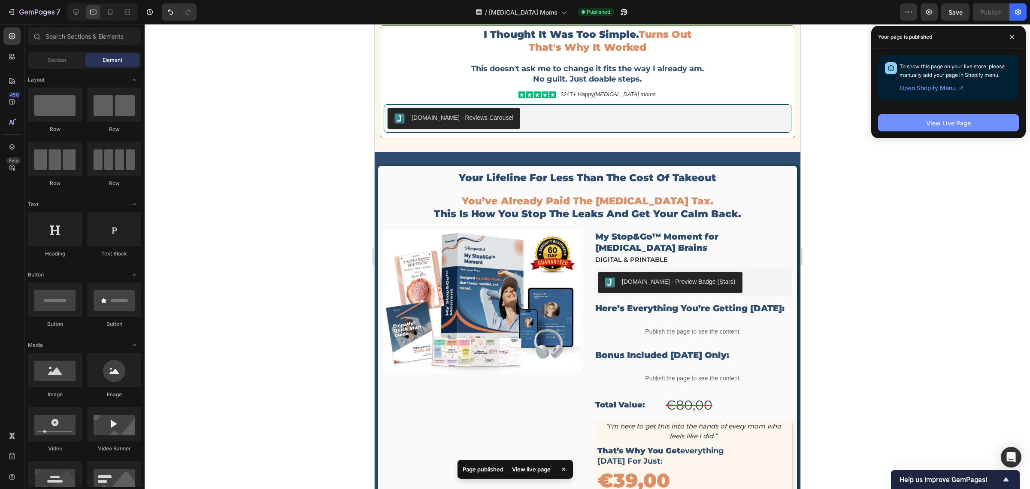
click at [824, 120] on button "View Live Page" at bounding box center [948, 122] width 141 height 17
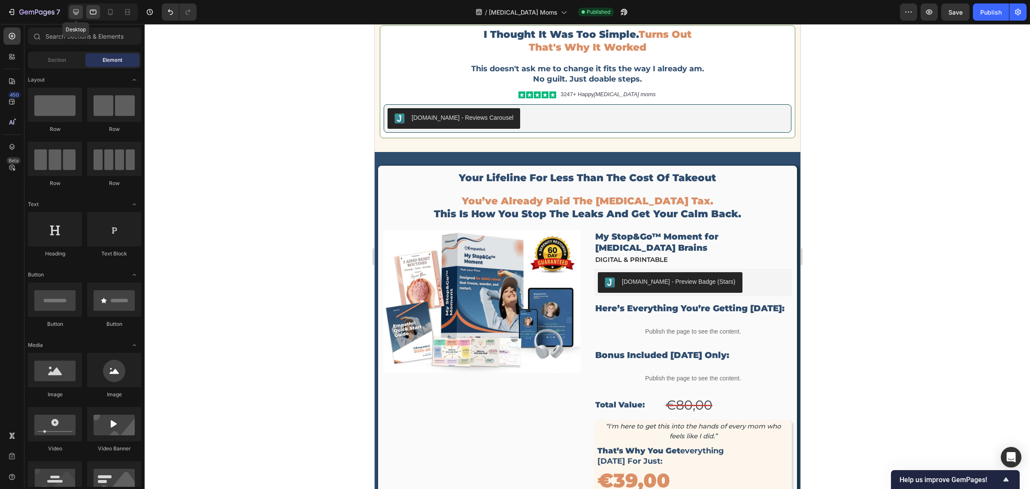
click at [74, 15] on icon at bounding box center [76, 12] width 9 height 9
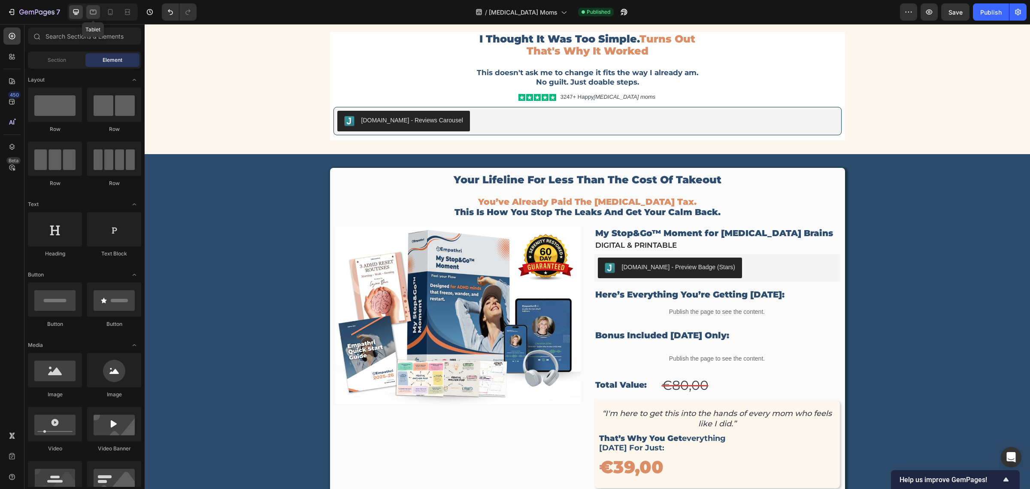
click at [97, 9] on icon at bounding box center [93, 12] width 9 height 9
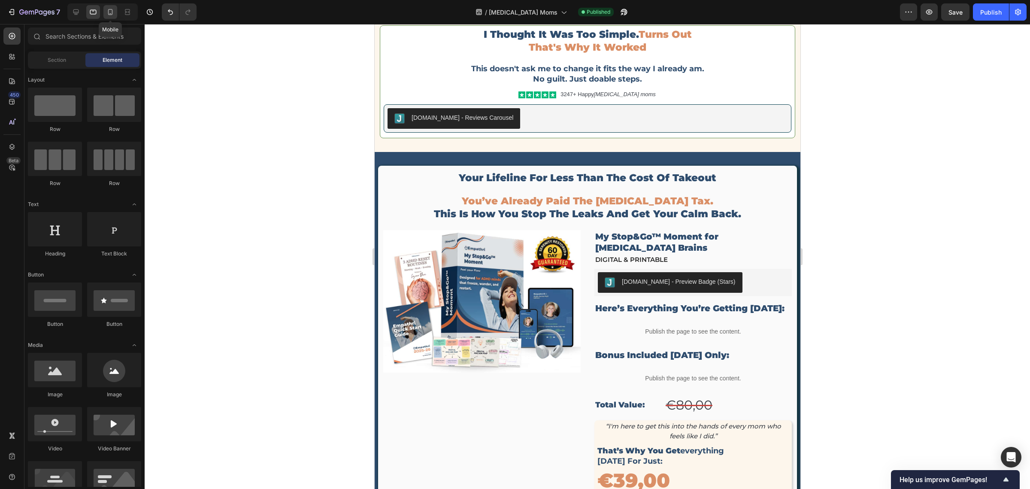
click at [109, 13] on icon at bounding box center [110, 12] width 9 height 9
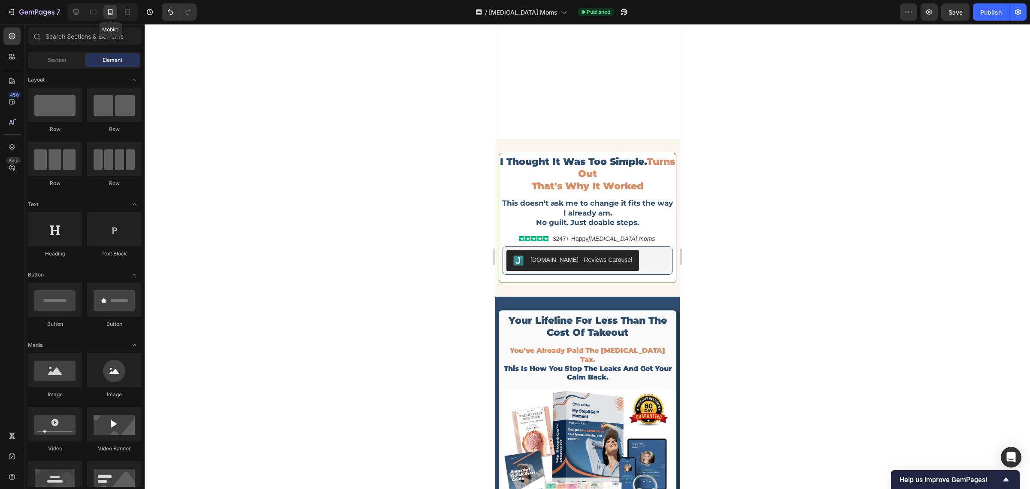
scroll to position [3124, 0]
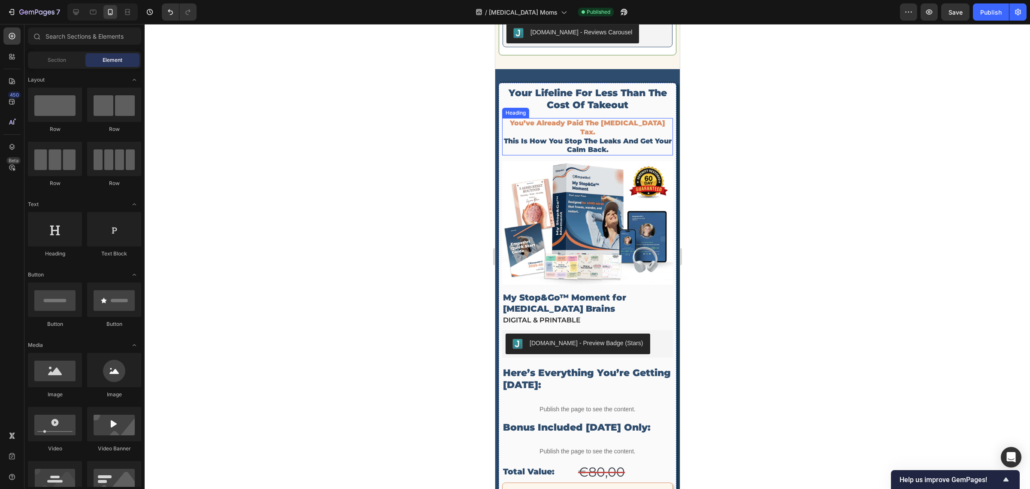
click at [558, 126] on span "you’ve already paid the [MEDICAL_DATA] tax." at bounding box center [587, 127] width 155 height 17
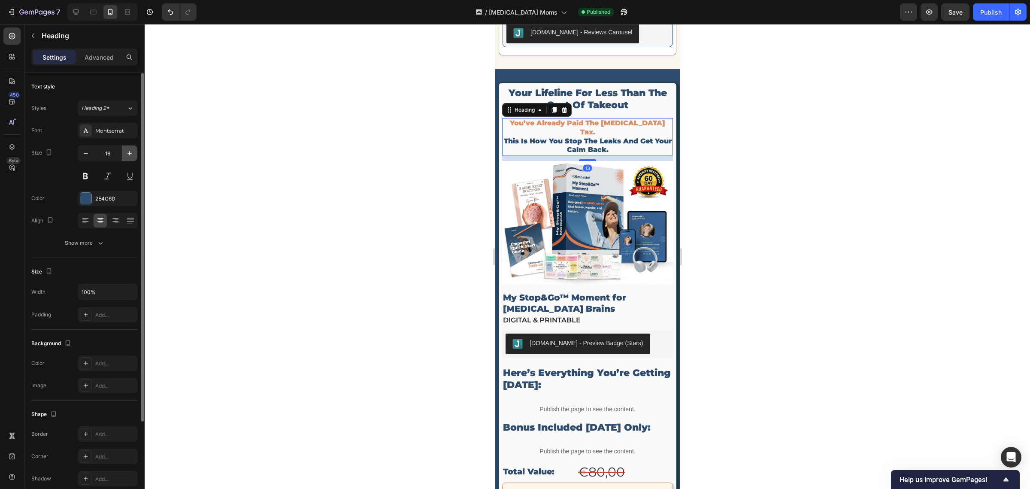
click at [129, 155] on icon "button" at bounding box center [129, 153] width 9 height 9
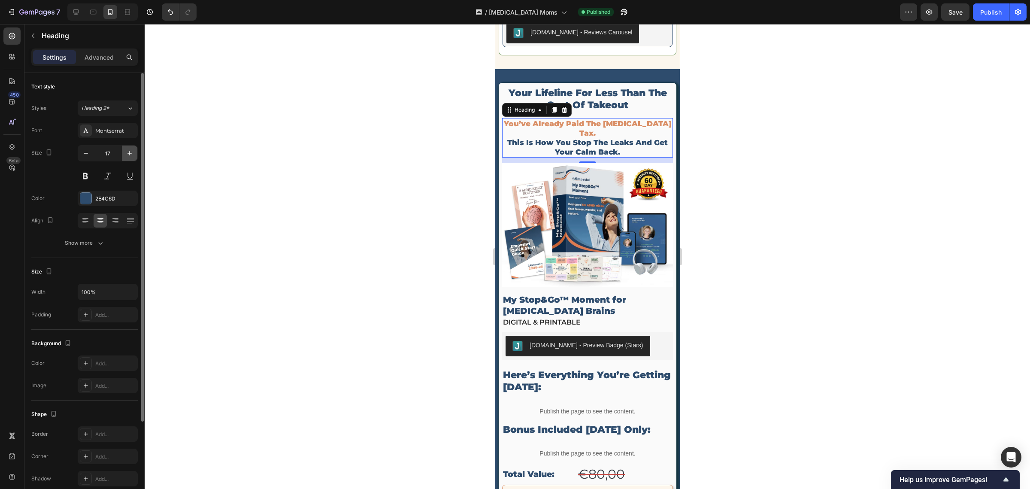
click at [129, 155] on icon "button" at bounding box center [129, 153] width 9 height 9
type input "18"
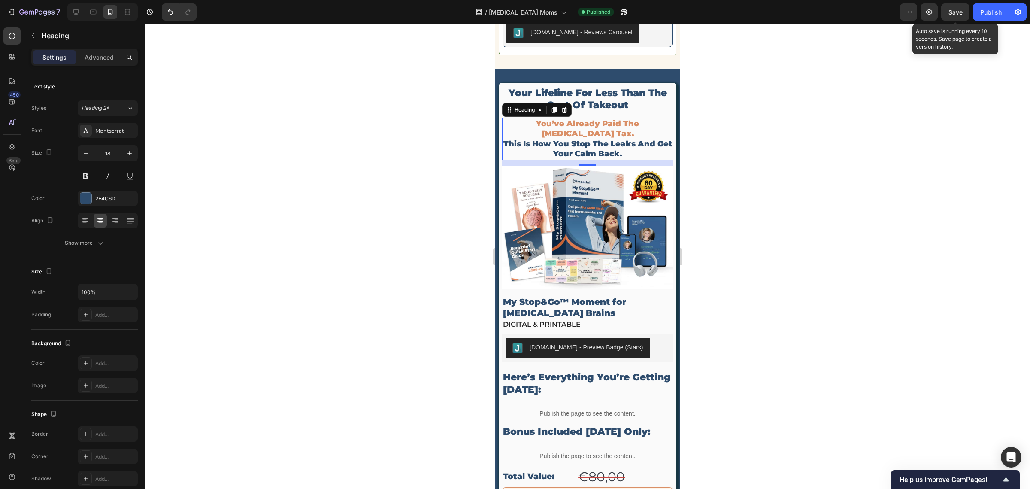
click at [824, 9] on span "Save" at bounding box center [956, 12] width 14 height 7
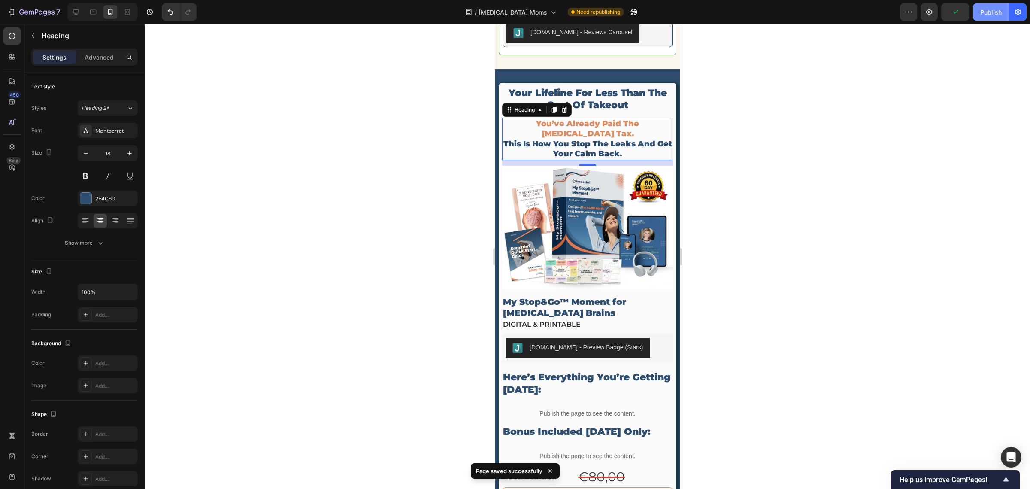
click at [824, 16] on div "Publish" at bounding box center [990, 12] width 21 height 9
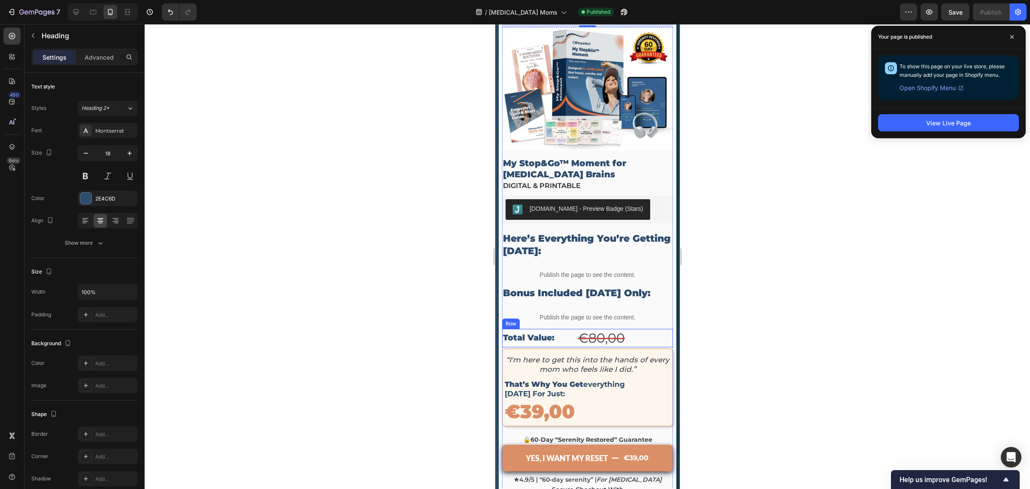
scroll to position [3285, 0]
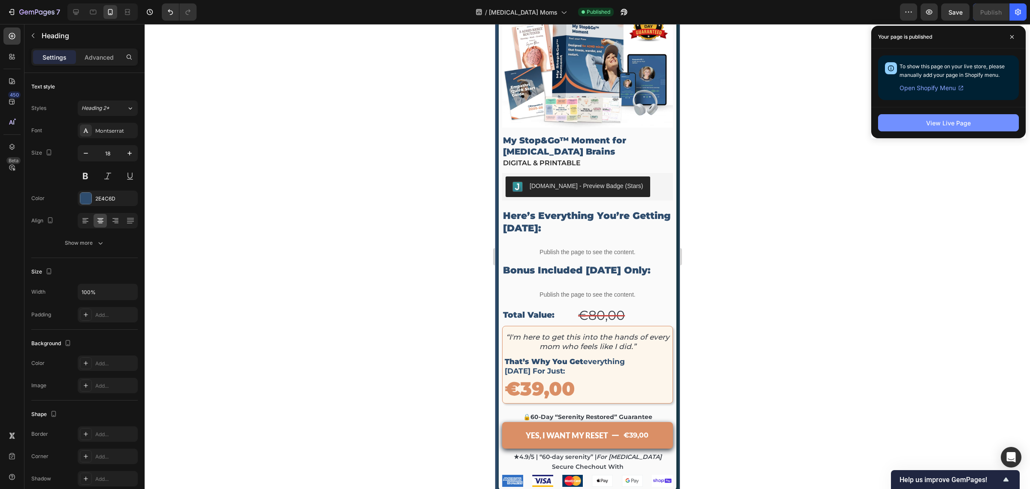
click at [824, 121] on button "View Live Page" at bounding box center [948, 122] width 141 height 17
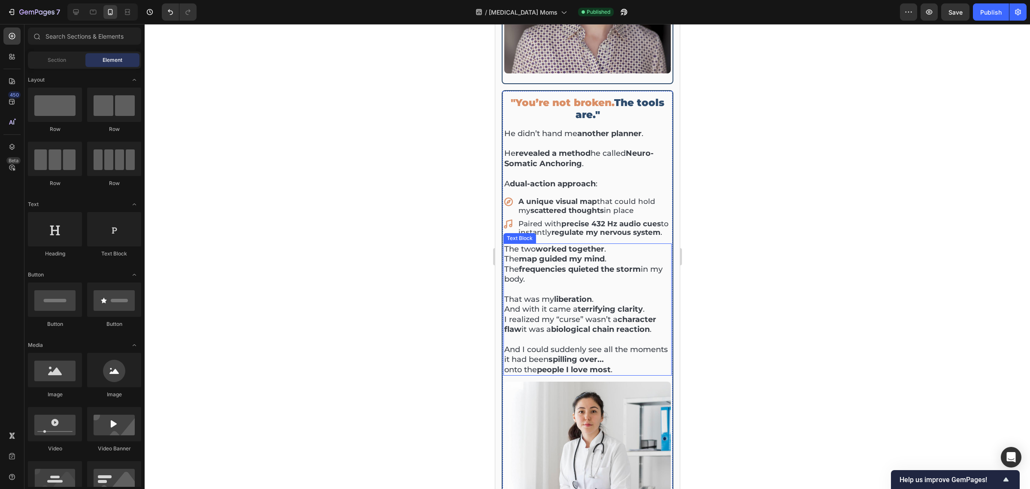
scroll to position [740, 0]
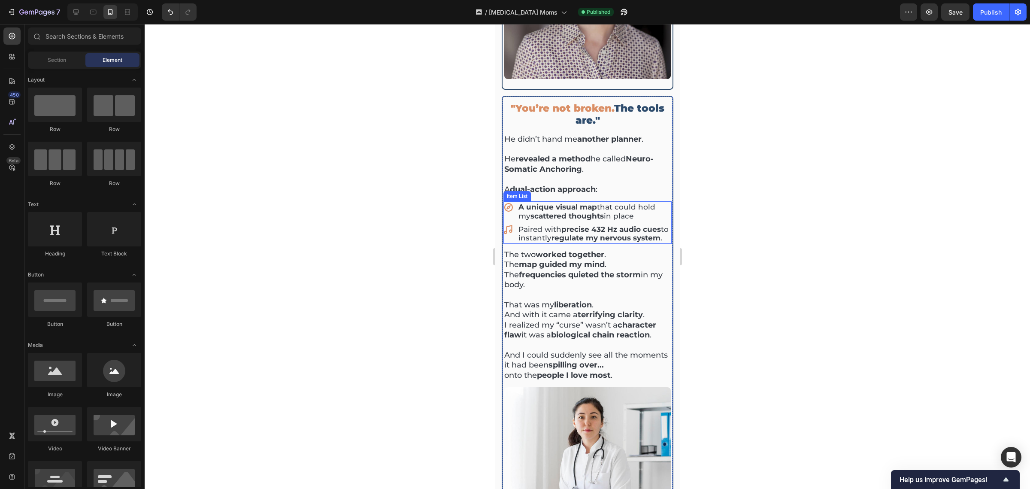
click at [567, 201] on div "A unique visual map that could hold my scattered thoughts in place Paired with …" at bounding box center [587, 222] width 168 height 42
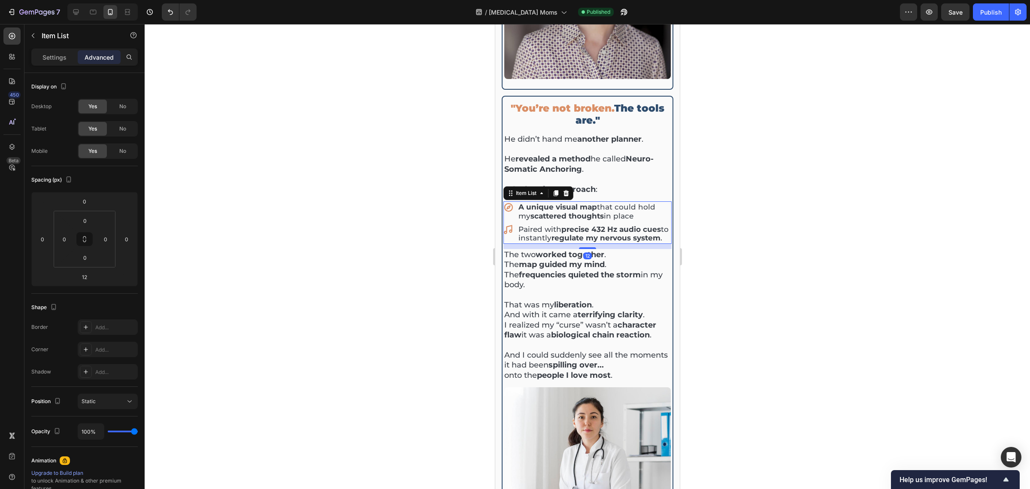
drag, startPoint x: 60, startPoint y: 52, endPoint x: 67, endPoint y: 69, distance: 18.5
click at [60, 52] on div "Settings" at bounding box center [54, 57] width 43 height 14
type input "8"
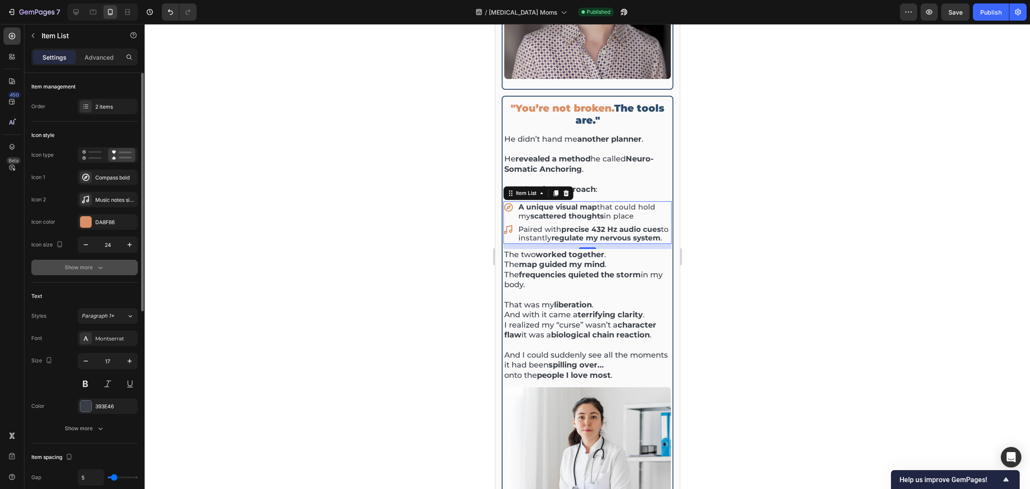
click at [96, 267] on icon "button" at bounding box center [100, 267] width 9 height 9
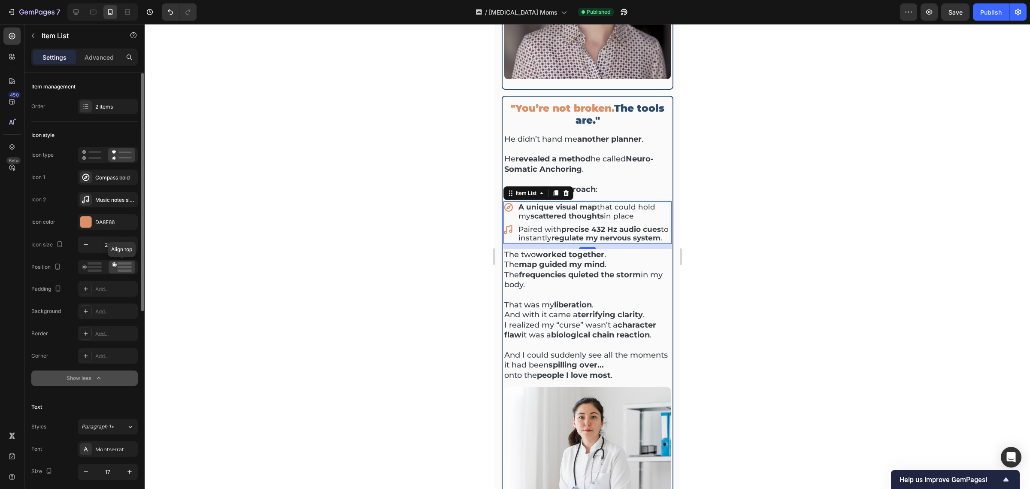
click at [118, 267] on rect at bounding box center [125, 267] width 14 height 3
click at [97, 12] on icon at bounding box center [93, 12] width 9 height 9
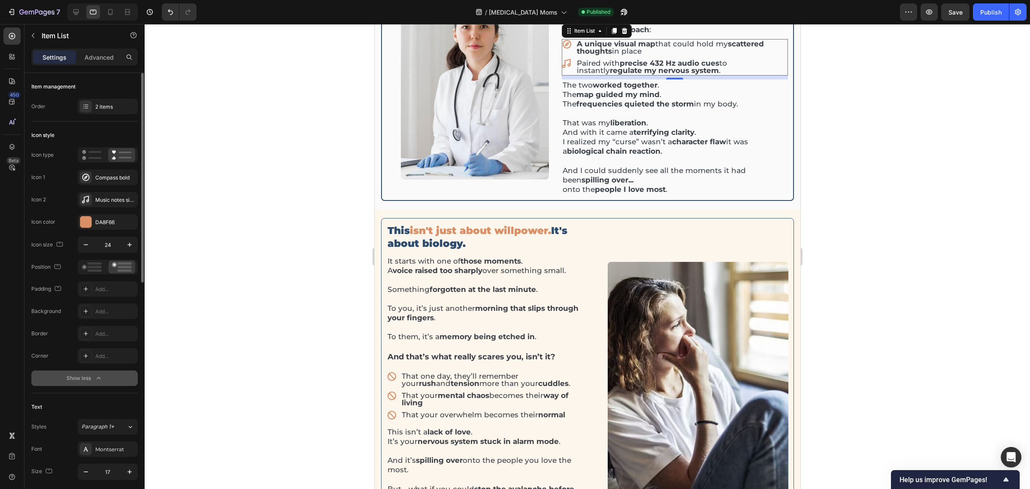
scroll to position [478, 0]
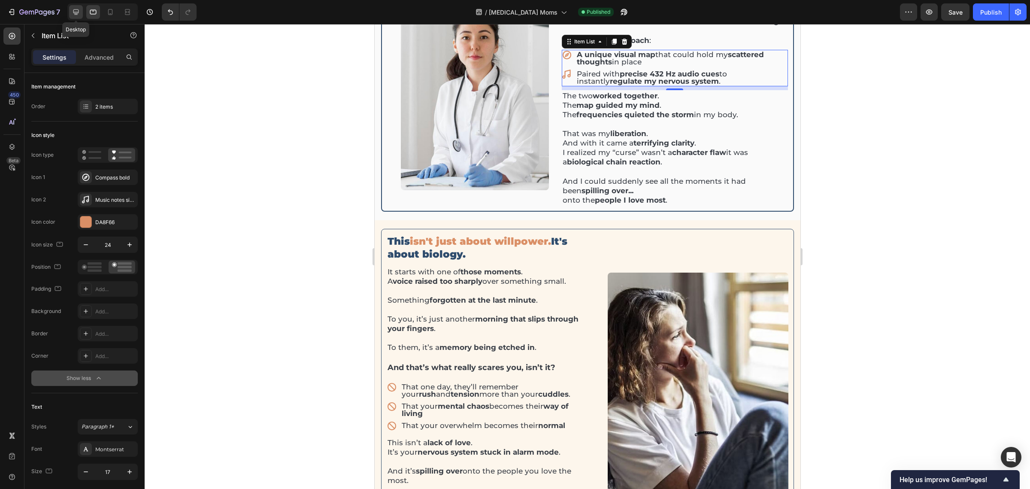
click at [75, 10] on icon at bounding box center [76, 12] width 9 height 9
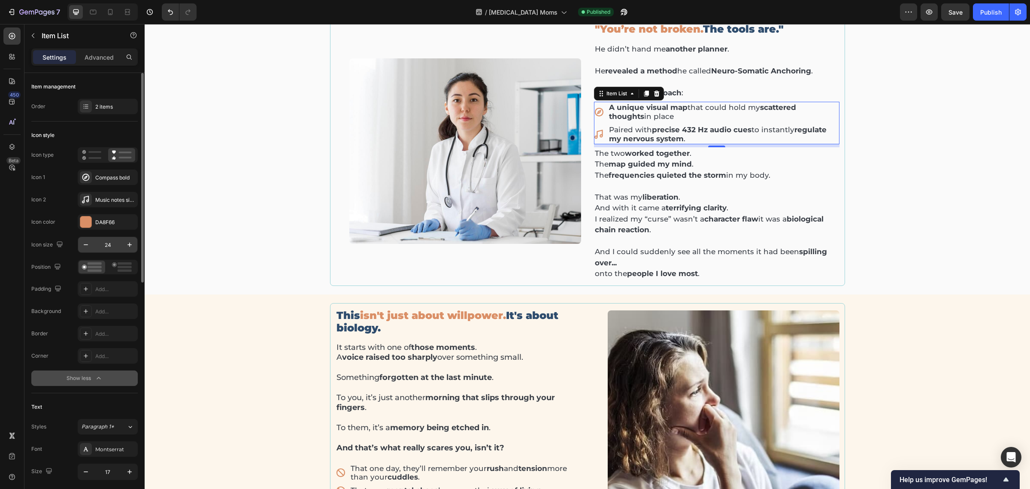
scroll to position [478, 0]
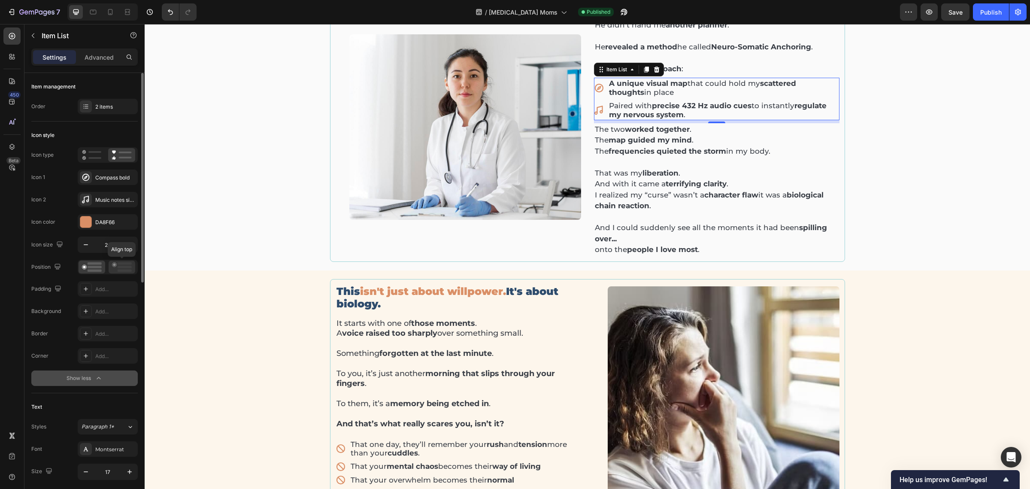
click at [121, 271] on div at bounding box center [122, 267] width 27 height 13
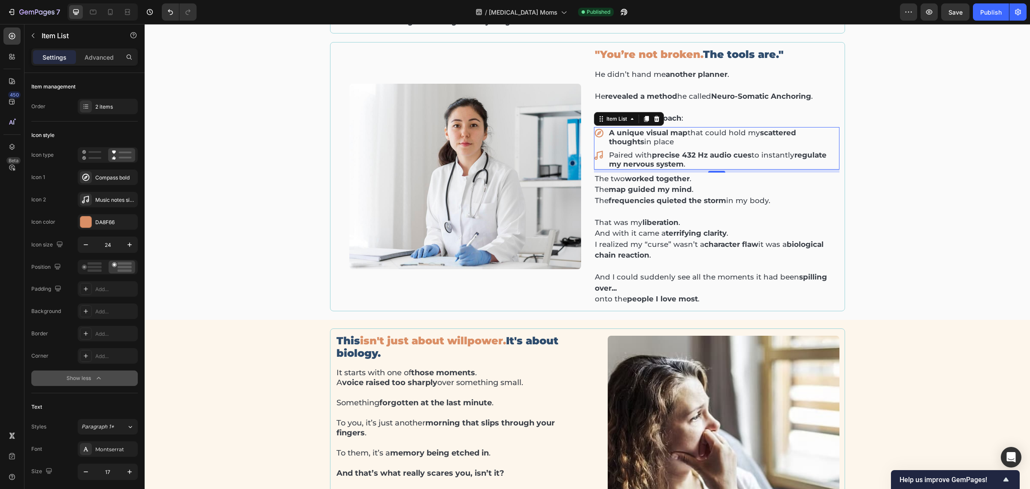
scroll to position [425, 0]
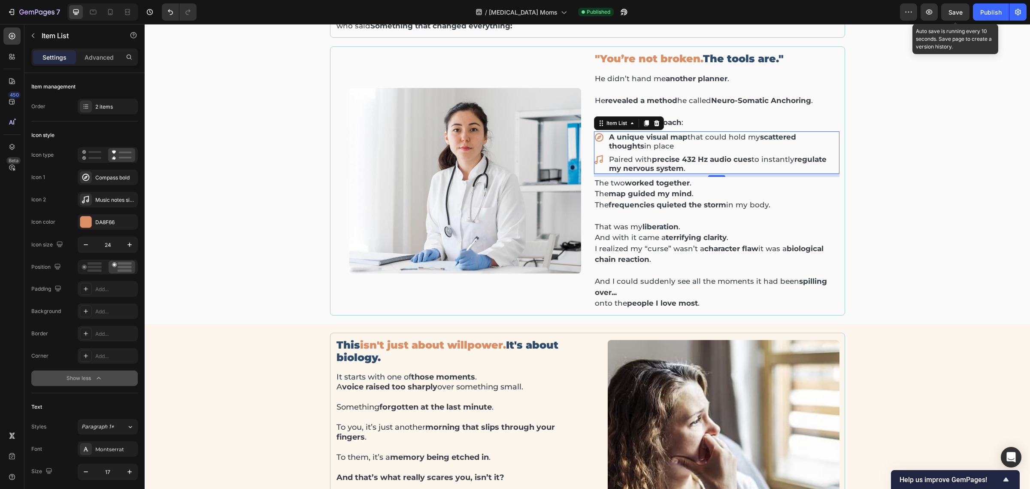
click at [824, 10] on span "Save" at bounding box center [956, 12] width 14 height 7
click at [824, 18] on button "Publish" at bounding box center [991, 11] width 36 height 17
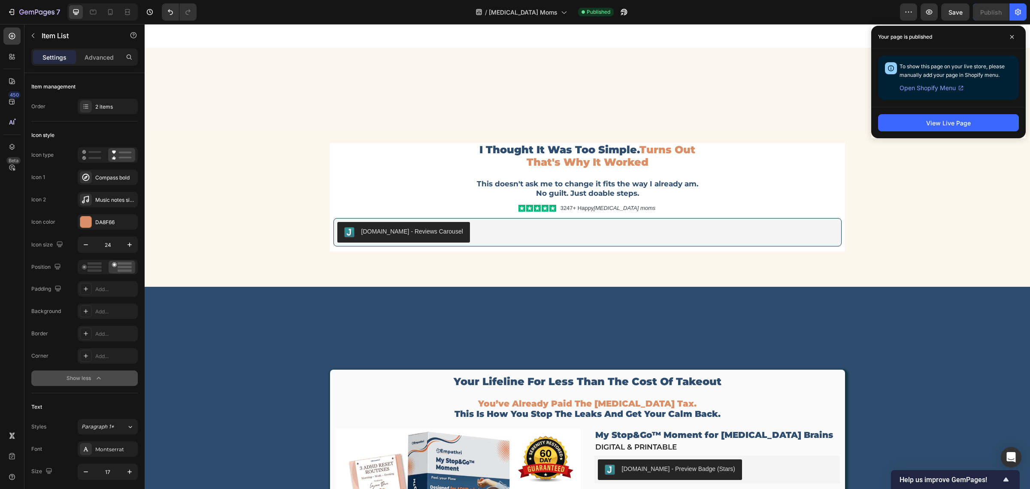
scroll to position [3107, 0]
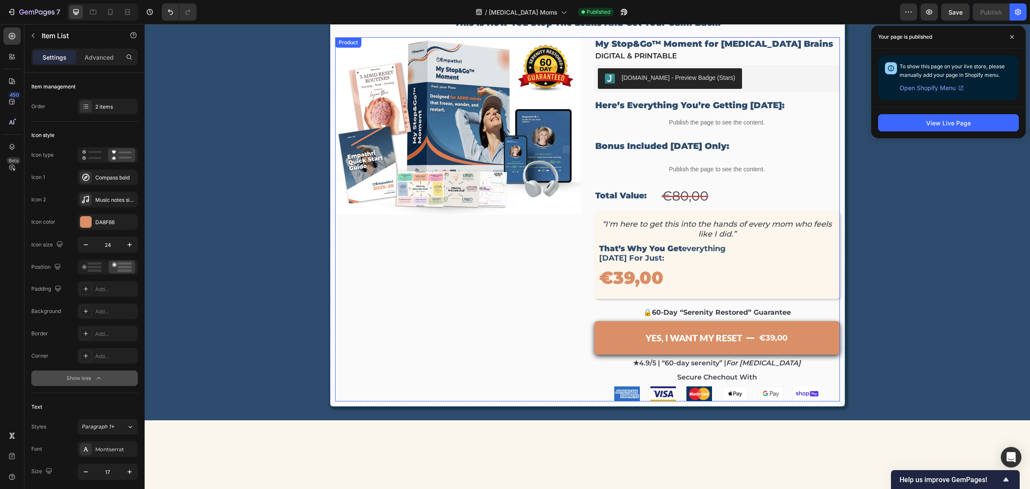
click at [507, 304] on div "Product Images" at bounding box center [458, 219] width 246 height 364
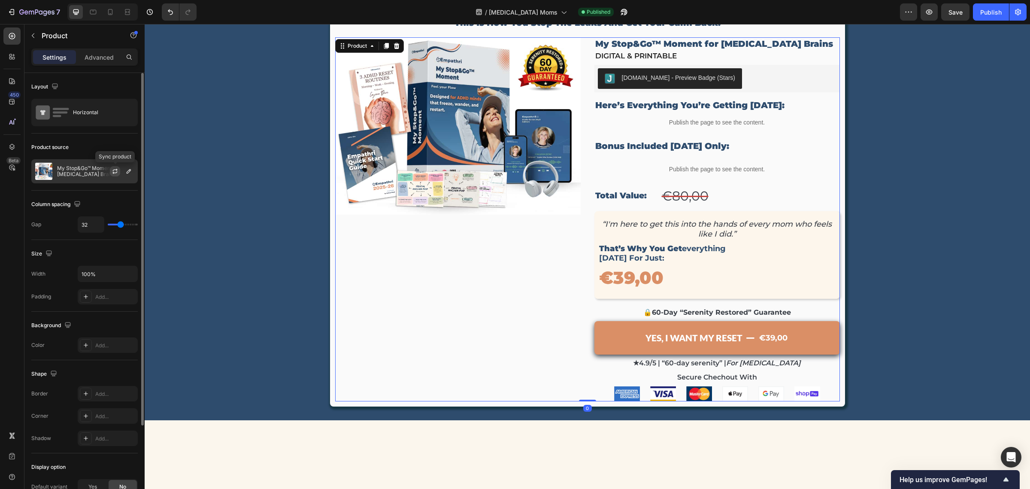
click at [112, 172] on icon "button" at bounding box center [115, 171] width 7 height 7
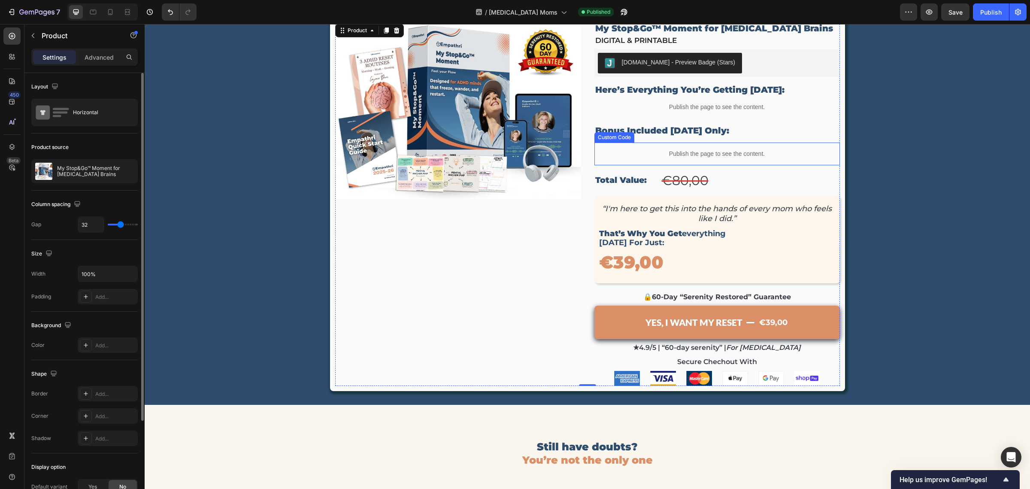
click at [639, 153] on p "Publish the page to see the content." at bounding box center [718, 153] width 246 height 9
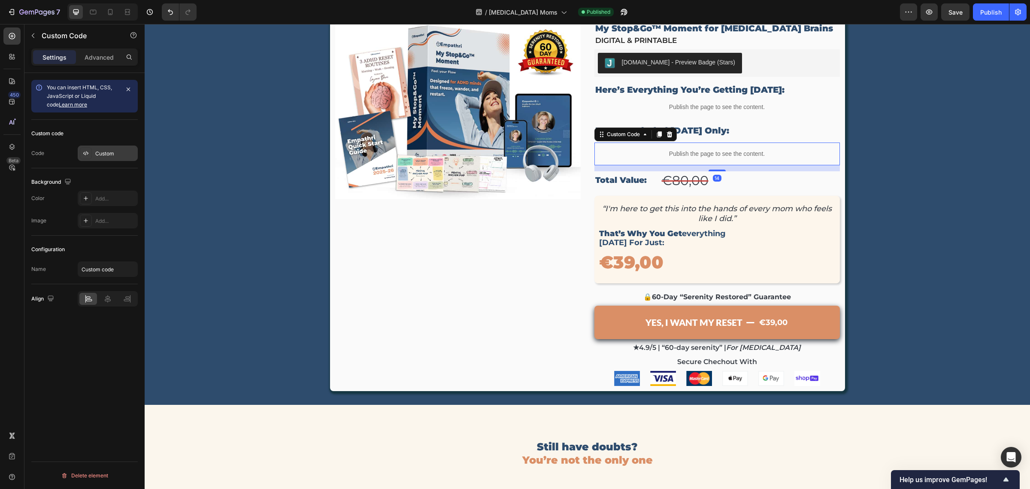
click at [101, 153] on div "Custom" at bounding box center [115, 154] width 40 height 8
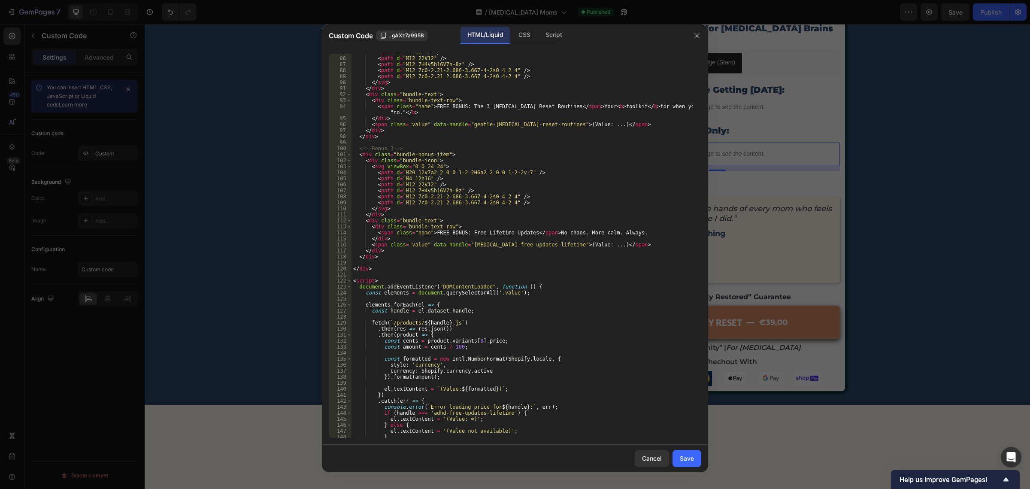
scroll to position [509, 0]
click at [477, 232] on div "< path d = "M4 12h16" /> < path d = "M12 22V12" /> < path d = "M12 7H4v5h16V7h-…" at bounding box center [523, 247] width 342 height 396
type textarea "<span class="name">FREE BONUS: Lifetime Updates</span> No chaos. More calm. Alw…"
click at [697, 391] on button "Save" at bounding box center [687, 458] width 29 height 17
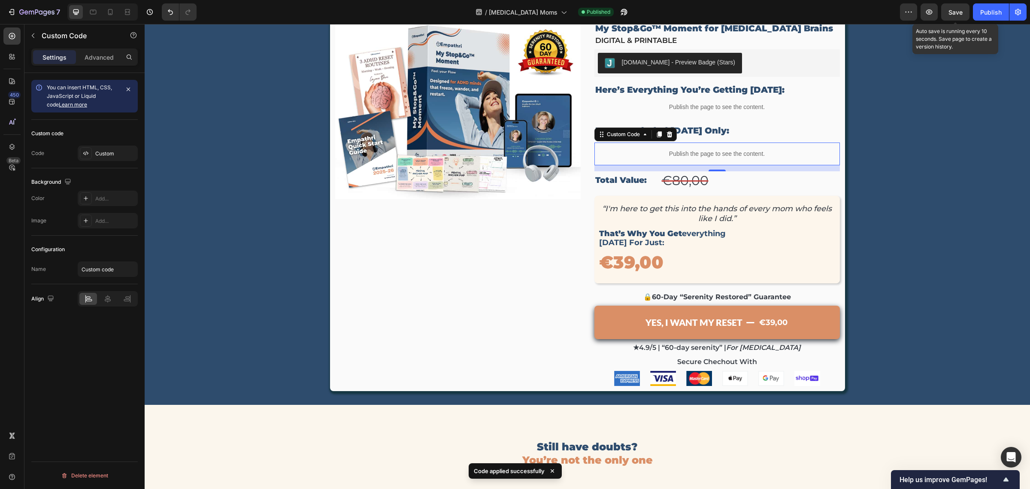
click at [824, 9] on span "Save" at bounding box center [956, 12] width 14 height 7
click at [824, 14] on div "Publish" at bounding box center [990, 12] width 21 height 9
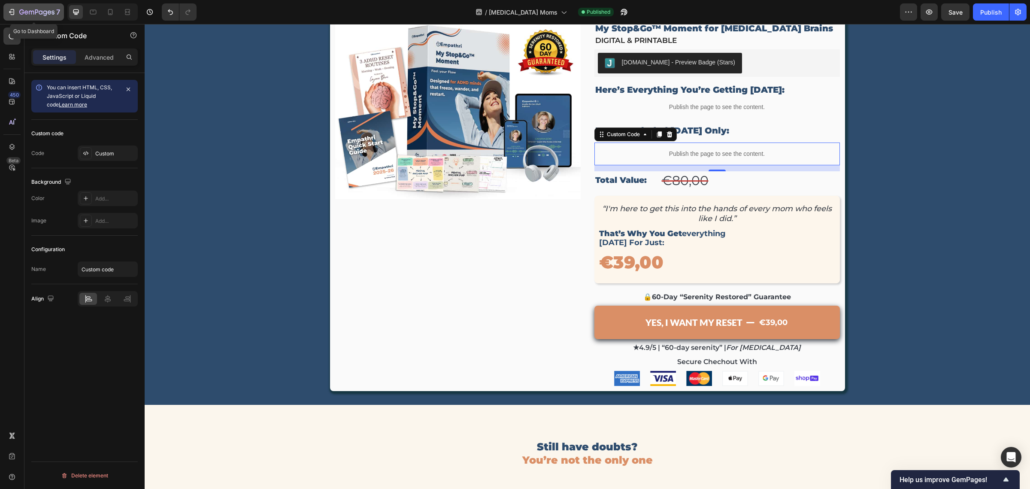
click at [19, 8] on div "7" at bounding box center [39, 12] width 41 height 10
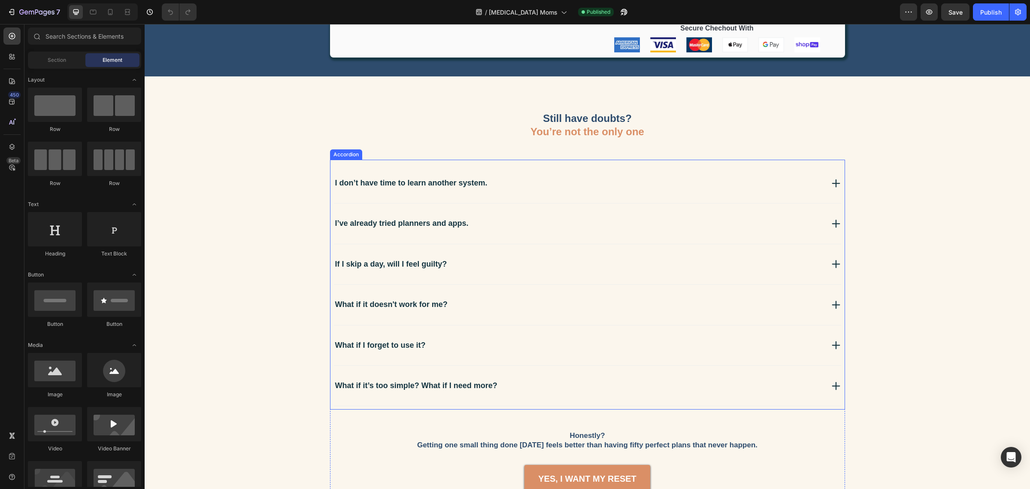
scroll to position [2918, 0]
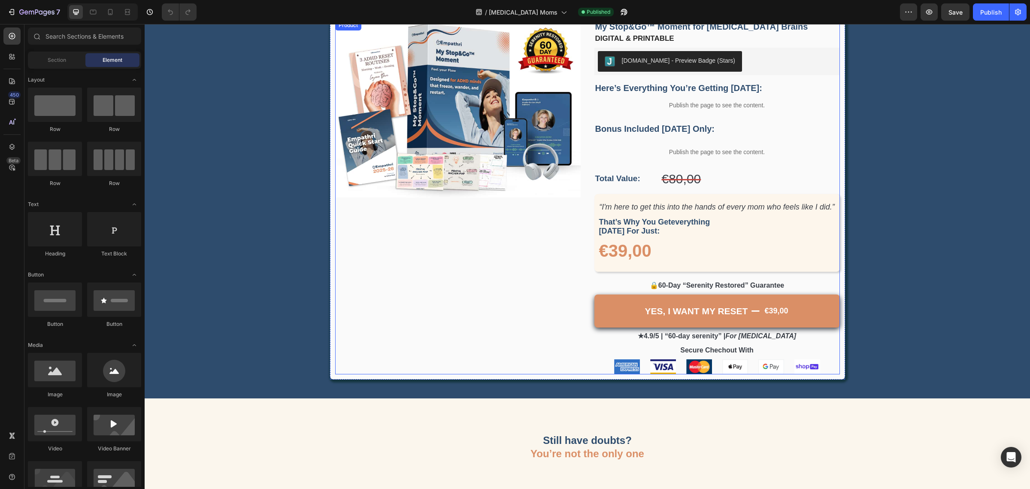
click at [516, 290] on div "Product Images" at bounding box center [458, 197] width 246 height 354
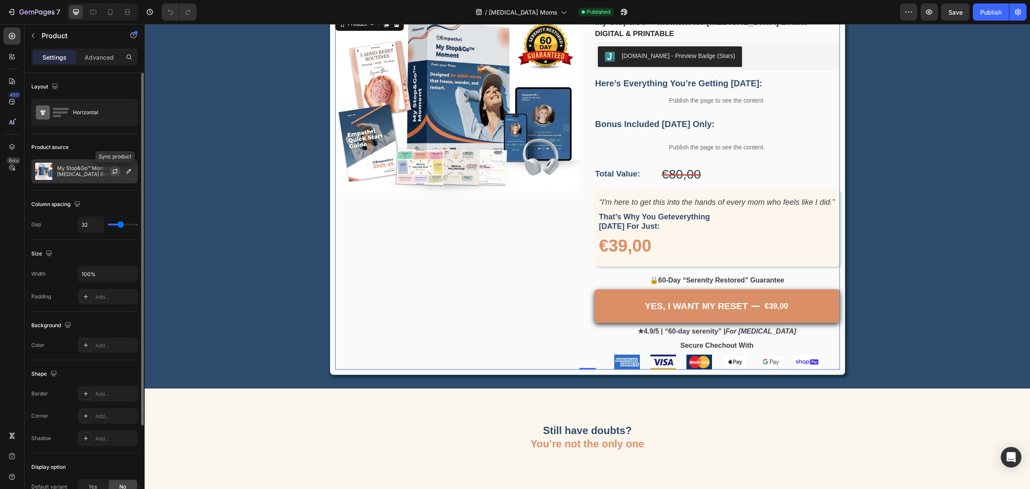
click at [114, 168] on icon "button" at bounding box center [115, 171] width 7 height 7
drag, startPoint x: 949, startPoint y: 8, endPoint x: 955, endPoint y: 23, distance: 16.2
click at [951, 9] on span "Save" at bounding box center [956, 12] width 14 height 7
click at [988, 16] on button "Publish" at bounding box center [991, 11] width 36 height 17
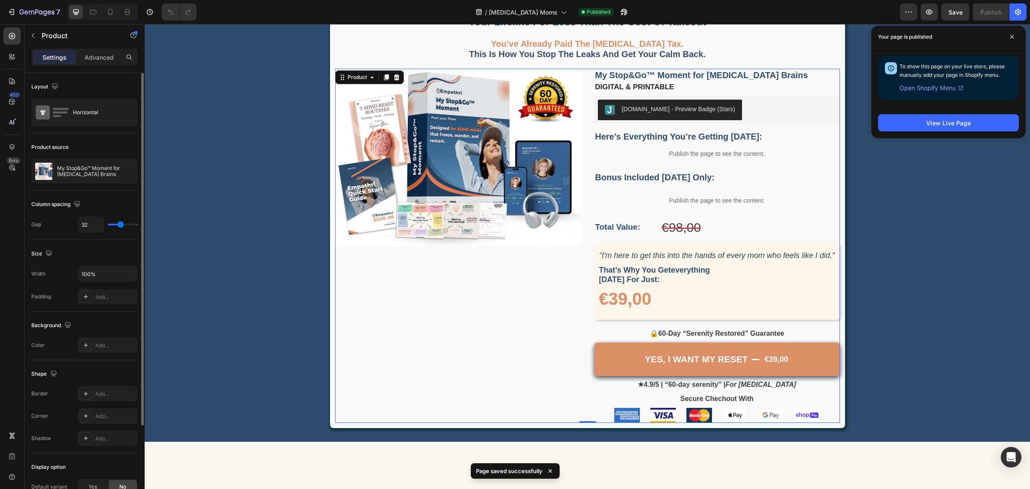
scroll to position [2972, 0]
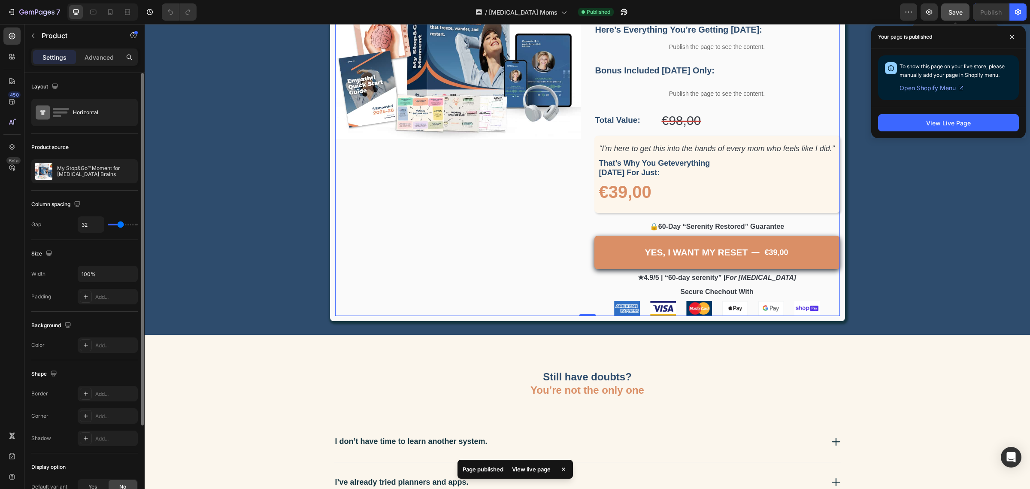
click at [952, 12] on span "Save" at bounding box center [956, 12] width 14 height 7
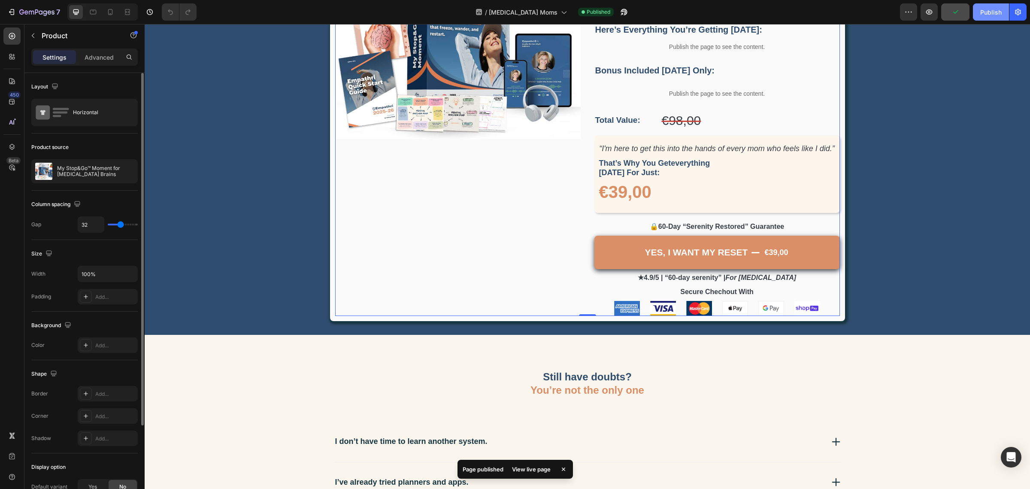
click at [977, 14] on button "Publish" at bounding box center [991, 11] width 36 height 17
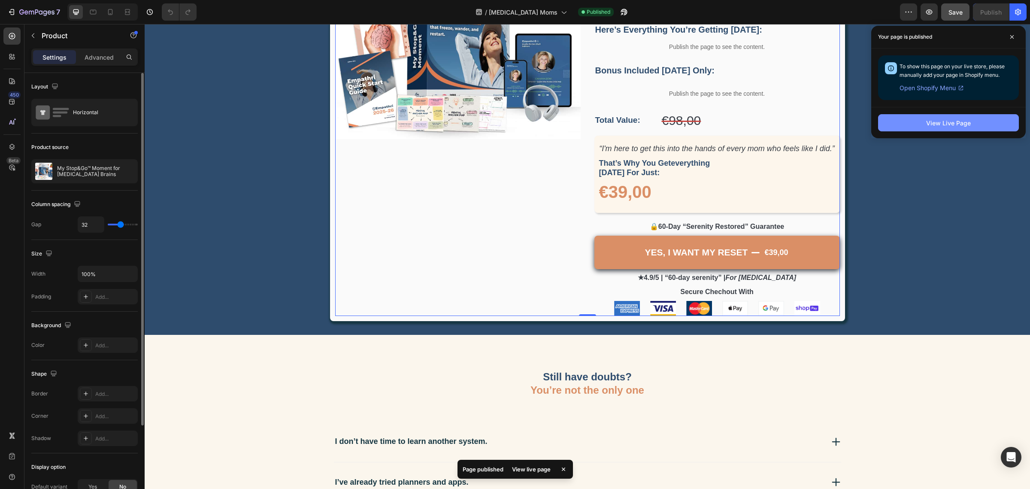
click at [913, 116] on button "View Live Page" at bounding box center [948, 122] width 141 height 17
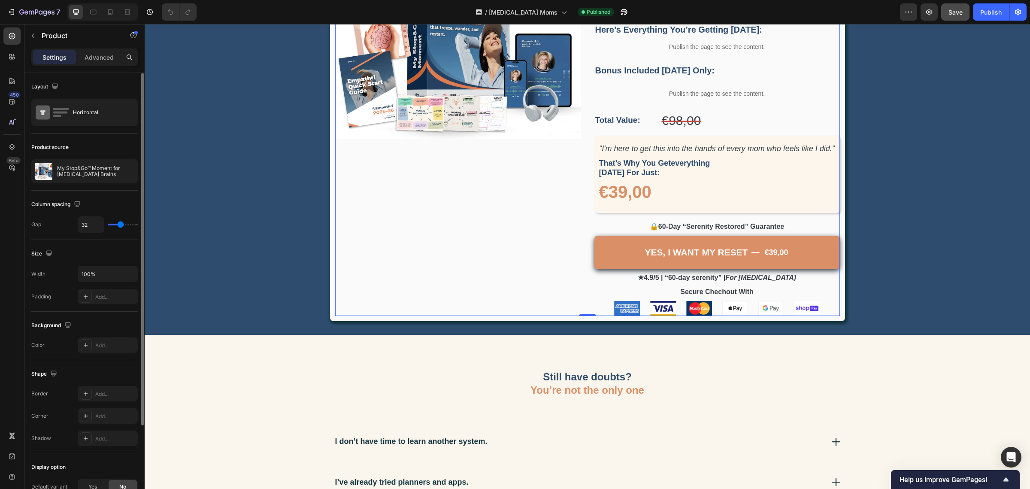
drag, startPoint x: 549, startPoint y: 249, endPoint x: 544, endPoint y: 248, distance: 4.5
click at [548, 248] on div "Product Images" at bounding box center [458, 139] width 246 height 354
click at [118, 170] on icon "button" at bounding box center [115, 171] width 7 height 7
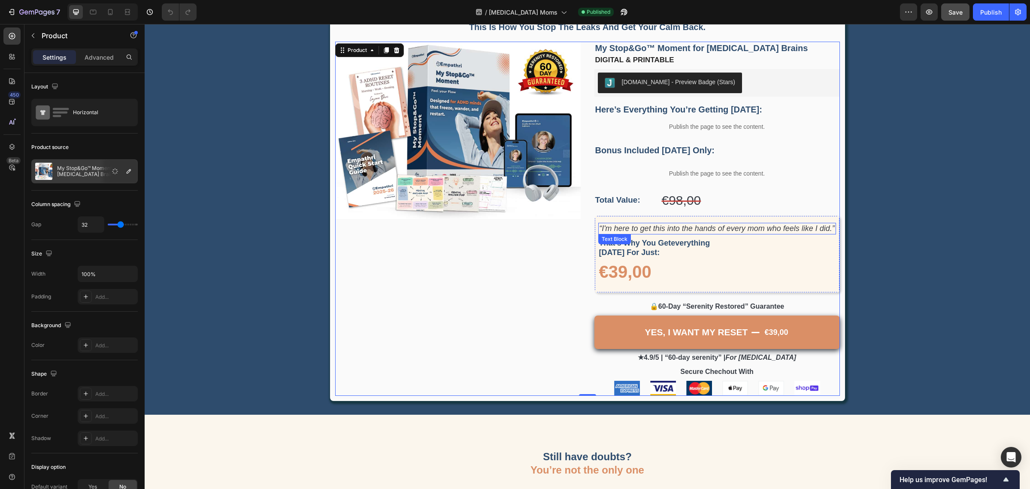
scroll to position [2865, 0]
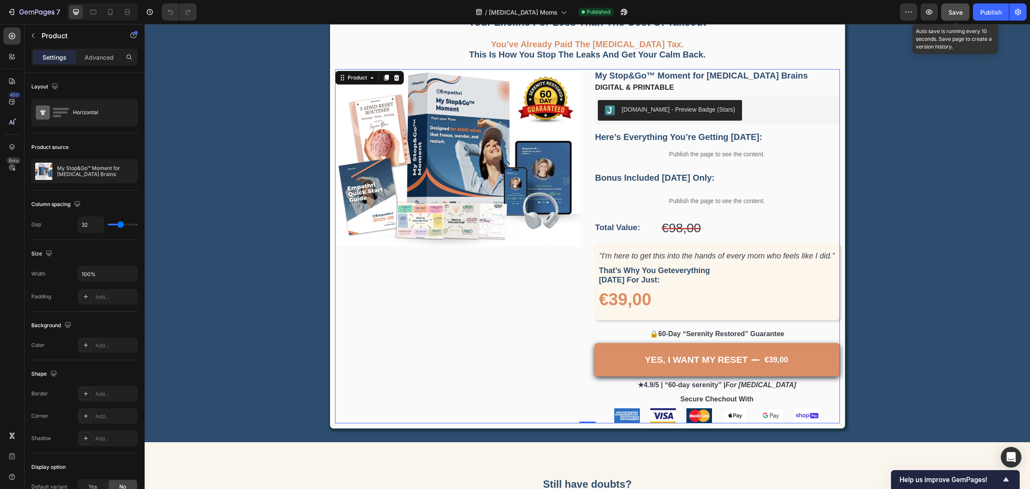
click at [955, 15] on span "Save" at bounding box center [956, 12] width 14 height 7
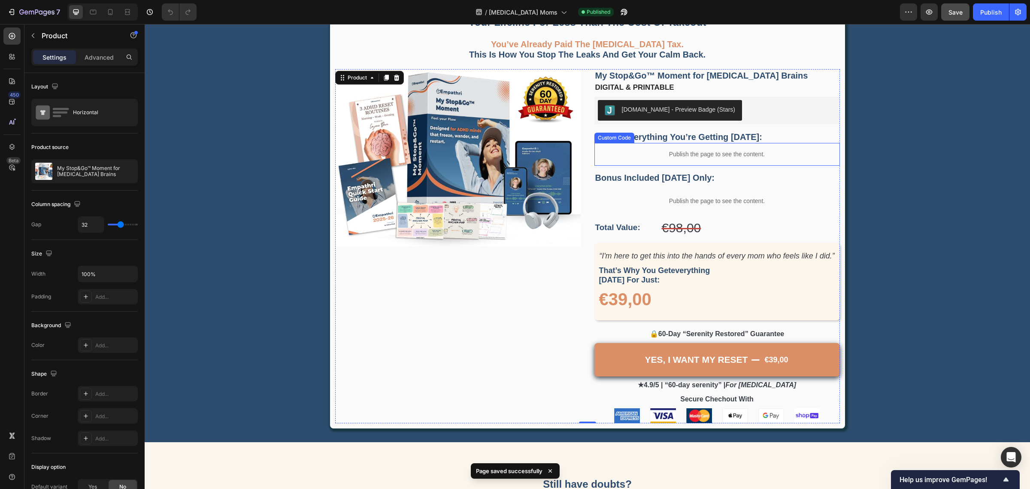
click at [740, 155] on p "Publish the page to see the content." at bounding box center [718, 154] width 246 height 9
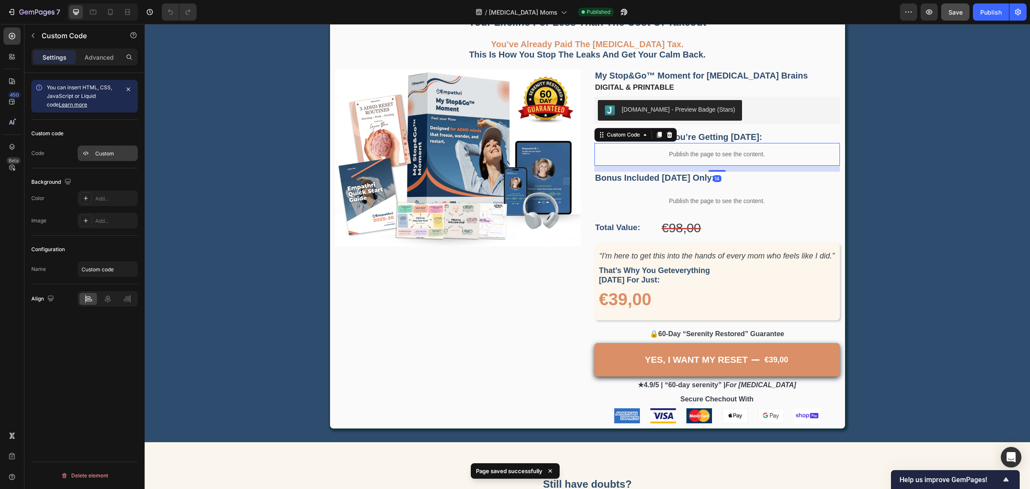
click at [99, 156] on div "Custom" at bounding box center [115, 154] width 40 height 8
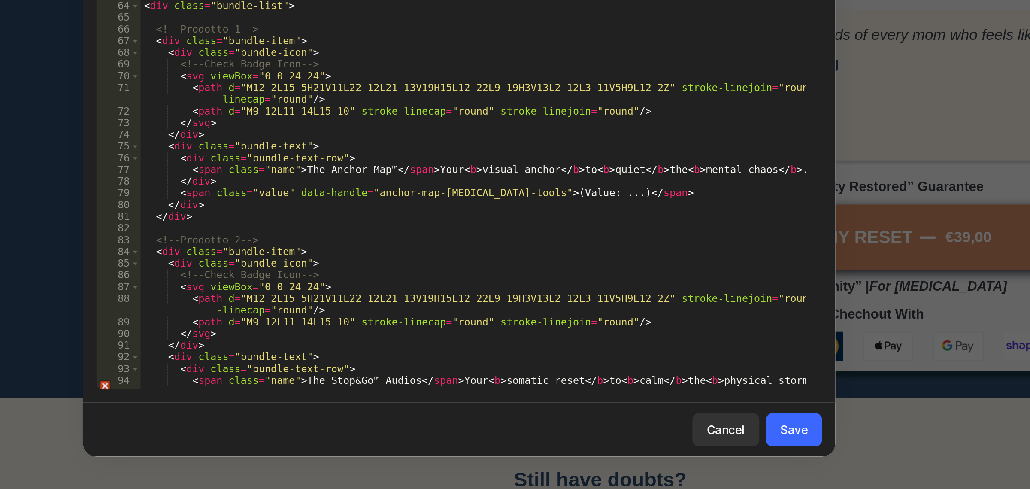
scroll to position [178, 0]
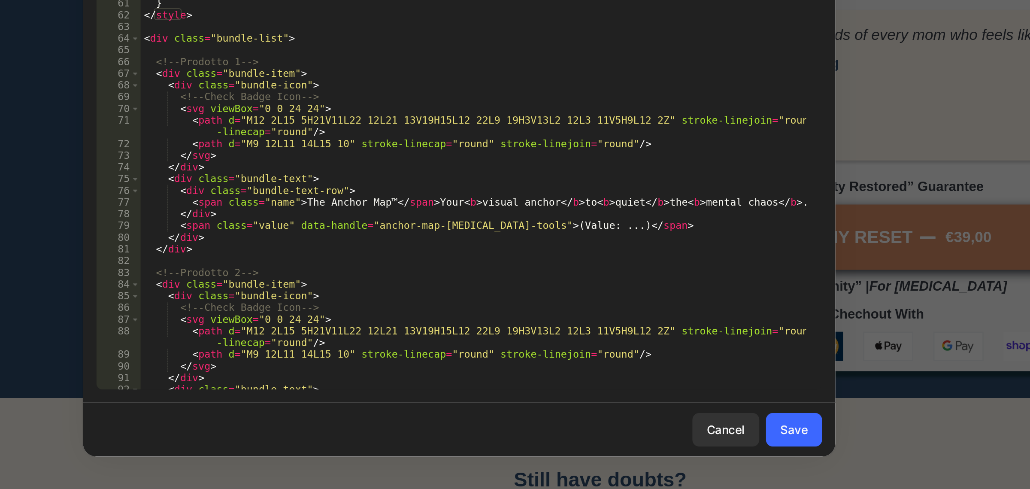
click at [683, 341] on div ".bundle-text { font-weight : 500 ; flex-grow : 1 ; display : flex ; flex-wrap :…" at bounding box center [523, 248] width 342 height 396
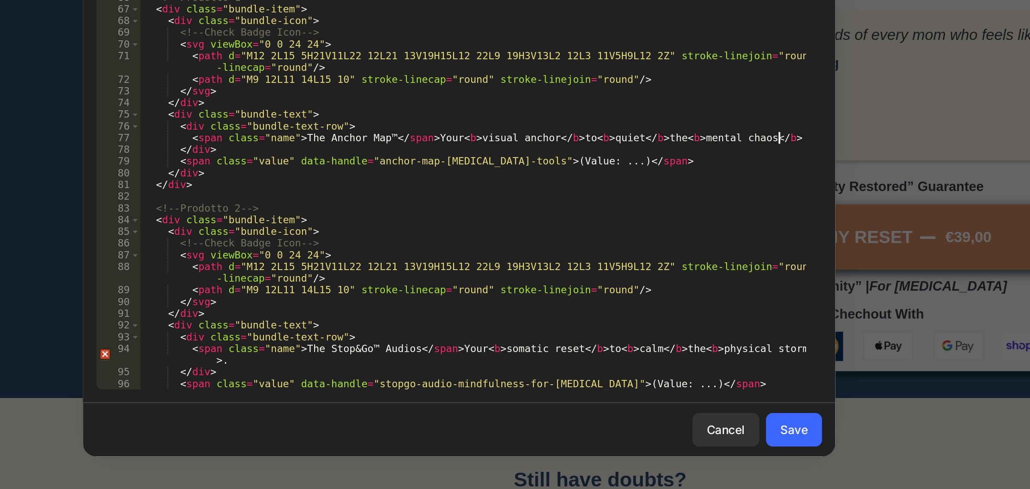
scroll to position [244, 0]
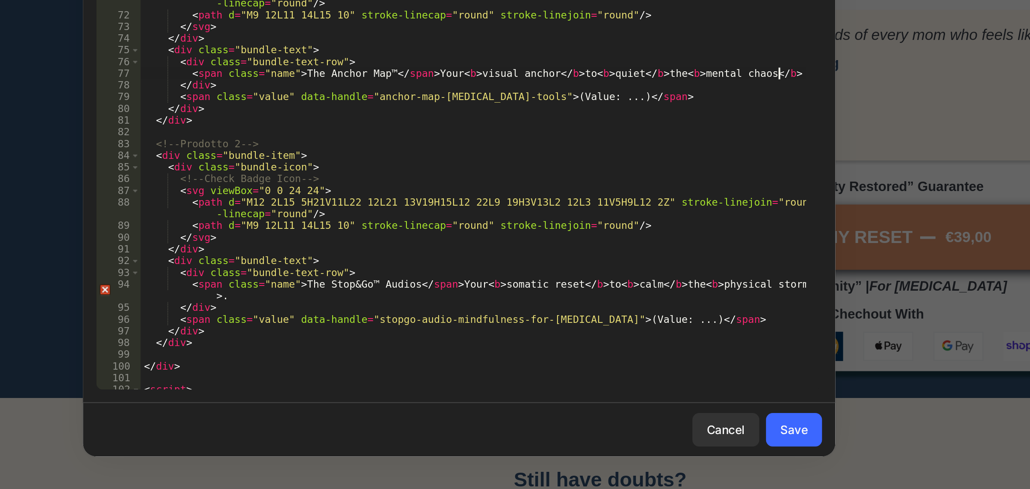
click at [417, 388] on div "word-break : break-word ; } .bundle-text-row .name { font-weight : 700 ; margin…" at bounding box center [523, 248] width 342 height 396
type textarea "<span class="name">The Stop&Go™ Audios</span> Your <b>somatic reset</b> to <b>c…"
click at [692, 458] on div "Save" at bounding box center [687, 458] width 14 height 9
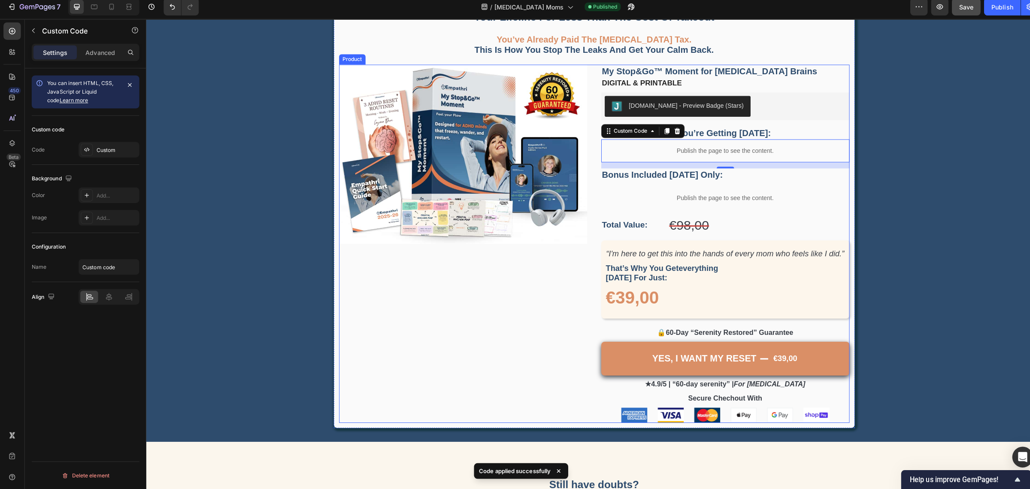
scroll to position [0, 0]
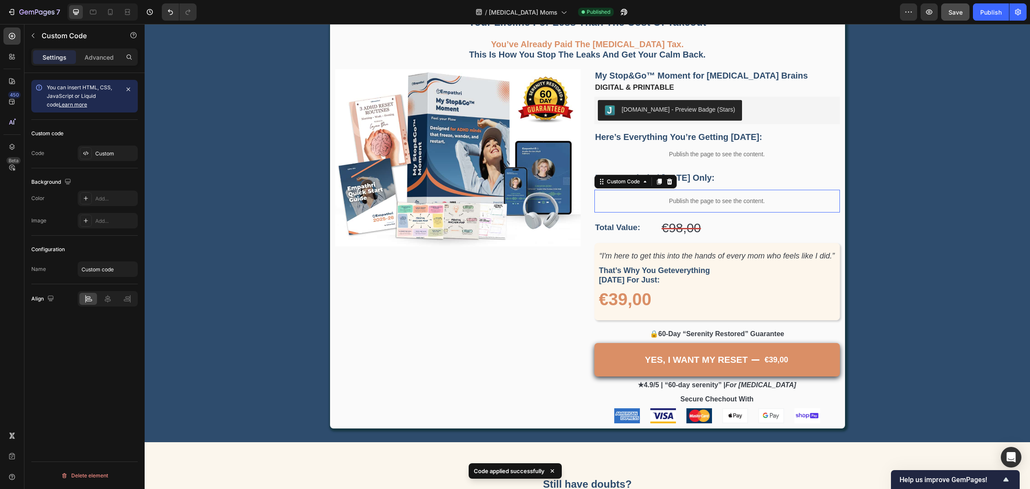
click at [713, 205] on p "Publish the page to see the content." at bounding box center [718, 201] width 246 height 9
click at [98, 149] on div "Custom" at bounding box center [108, 153] width 60 height 15
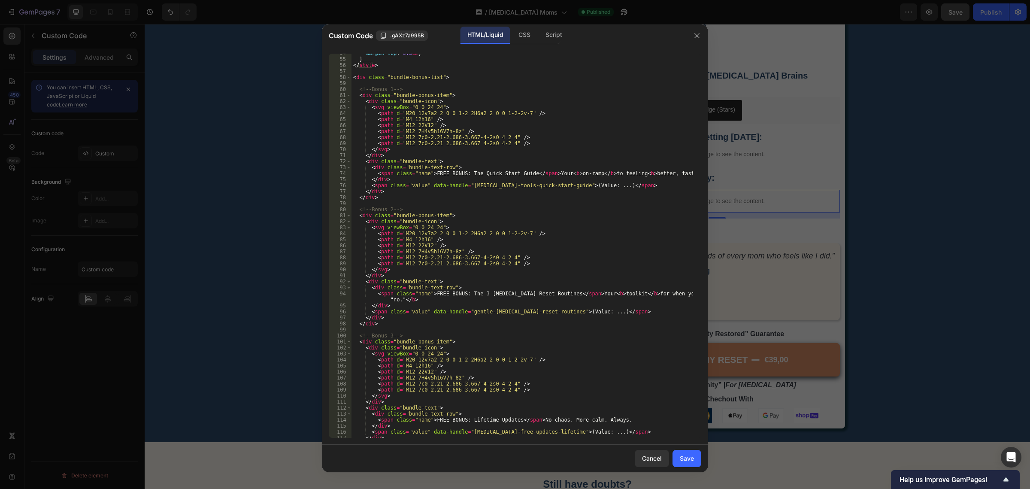
scroll to position [258, 0]
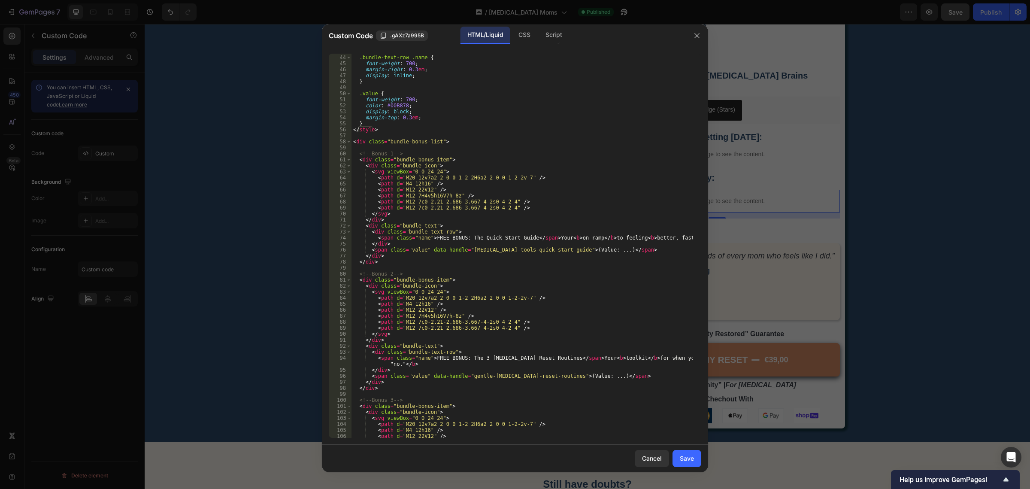
click at [691, 234] on div ".bundle-text-row .name { font-weight : 700 ; margin-right : 0.3 em ; display : …" at bounding box center [523, 247] width 342 height 396
click at [691, 237] on div at bounding box center [696, 258] width 10 height 925
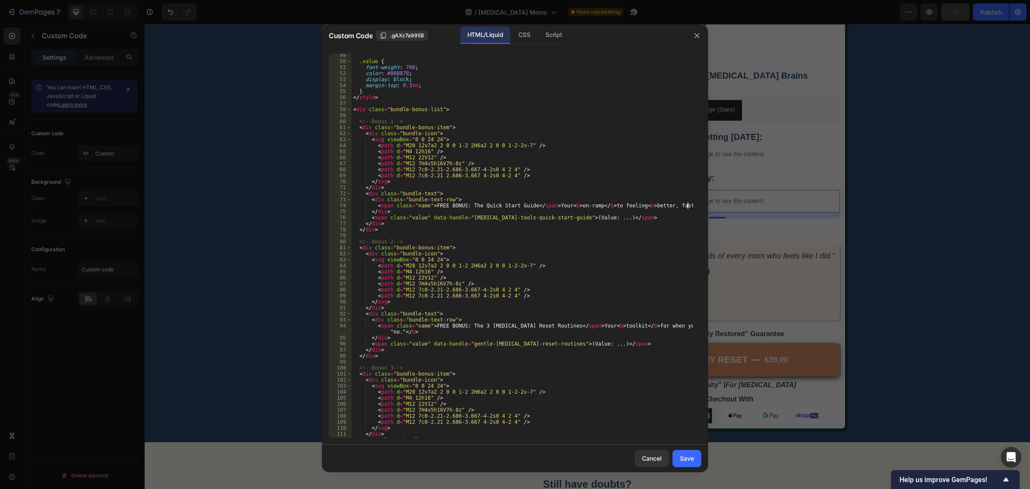
scroll to position [290, 0]
click at [397, 331] on div ".value { font-weight : 700 ; color : #00B878 ; display : block ; margin-top : 0…" at bounding box center [523, 250] width 342 height 396
click at [398, 331] on div ".value { font-weight : 700 ; color : #00B878 ; display : block ; margin-top : 0…" at bounding box center [523, 250] width 342 height 396
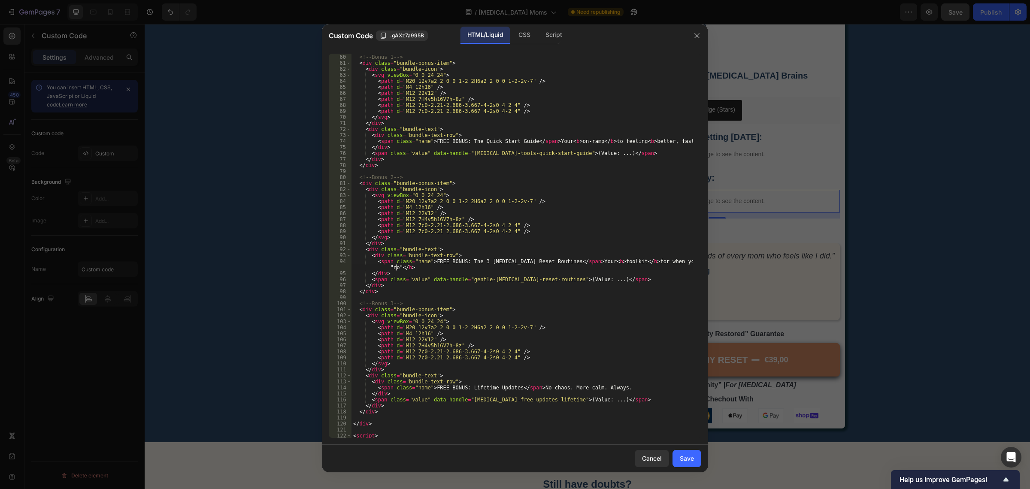
scroll to position [386, 0]
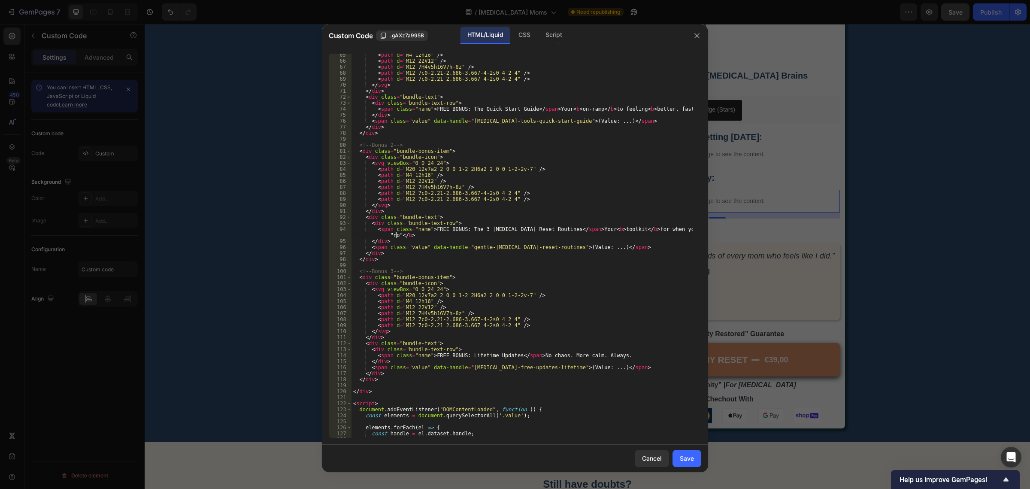
click at [613, 355] on div "< path d = "M4 12h16" /> < path d = "M12 22V12" /> < path d = "M12 7H4v5h16V7h-…" at bounding box center [523, 250] width 342 height 396
type textarea "<span class="name">FREE BONUS: Lifetime Updates</span> No chaos. More calm. Alw…"
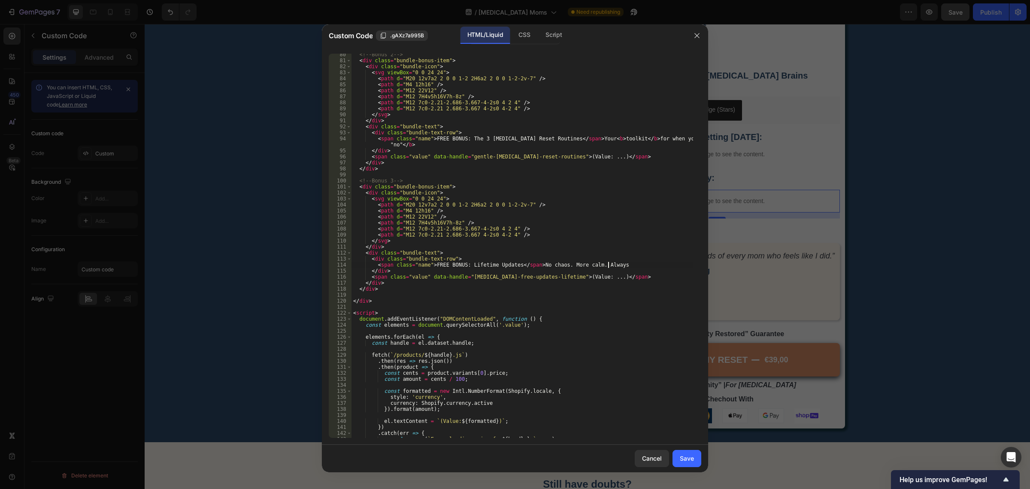
scroll to position [380, 0]
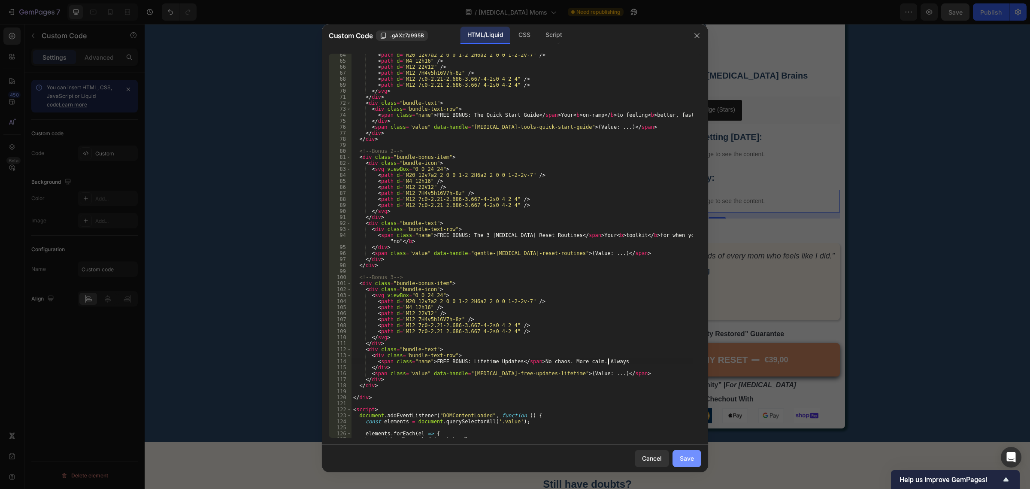
click at [676, 462] on button "Save" at bounding box center [687, 458] width 29 height 17
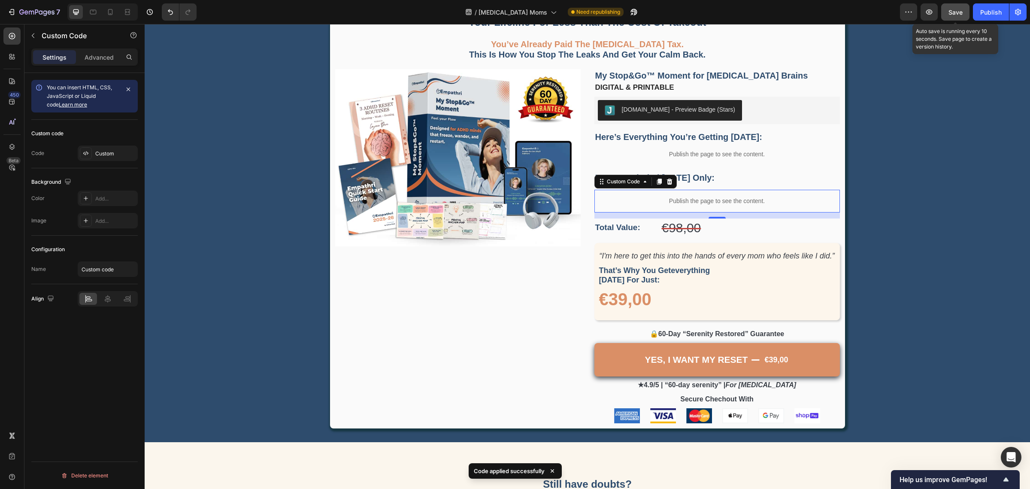
click at [959, 14] on span "Save" at bounding box center [956, 12] width 14 height 7
click at [994, 17] on button "Publish" at bounding box center [991, 11] width 36 height 17
drag, startPoint x: 965, startPoint y: 11, endPoint x: 817, endPoint y: 20, distance: 148.4
click at [965, 11] on button "Save" at bounding box center [955, 11] width 28 height 17
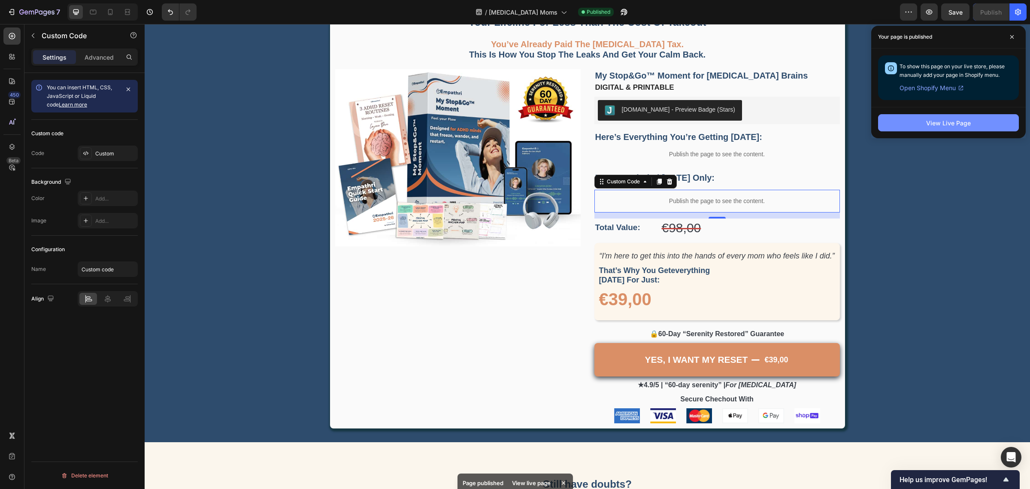
click at [914, 119] on button "View Live Page" at bounding box center [948, 122] width 141 height 17
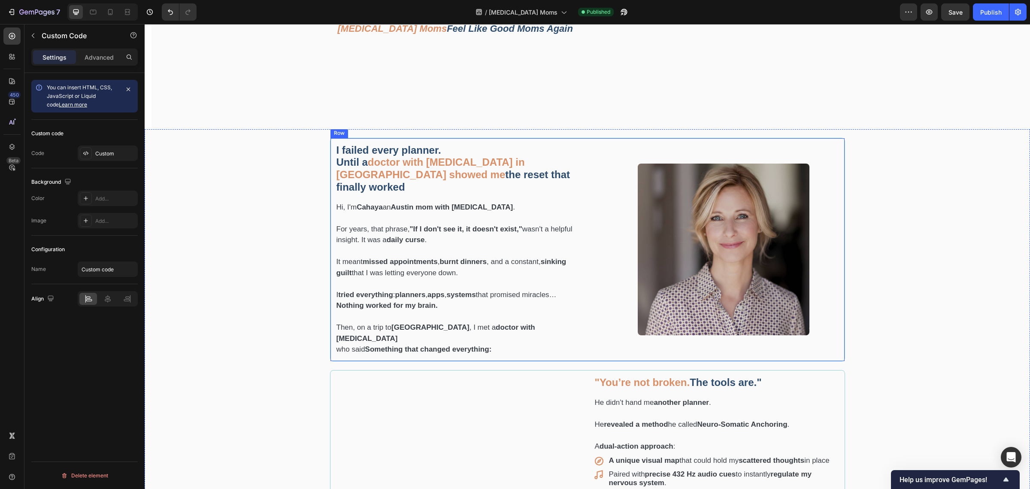
scroll to position [0, 0]
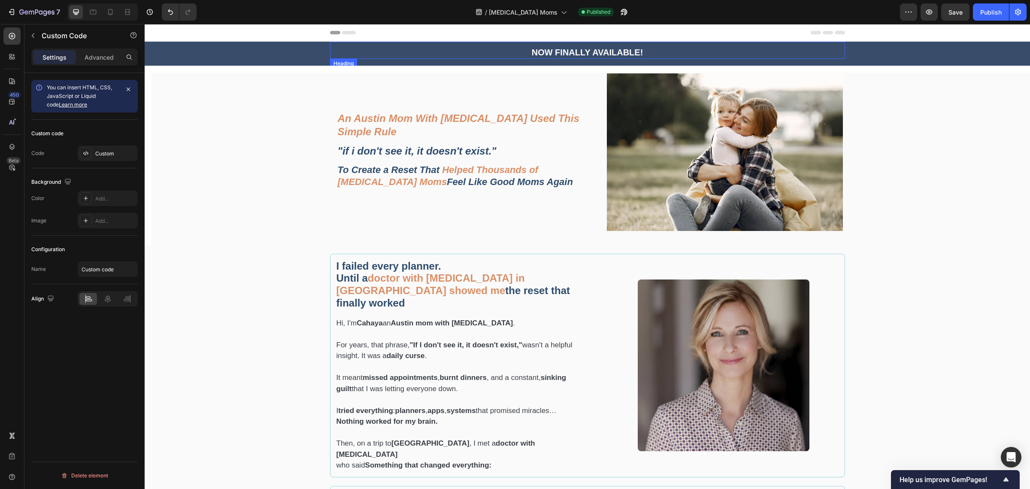
click at [564, 50] on strong "NOW FINALLY AVAILABLE!" at bounding box center [588, 52] width 112 height 9
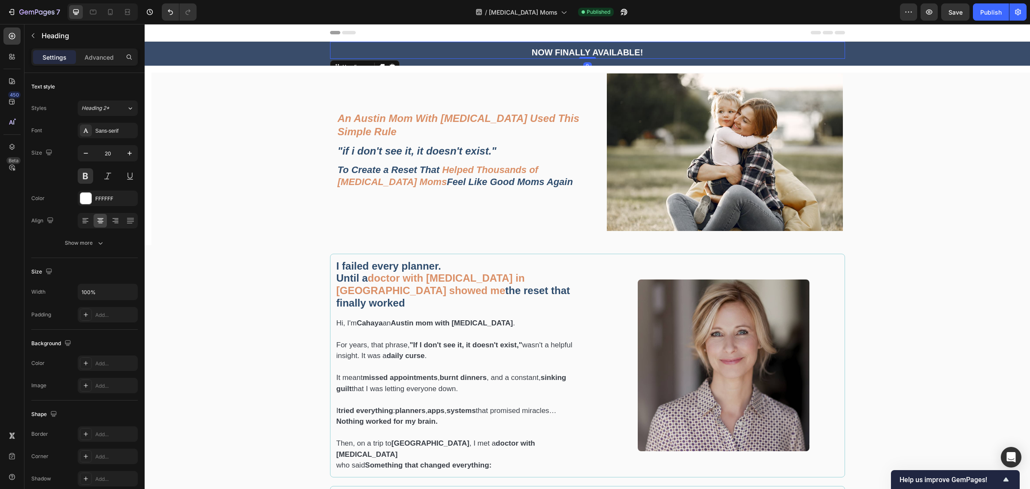
click at [564, 50] on strong "NOW FINALLY AVAILABLE!" at bounding box center [588, 52] width 112 height 9
click at [598, 52] on strong "FOR THE MOM WHO FEELS "BROKEN": IT'S NOT YOU. IT'S THE TOOLS." at bounding box center [587, 52] width 298 height 9
click at [601, 51] on strong "FOR THE MOM WHO FEELS "BROKEN": IT'S NOT YOU. IT'S THE TOOLS." at bounding box center [587, 52] width 298 height 9
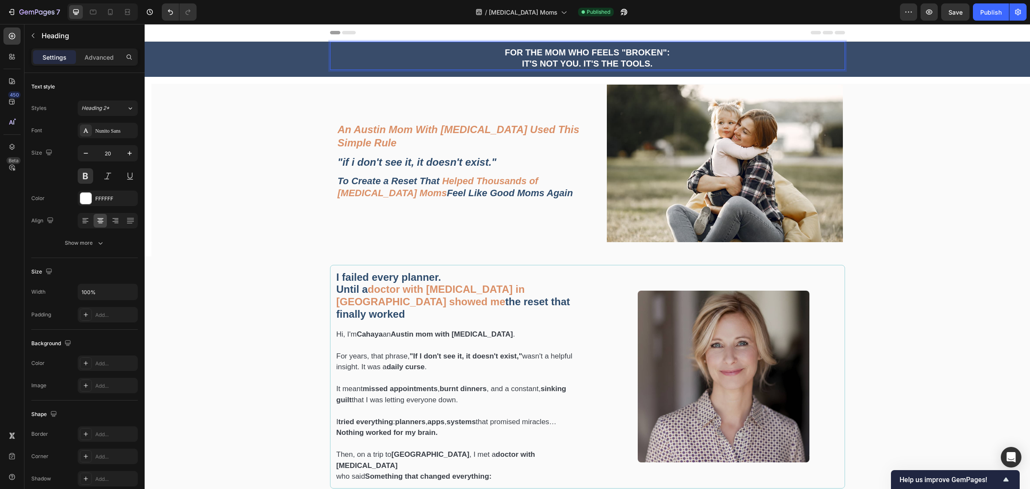
click at [685, 62] on p "FOR THE MOM WHO FEELS "BROKEN": IT'S NOT YOU. IT'S THE TOOLS." at bounding box center [587, 58] width 513 height 22
click at [90, 8] on icon at bounding box center [93, 12] width 9 height 9
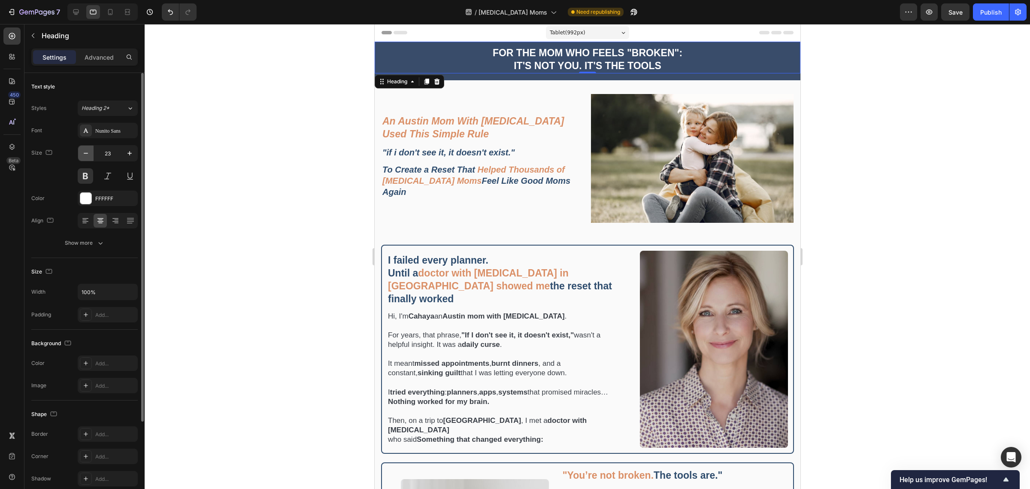
click at [81, 155] on button "button" at bounding box center [85, 153] width 15 height 15
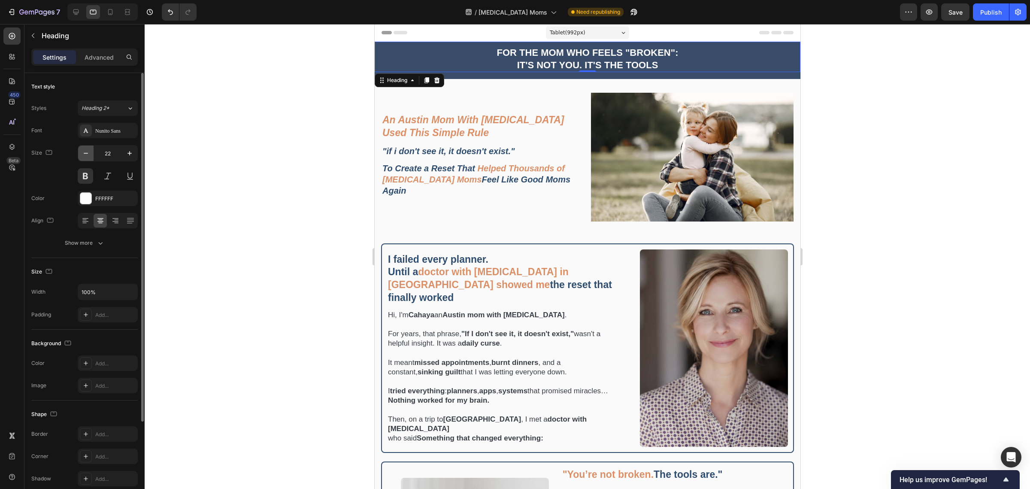
click at [82, 155] on icon "button" at bounding box center [86, 153] width 9 height 9
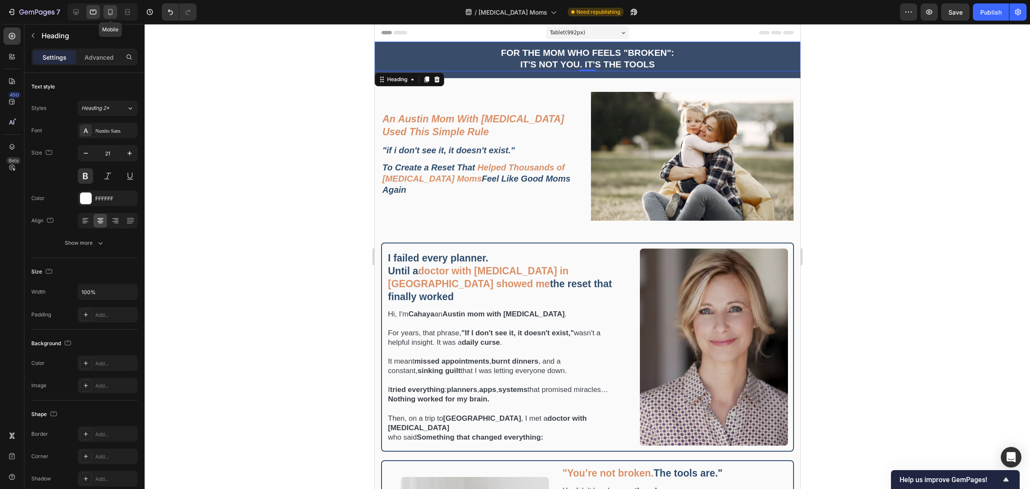
click at [109, 12] on icon at bounding box center [110, 12] width 9 height 9
type input "18"
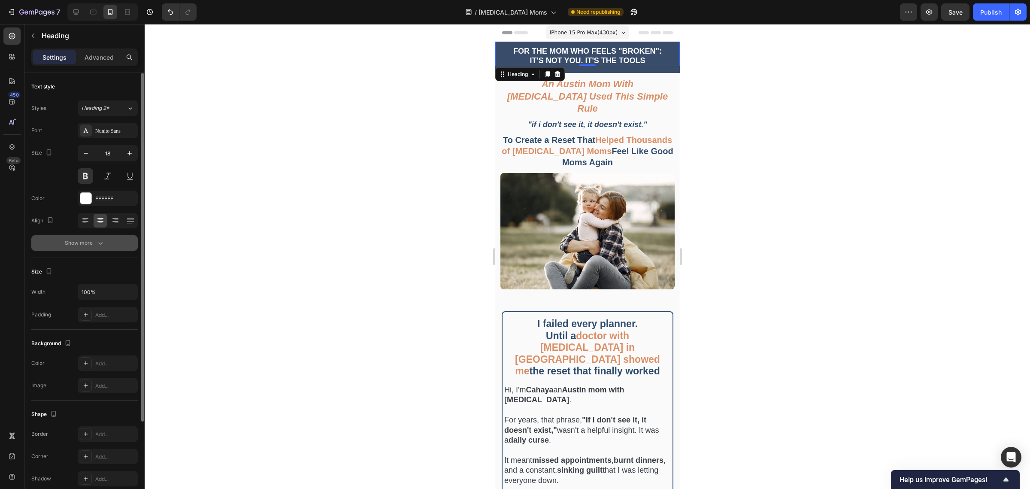
click at [100, 239] on icon "button" at bounding box center [100, 243] width 9 height 9
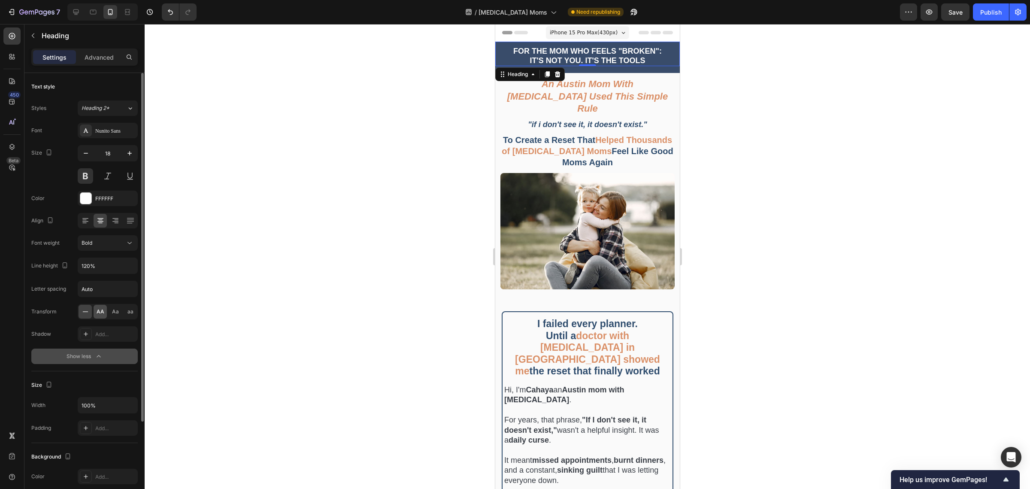
click at [103, 314] on span "AA" at bounding box center [101, 312] width 8 height 8
click at [120, 312] on div "Aa" at bounding box center [115, 312] width 13 height 14
click at [96, 312] on div "AA" at bounding box center [100, 312] width 13 height 14
click at [652, 62] on h2 "FOR THE MOM WHO FEELS "BROKEN": IT'S NOT YOU. IT'S THE TOOLS" at bounding box center [587, 56] width 181 height 20
click at [758, 80] on div at bounding box center [588, 256] width 886 height 465
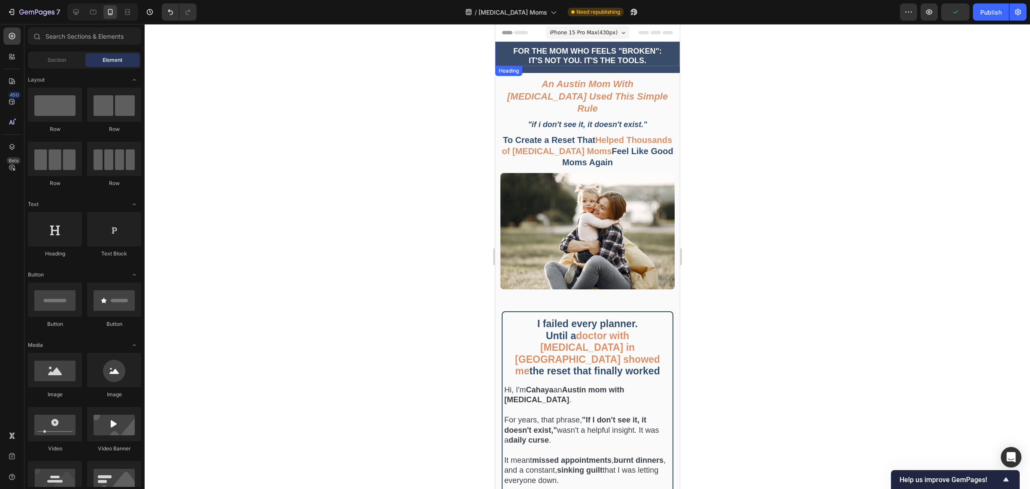
click at [641, 57] on p "⁠⁠⁠⁠⁠⁠⁠ FOR THE MOM WHO FEELS "BROKEN": IT'S NOT YOU. IT'S THE TOOLS." at bounding box center [586, 56] width 179 height 18
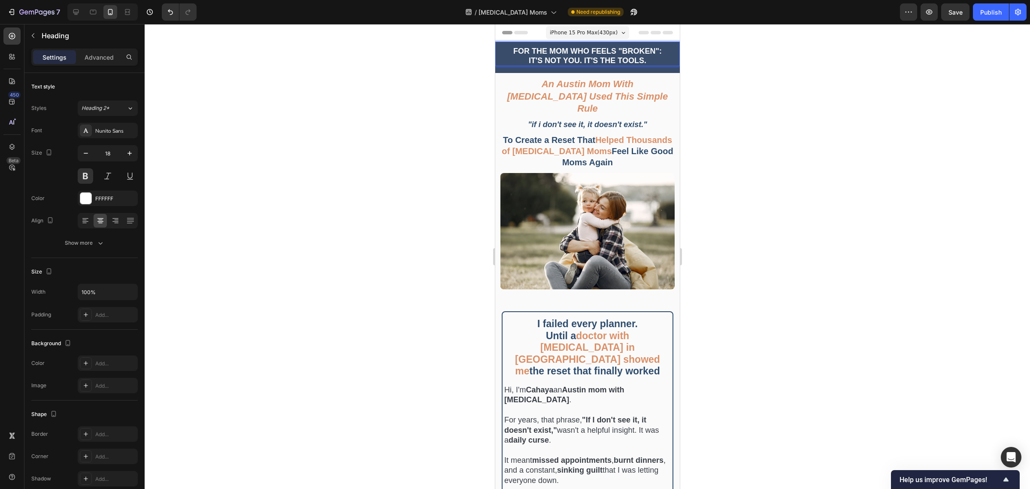
click at [792, 64] on div at bounding box center [588, 256] width 886 height 465
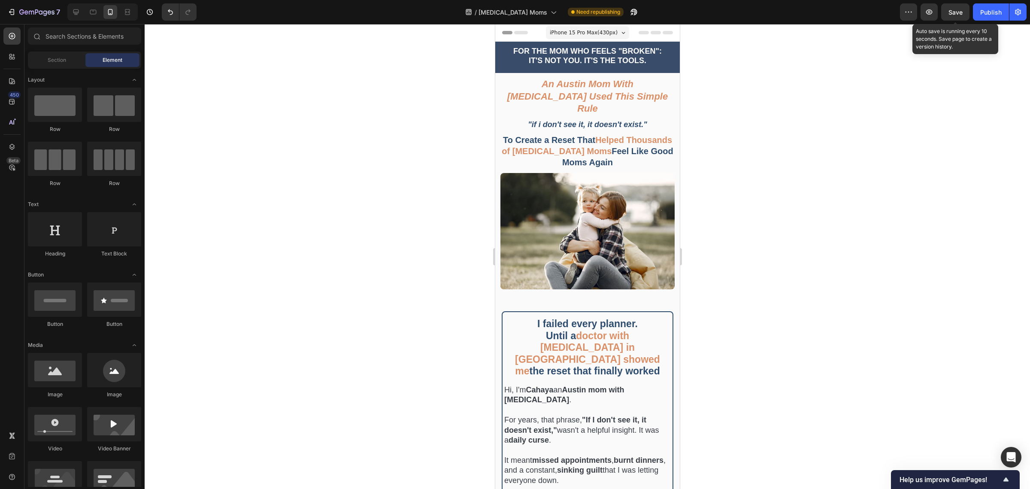
click at [952, 12] on span "Save" at bounding box center [956, 12] width 14 height 7
drag, startPoint x: 962, startPoint y: 12, endPoint x: 968, endPoint y: 16, distance: 7.0
click at [963, 12] on button "Save" at bounding box center [955, 11] width 28 height 17
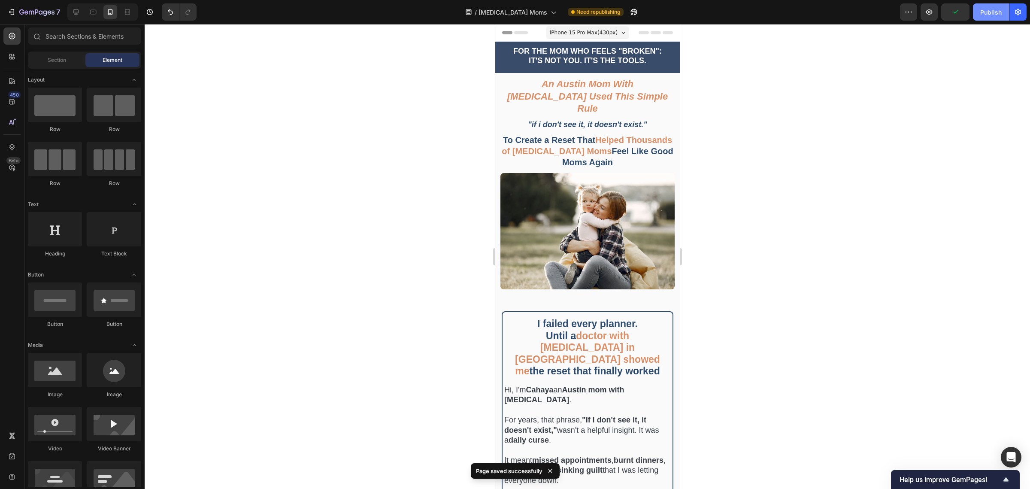
click at [996, 15] on div "Publish" at bounding box center [990, 12] width 21 height 9
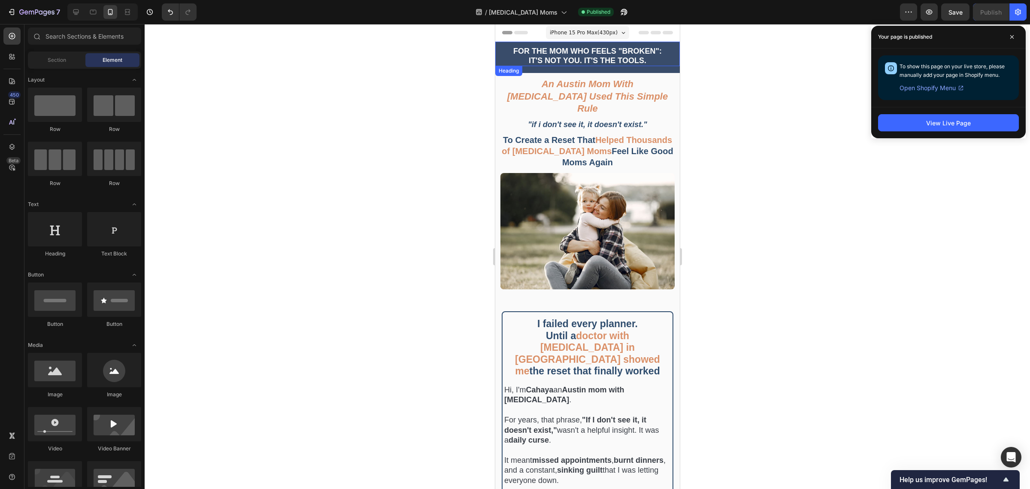
click at [576, 52] on strong "FOR THE MOM WHO FEELS "BROKEN":" at bounding box center [587, 51] width 149 height 9
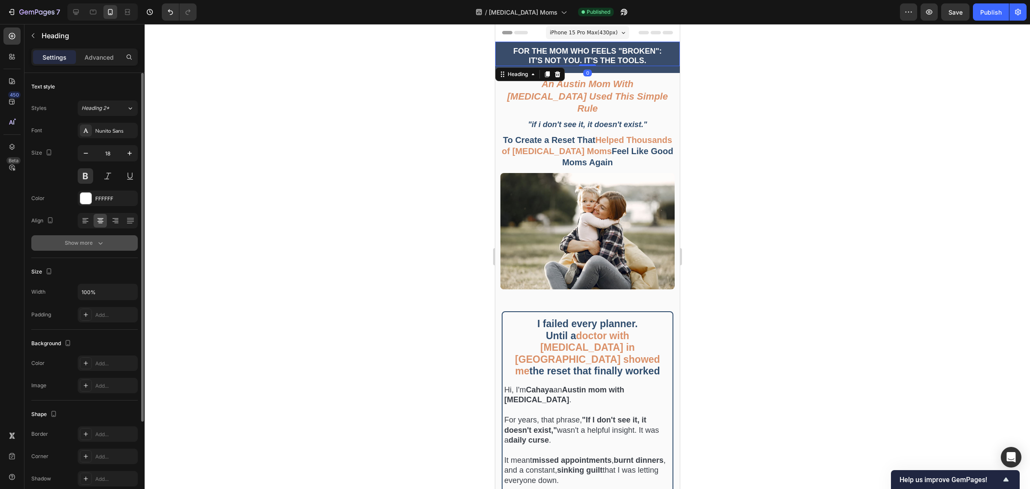
click at [89, 244] on div "Show more" at bounding box center [85, 243] width 40 height 9
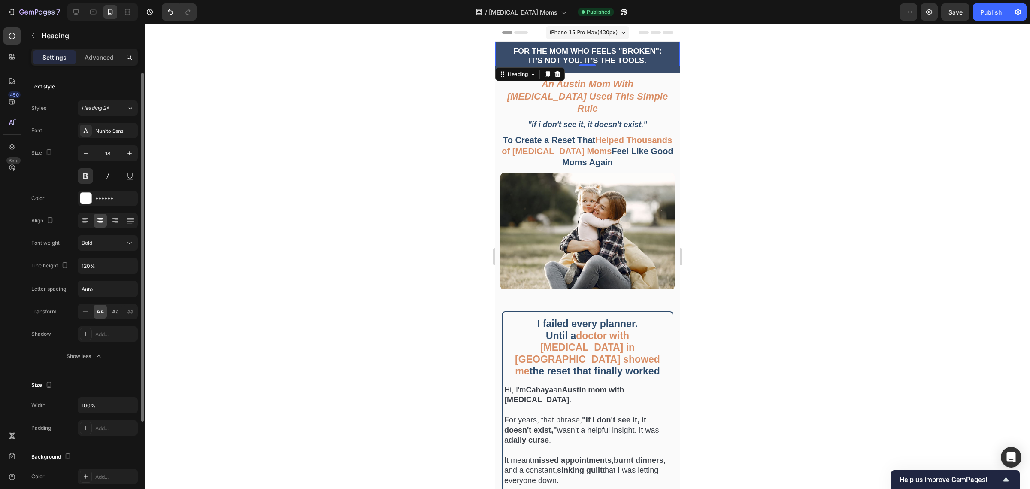
click at [97, 312] on span "AA" at bounding box center [101, 312] width 8 height 8
click at [82, 313] on icon at bounding box center [85, 311] width 9 height 9
click at [580, 52] on strong "FOR THE MOM WHO FEELS "BROKEN":" at bounding box center [587, 51] width 149 height 9
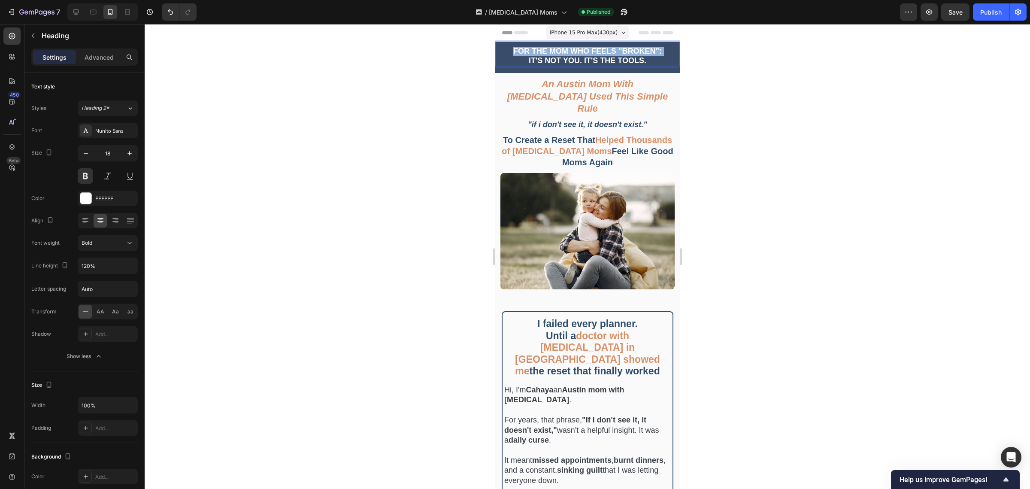
click at [580, 52] on strong "FOR THE MOM WHO FEELS "BROKEN":" at bounding box center [587, 51] width 149 height 9
click at [764, 95] on div at bounding box center [588, 256] width 886 height 465
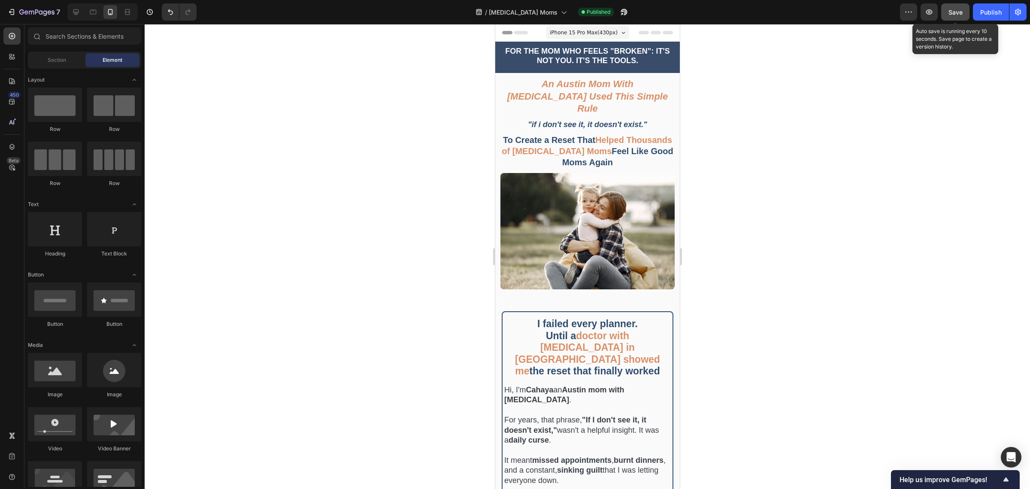
click at [955, 17] on button "Save" at bounding box center [955, 11] width 28 height 17
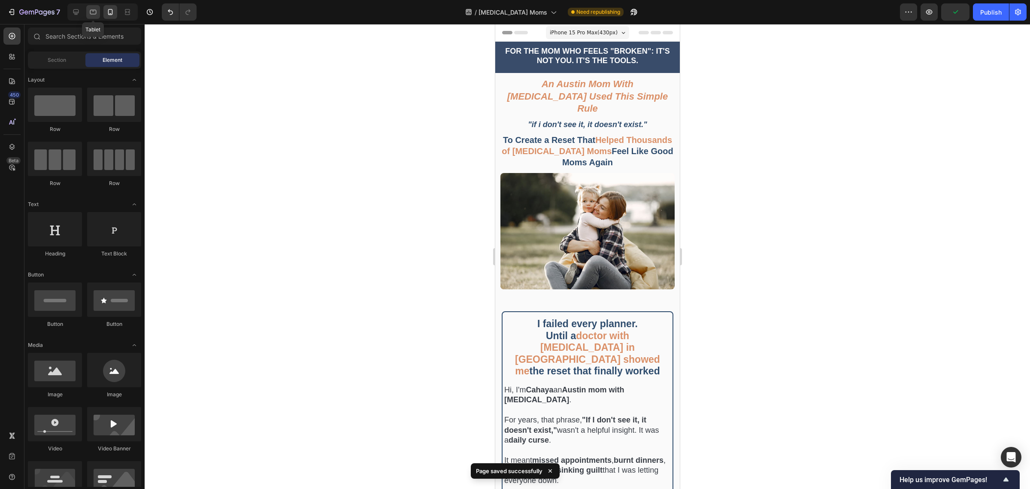
click at [92, 10] on icon at bounding box center [93, 12] width 9 height 9
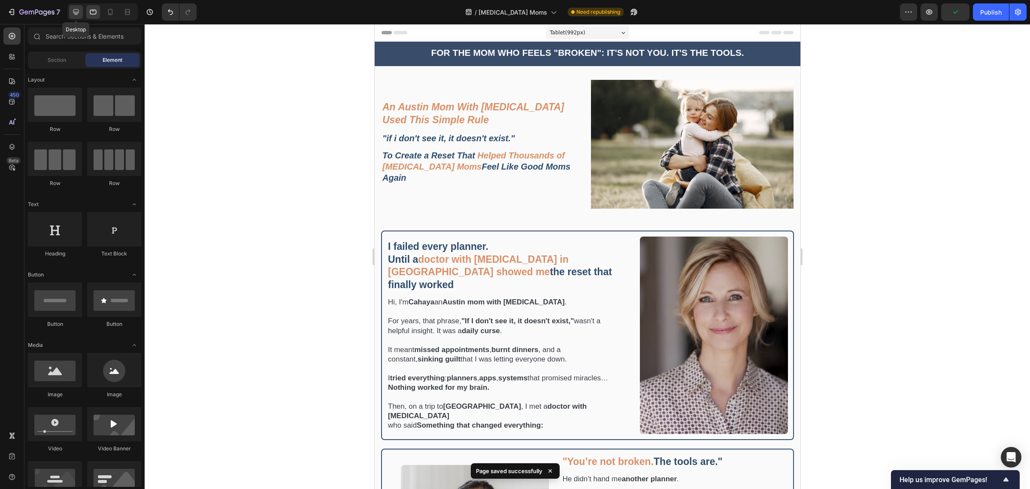
click at [81, 14] on div at bounding box center [76, 12] width 14 height 14
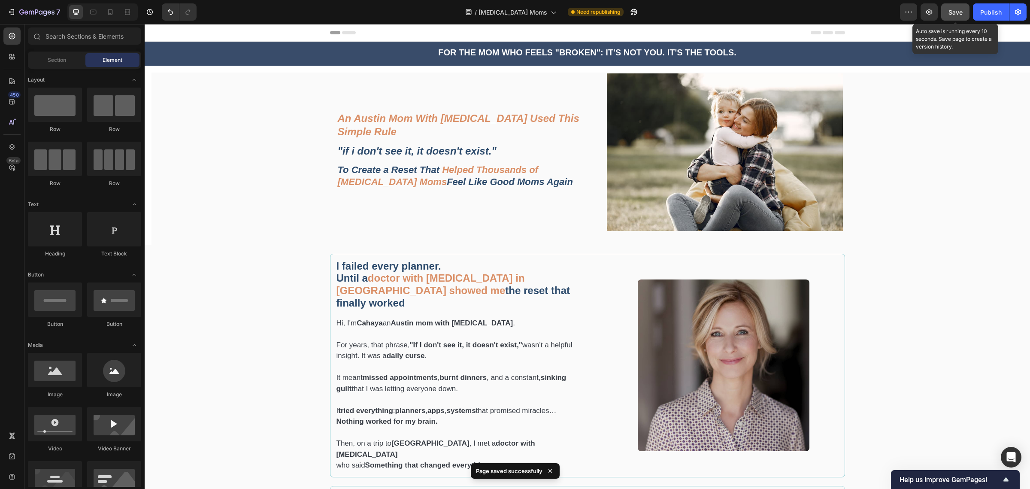
click at [946, 15] on button "Save" at bounding box center [955, 11] width 28 height 17
drag, startPoint x: 988, startPoint y: 18, endPoint x: 961, endPoint y: 18, distance: 26.6
click at [988, 18] on button "Publish" at bounding box center [991, 11] width 36 height 17
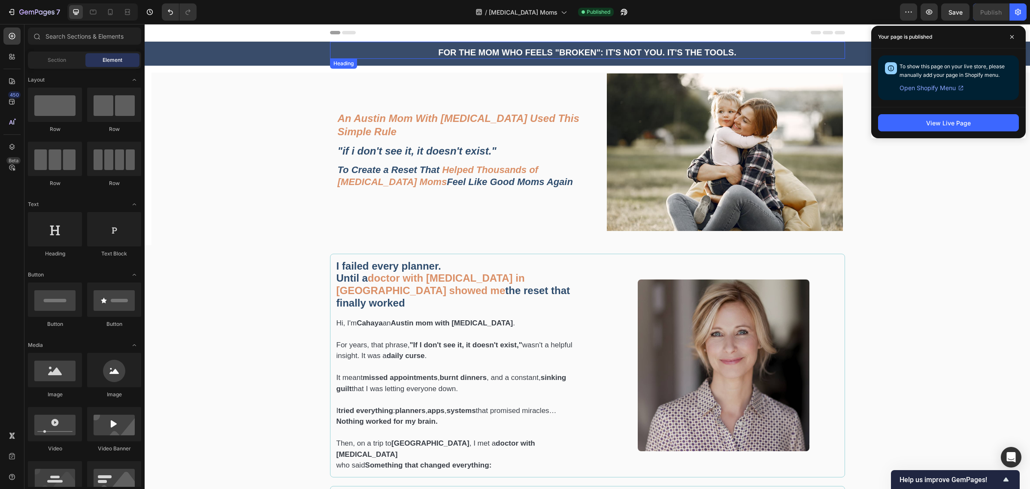
click at [517, 49] on strong "FOR THE MOM WHO FEELS "BROKEN": IT'S NOT YOU. IT'S THE TOOLS." at bounding box center [587, 52] width 298 height 9
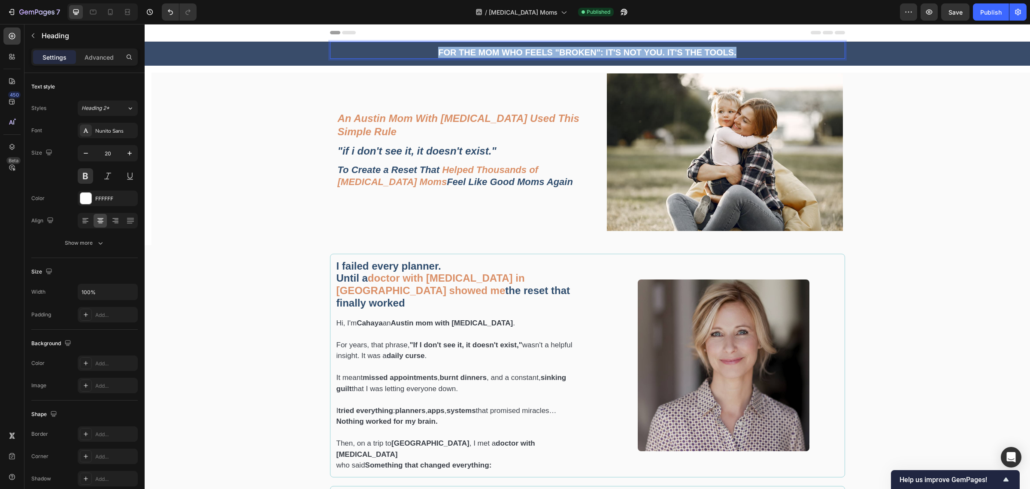
click at [517, 49] on strong "FOR THE MOM WHO FEELS "BROKEN": IT'S NOT YOU. IT'S THE TOOLS." at bounding box center [587, 52] width 298 height 9
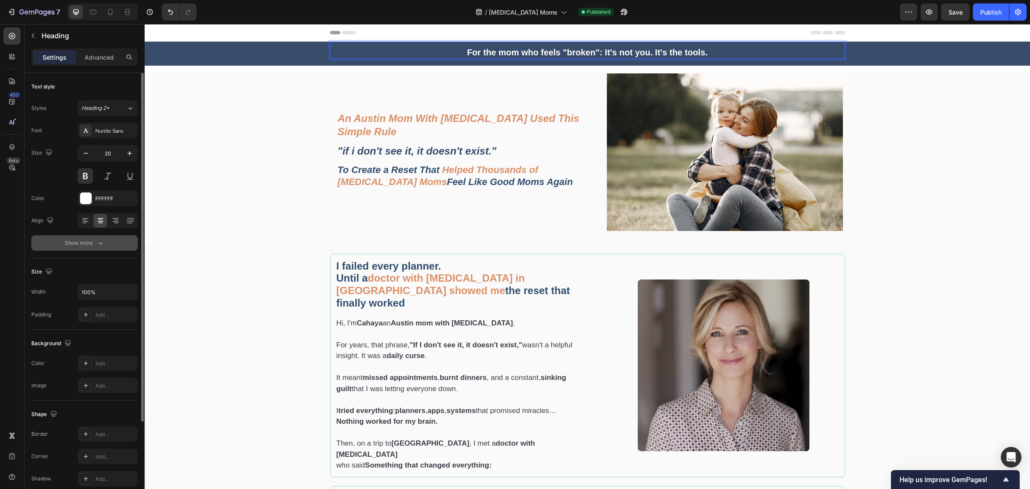
click at [103, 244] on icon "button" at bounding box center [100, 243] width 9 height 9
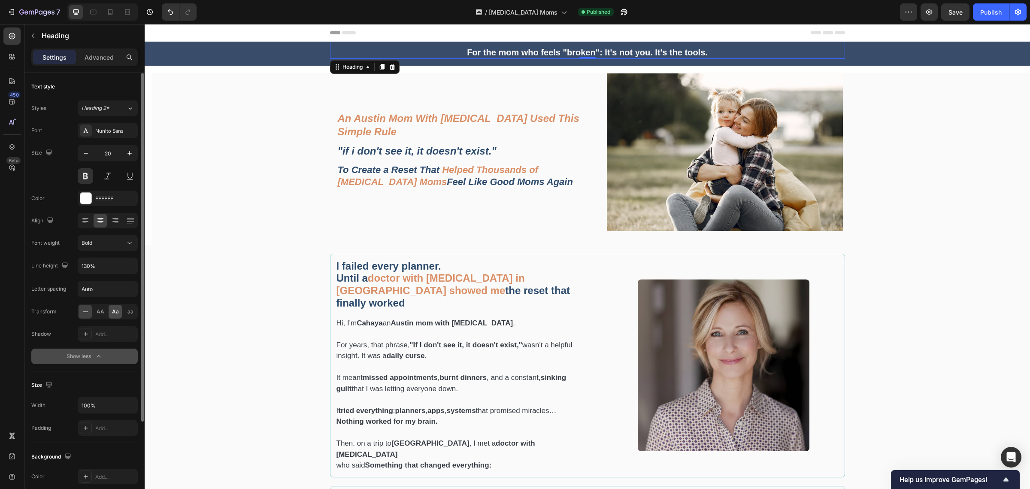
click at [112, 313] on span "Aa" at bounding box center [115, 312] width 7 height 8
click at [95, 8] on icon at bounding box center [93, 12] width 9 height 9
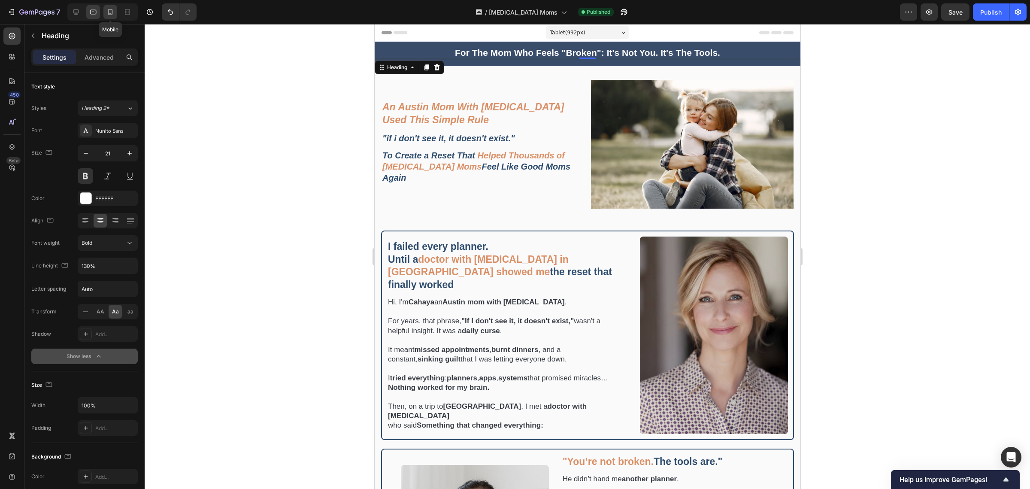
click at [109, 9] on icon at bounding box center [110, 12] width 9 height 9
type input "18"
type input "120%"
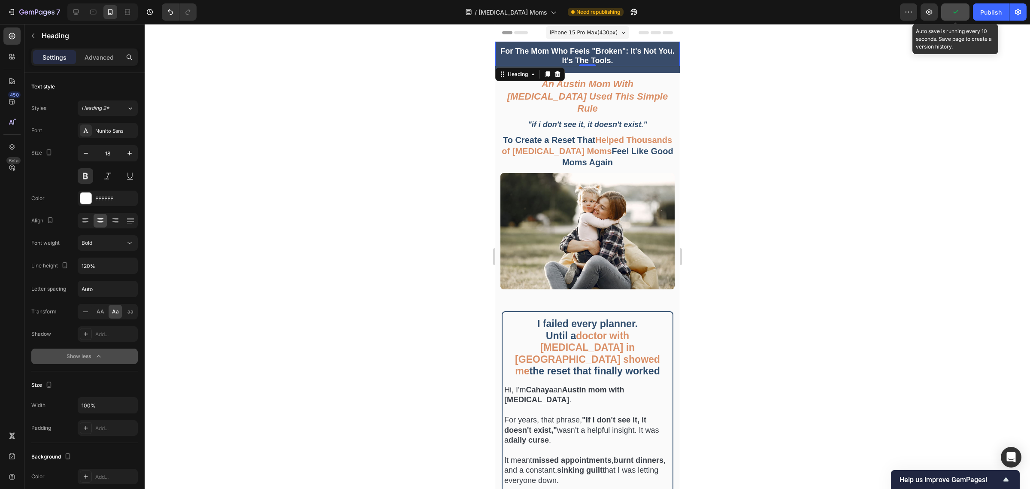
click at [958, 19] on button "button" at bounding box center [955, 11] width 28 height 17
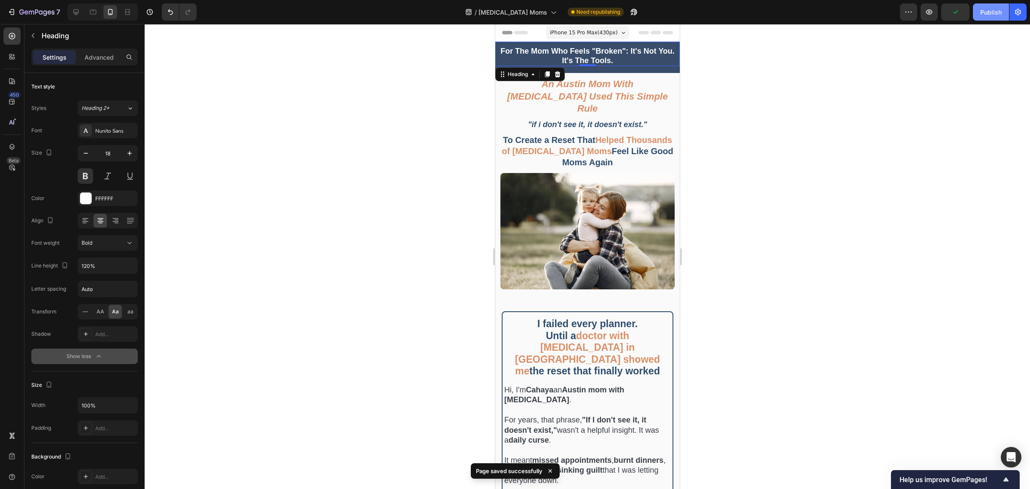
click at [982, 16] on div "Publish" at bounding box center [990, 12] width 21 height 9
click at [363, 101] on div at bounding box center [588, 256] width 886 height 465
